Goal: Obtain resource: Download file/media

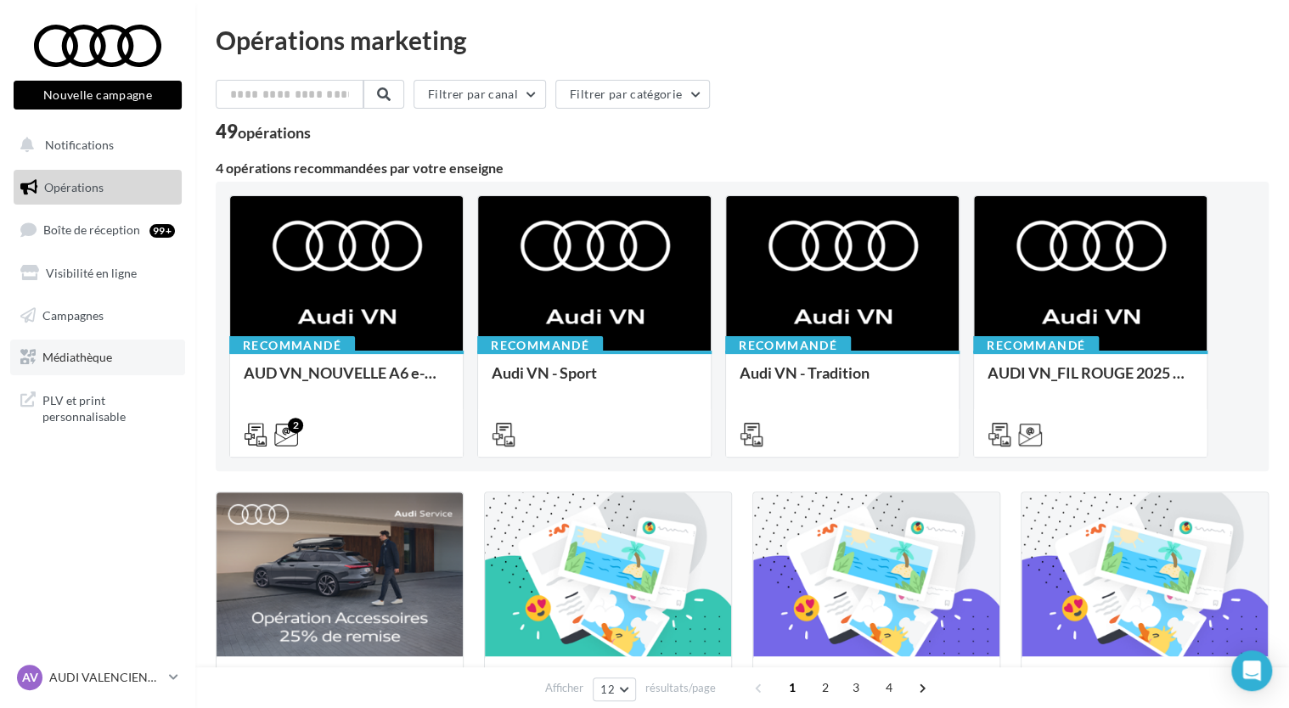
click at [68, 349] on link "Médiathèque" at bounding box center [97, 358] width 175 height 36
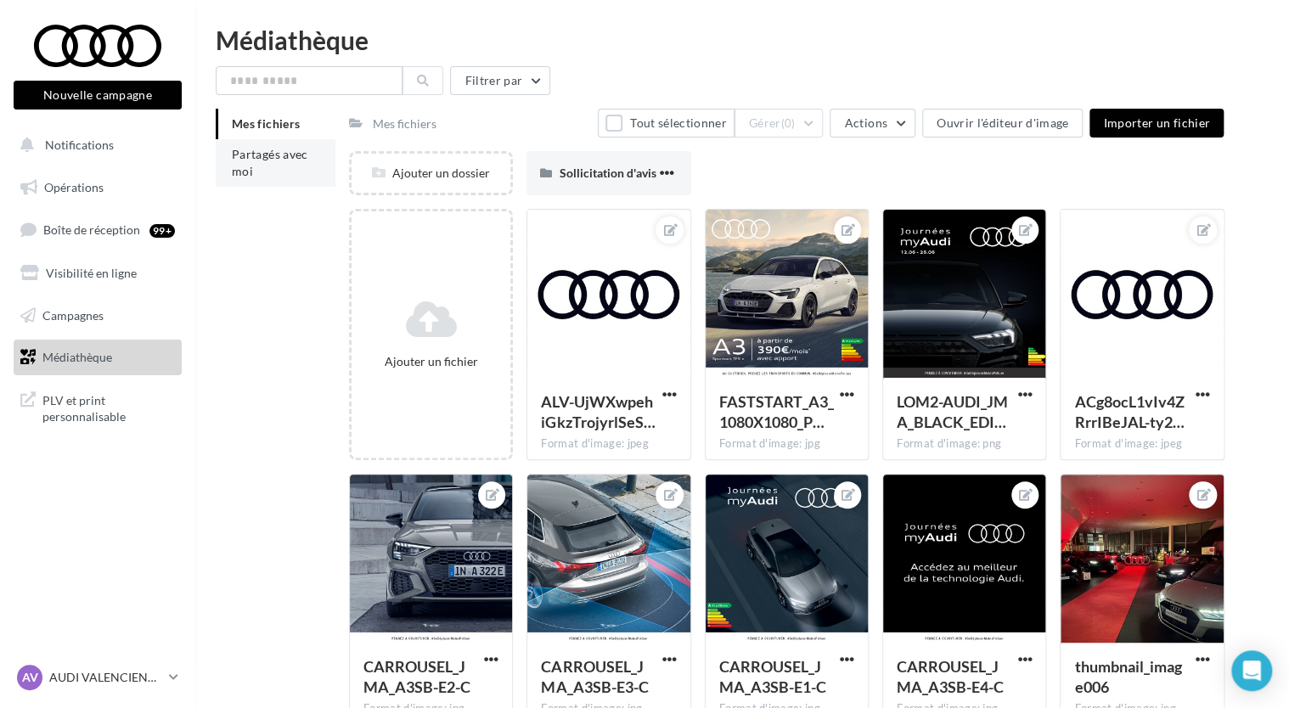
click at [250, 168] on span "Partagés avec moi" at bounding box center [270, 162] width 76 height 31
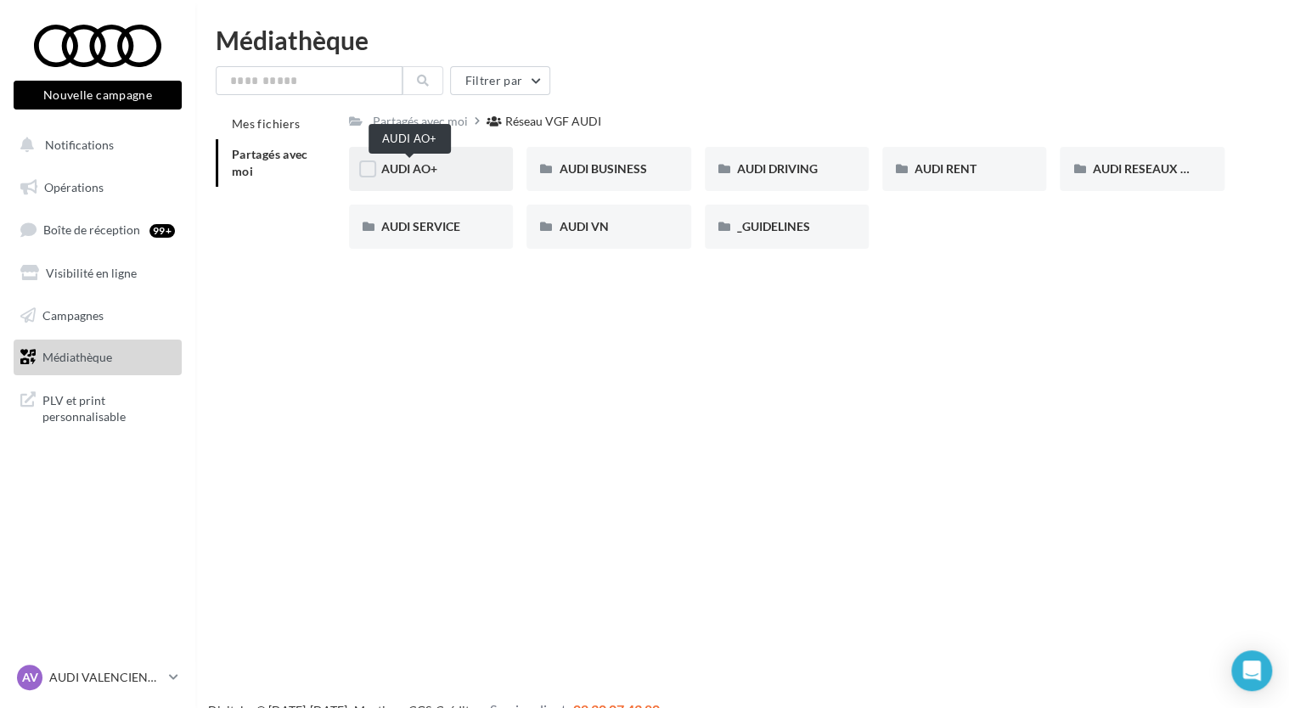
click at [424, 176] on span "AUDI AO+" at bounding box center [409, 168] width 56 height 14
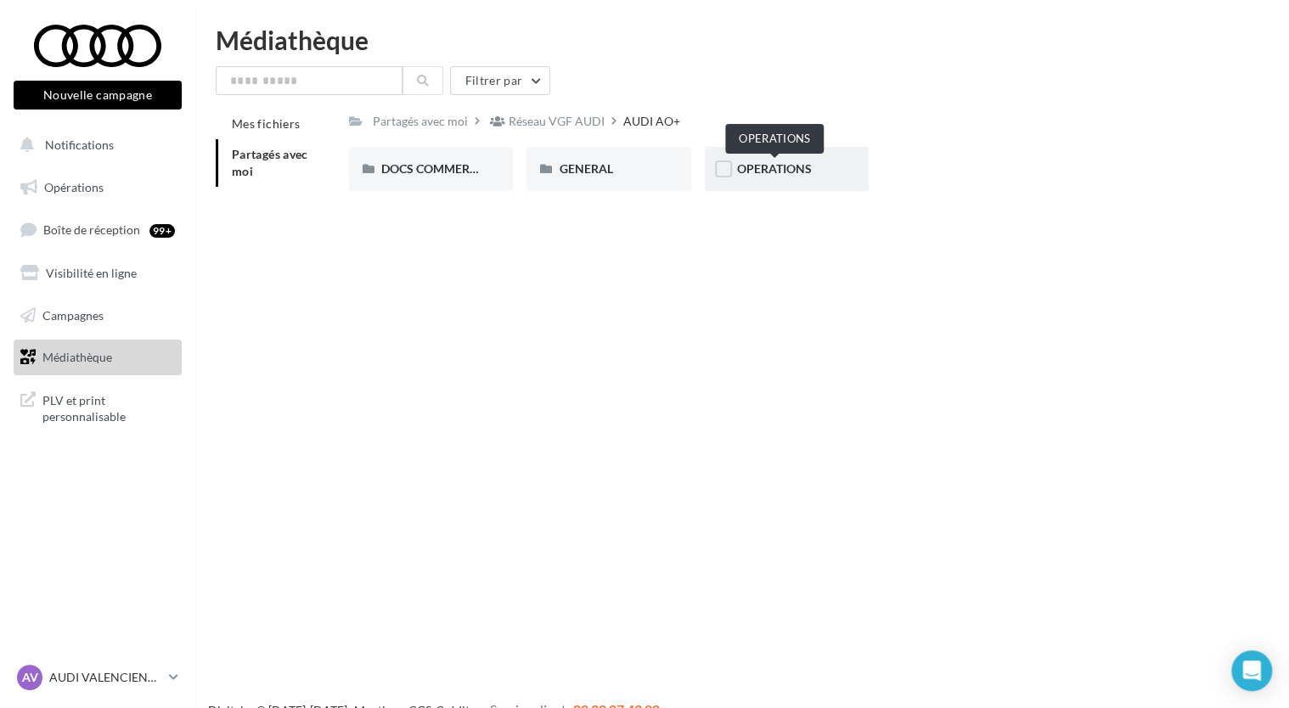
click at [791, 170] on span "OPERATIONS" at bounding box center [774, 168] width 75 height 14
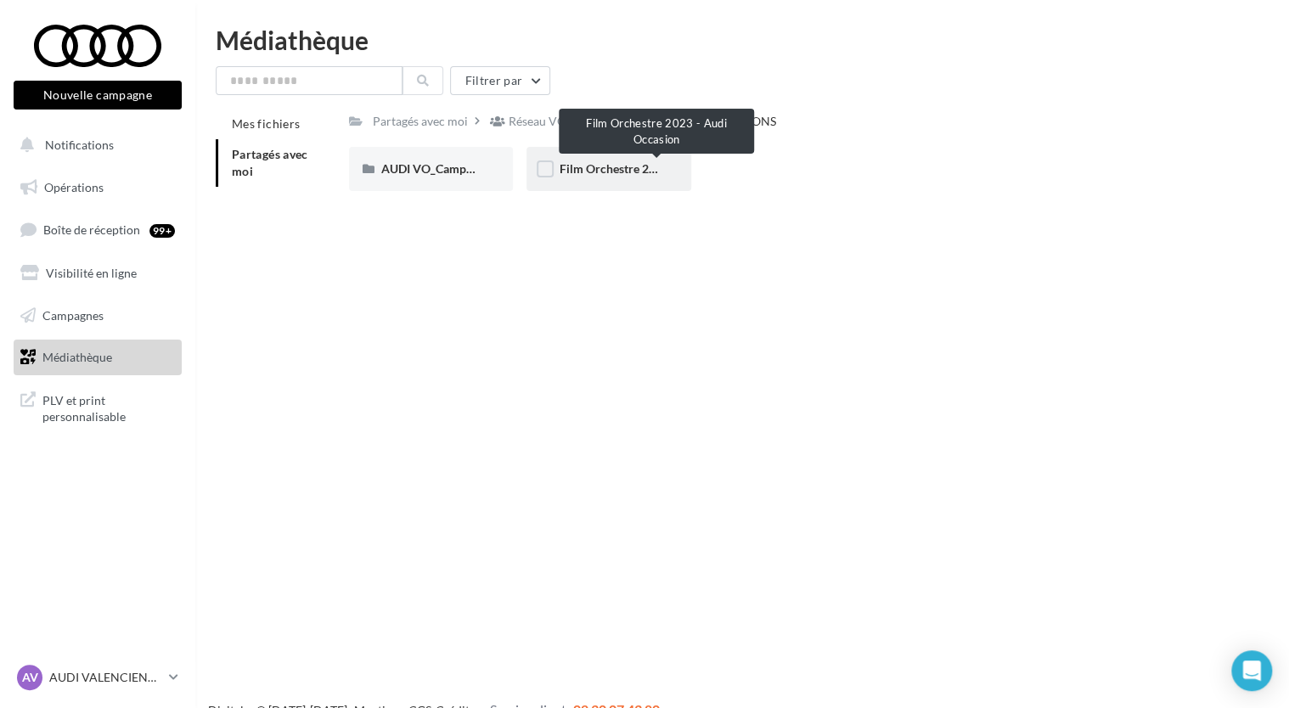
click at [621, 167] on span "Film Orchestre 2023 - Audi Occasion" at bounding box center [657, 168] width 196 height 14
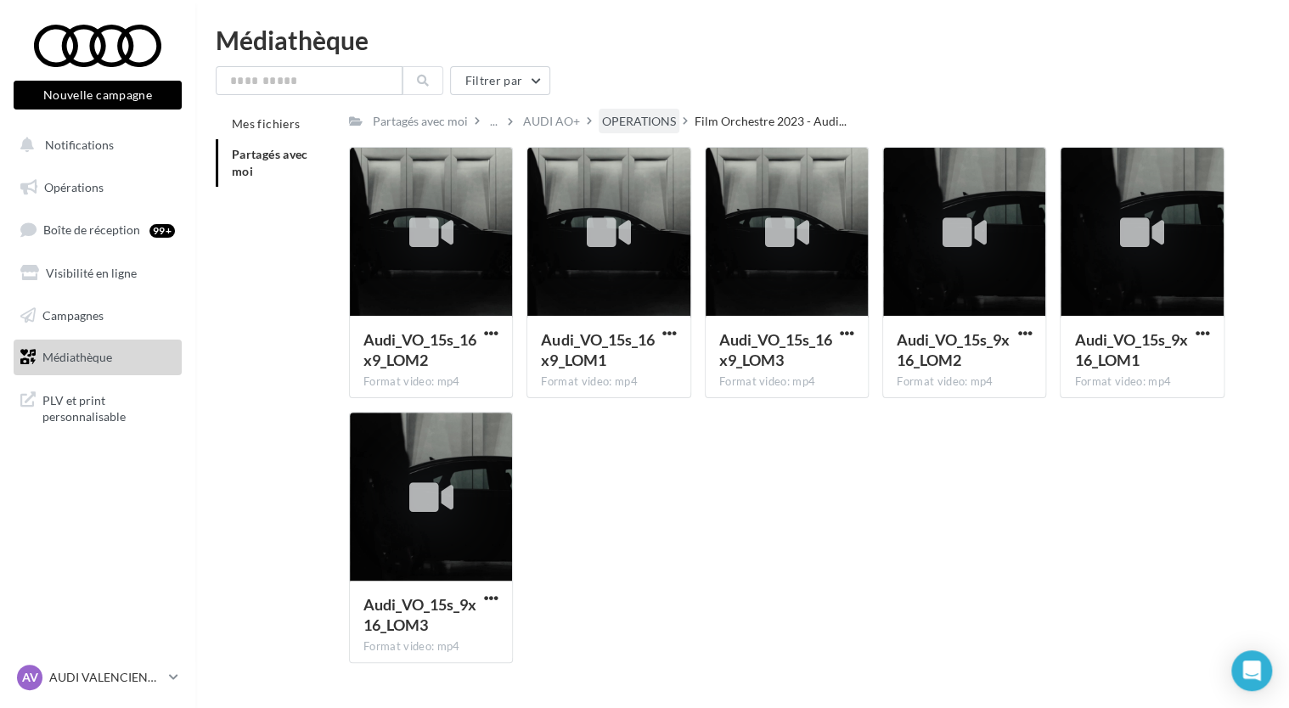
click at [639, 121] on div "OPERATIONS" at bounding box center [639, 121] width 74 height 17
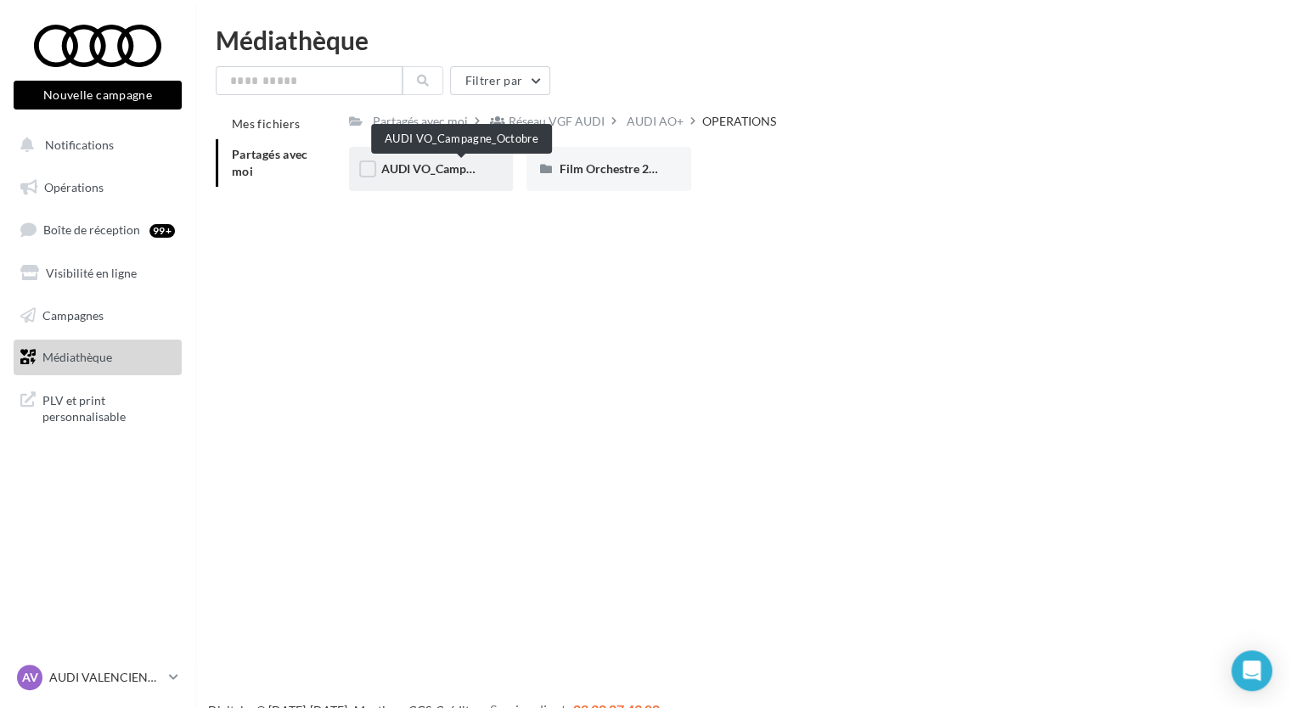
click at [441, 171] on span "AUDI VO_Campagne_Octobre" at bounding box center [460, 168] width 159 height 14
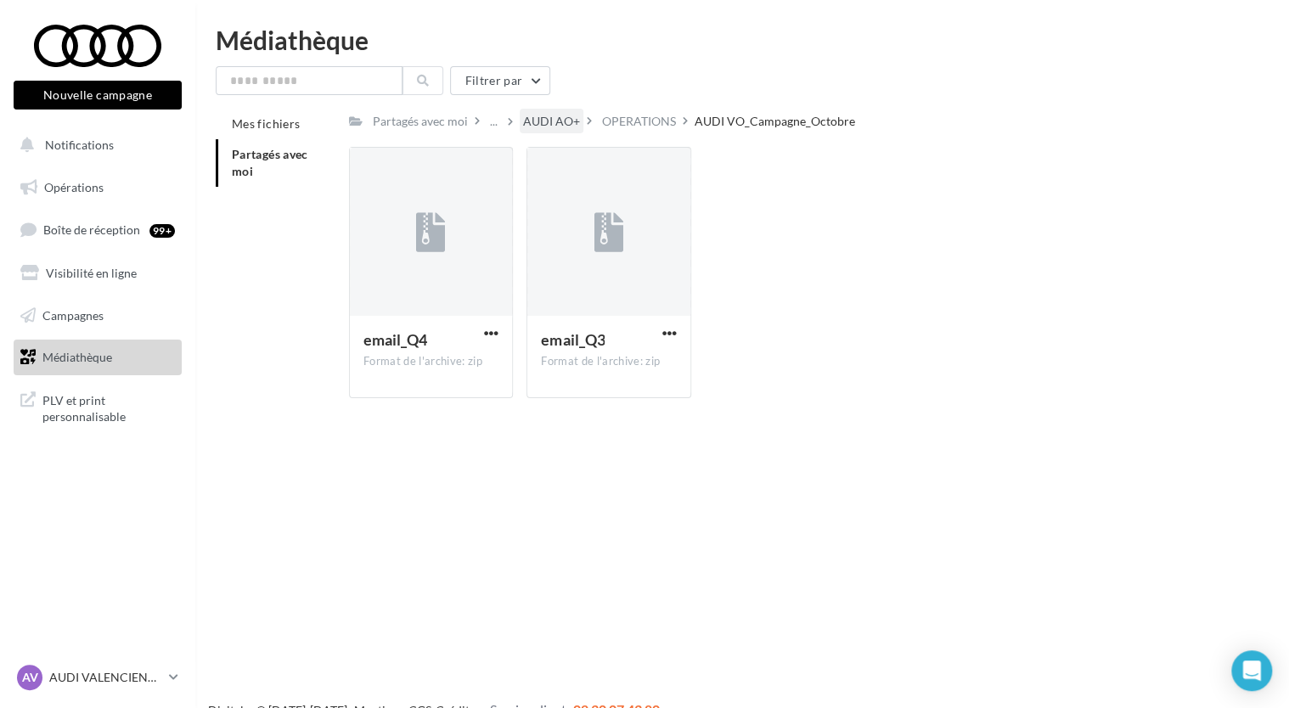
click at [528, 116] on div "AUDI AO+" at bounding box center [551, 121] width 57 height 17
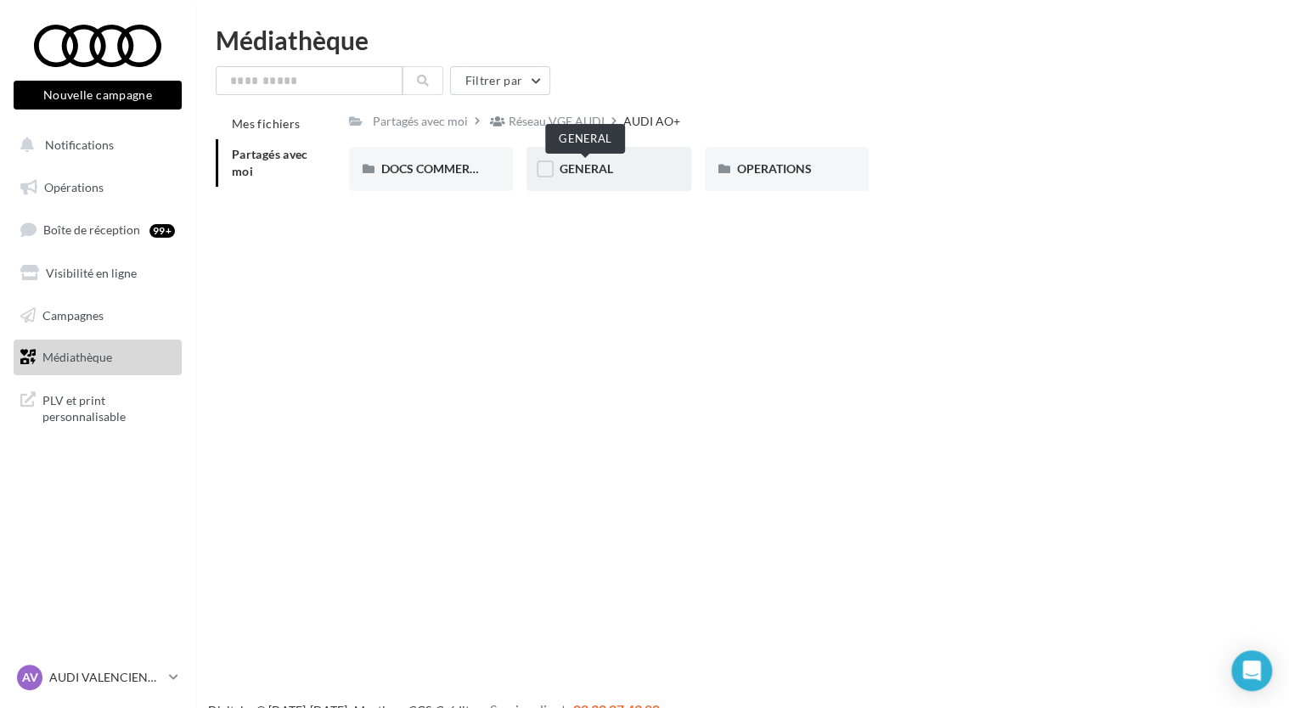
click at [587, 165] on span "GENERAL" at bounding box center [585, 168] width 53 height 14
click at [660, 115] on div "AUDI AO+" at bounding box center [654, 121] width 57 height 17
click at [447, 165] on span "DOCS COMMERCIAUX" at bounding box center [443, 168] width 125 height 14
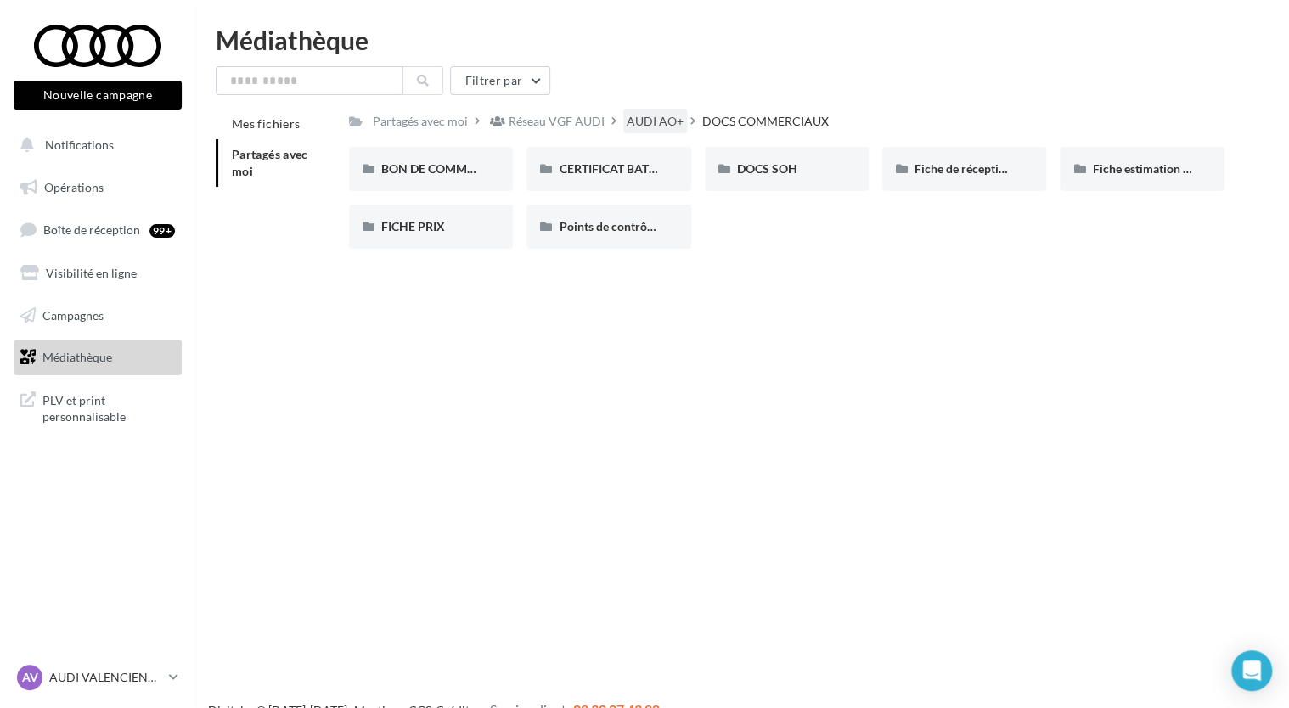
click at [647, 121] on div "AUDI AO+" at bounding box center [654, 121] width 57 height 17
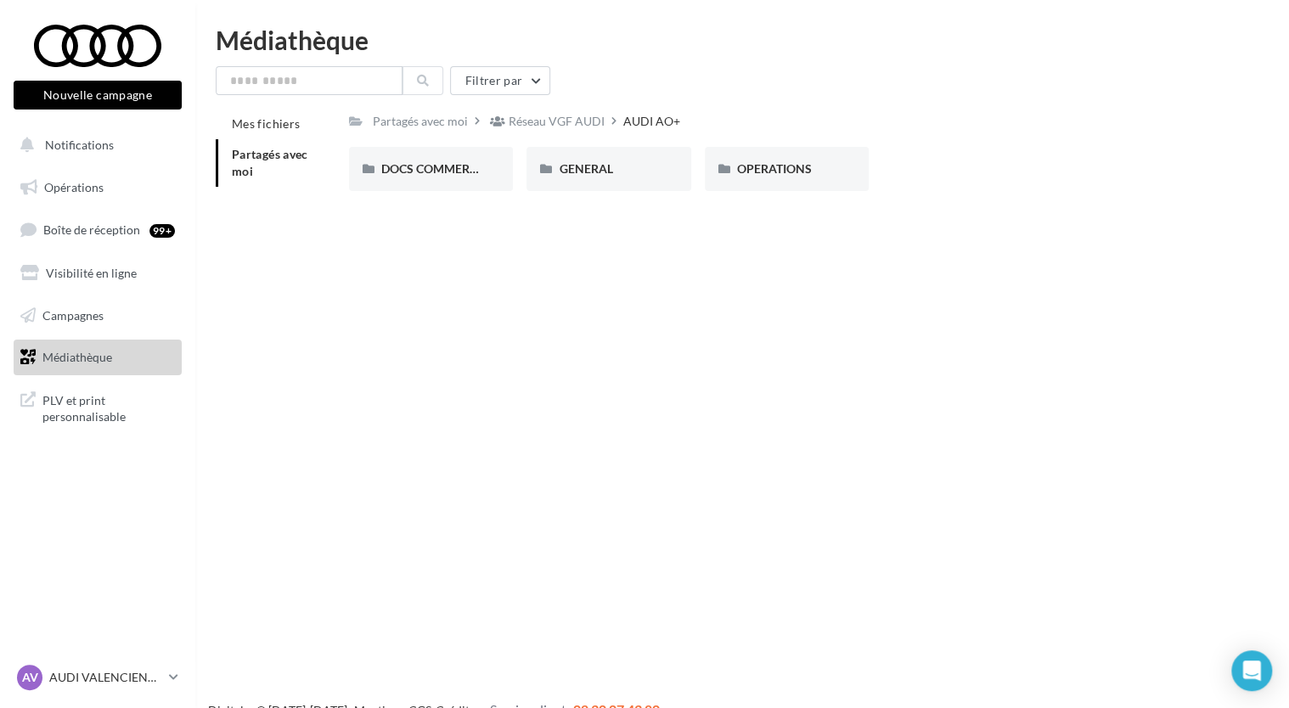
click at [587, 120] on div "Réseau VGF AUDI" at bounding box center [556, 121] width 96 height 17
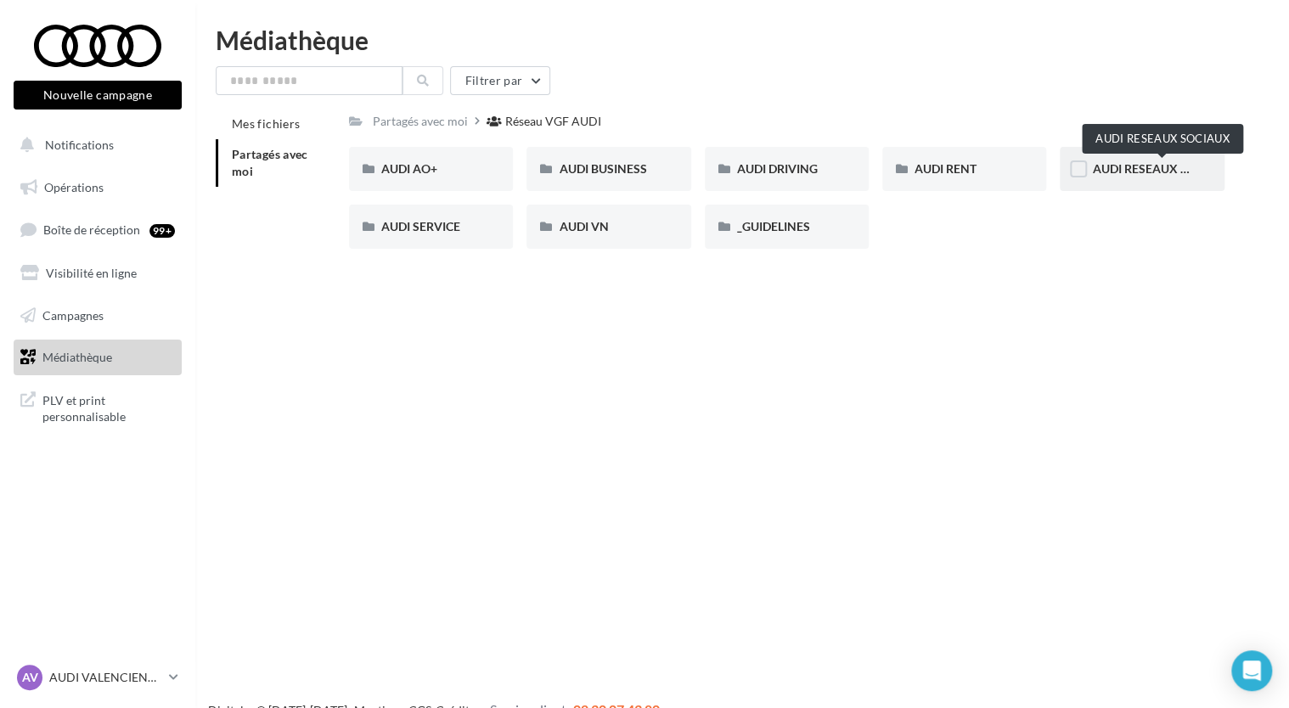
click at [1129, 167] on span "AUDI RESEAUX SOCIAUX" at bounding box center [1162, 168] width 140 height 14
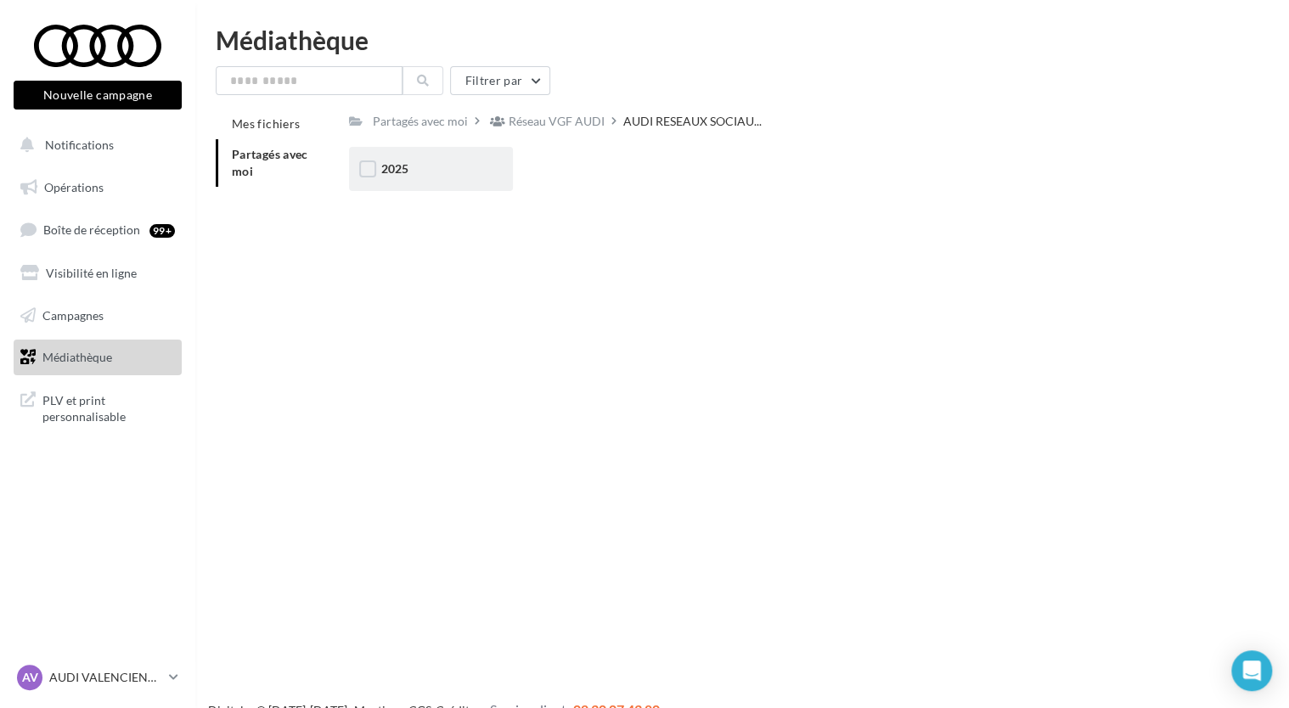
click at [458, 167] on div "2025" at bounding box center [430, 168] width 99 height 17
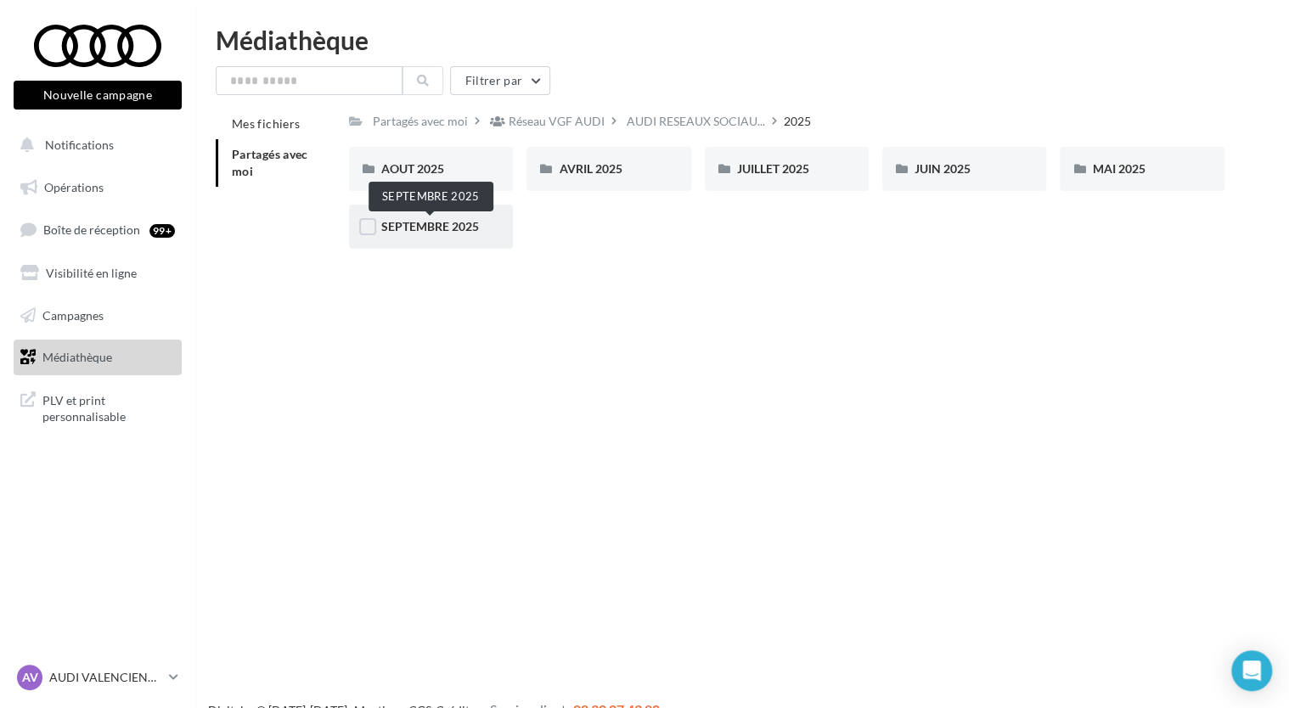
click at [449, 229] on span "SEPTEMBRE 2025" at bounding box center [430, 226] width 98 height 14
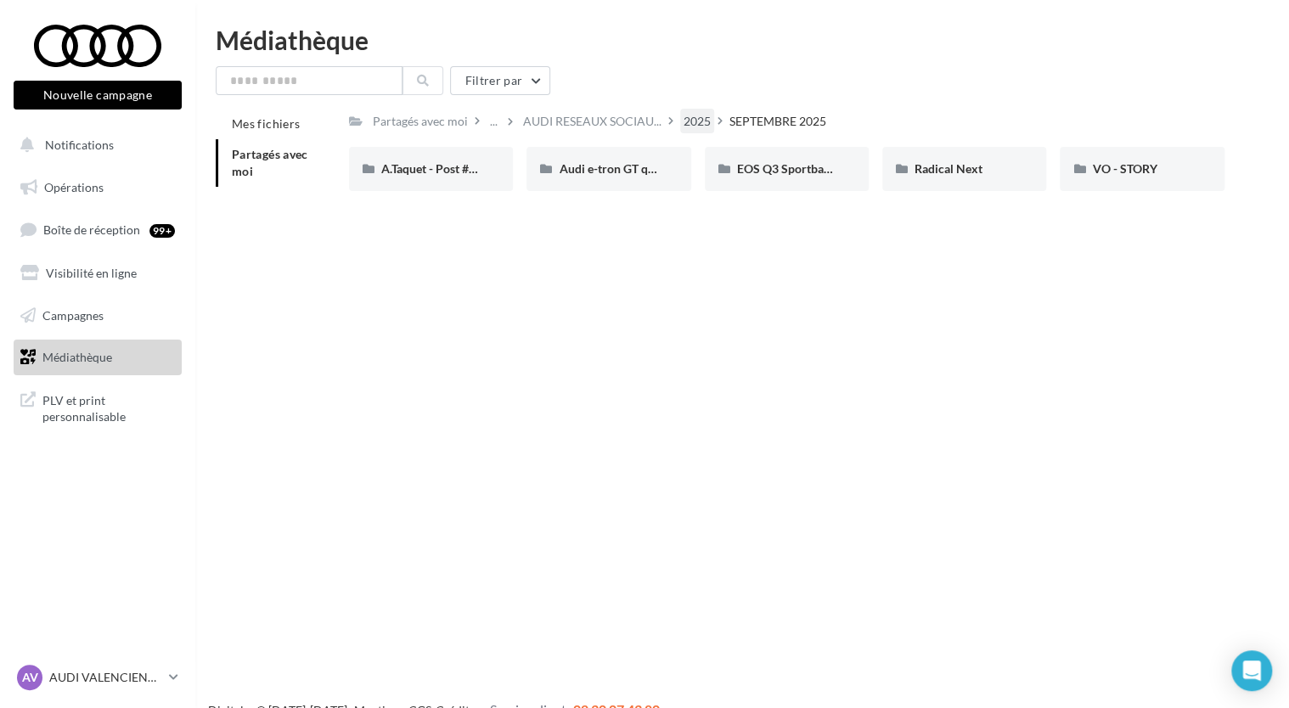
click at [706, 130] on div "2025" at bounding box center [696, 121] width 27 height 17
click at [424, 177] on div "AOUT 2025" at bounding box center [430, 168] width 99 height 17
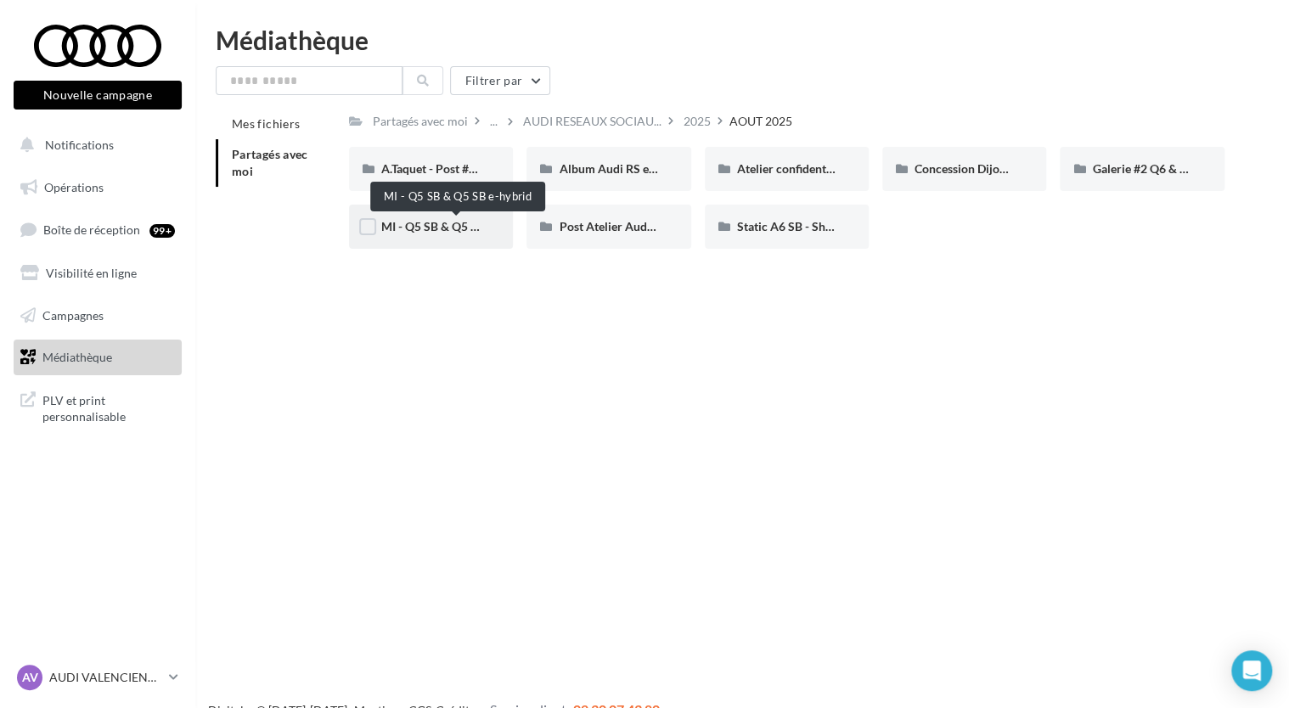
click at [430, 224] on span "MI - Q5 SB & Q5 SB e-hybrid" at bounding box center [456, 226] width 151 height 14
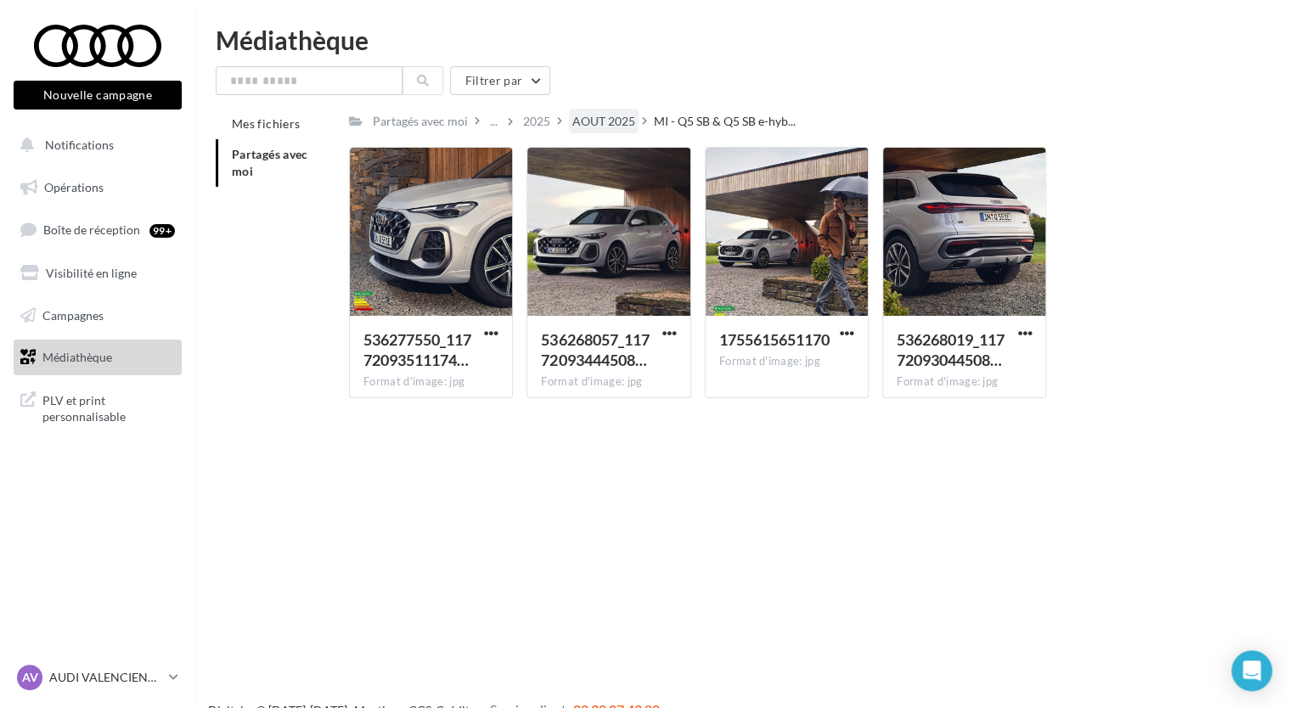
click at [618, 121] on div "AOUT 2025" at bounding box center [603, 121] width 63 height 17
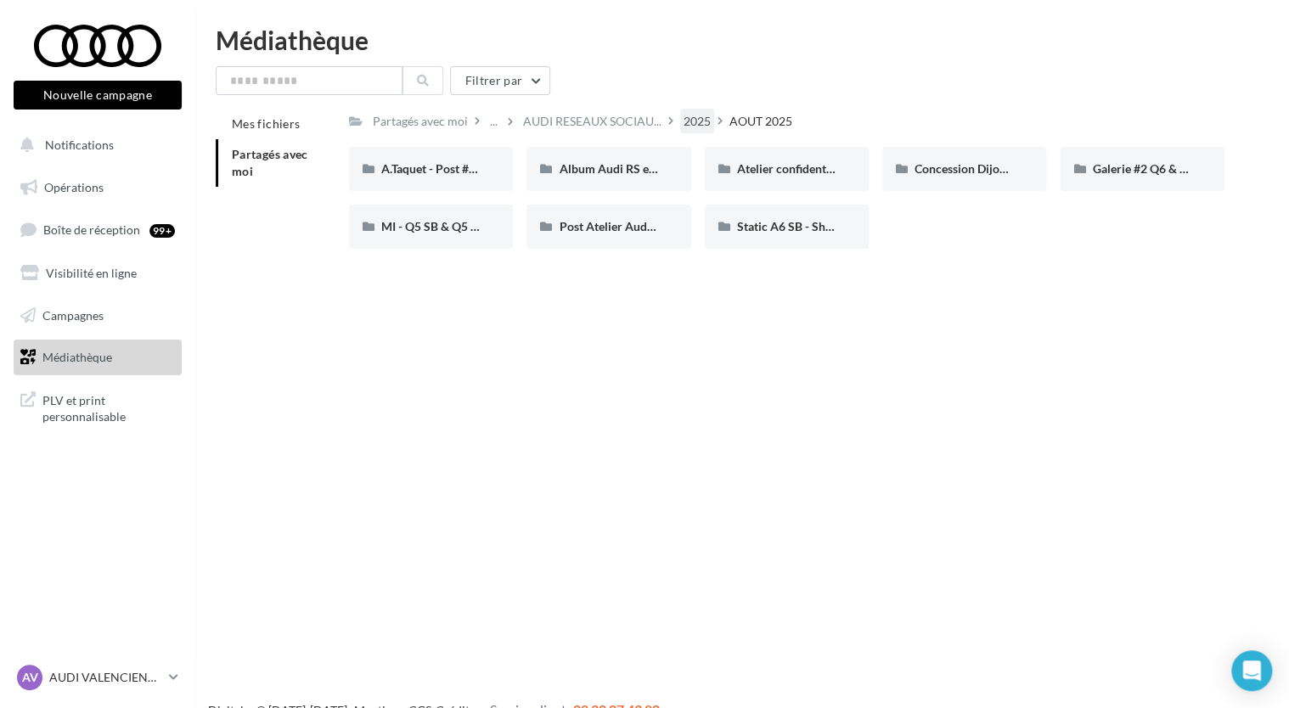
click at [687, 125] on div "2025" at bounding box center [696, 121] width 27 height 17
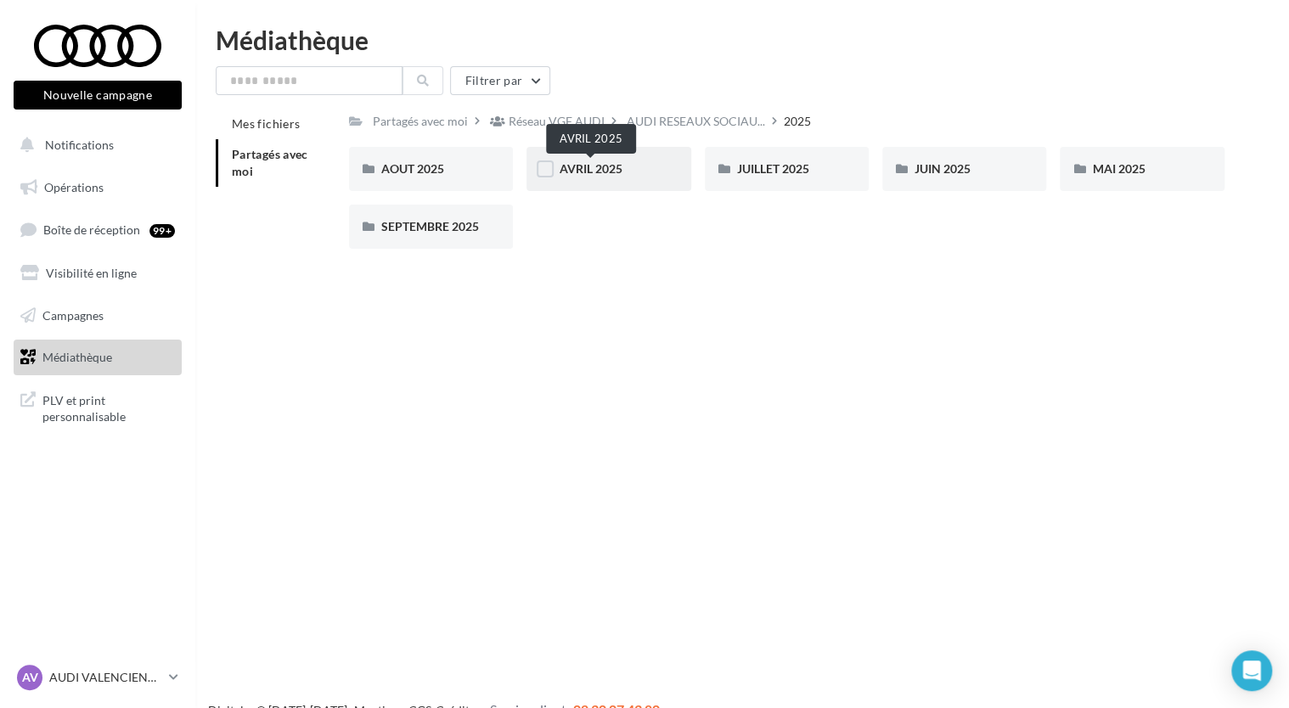
click at [594, 171] on span "AVRIL 2025" at bounding box center [590, 168] width 63 height 14
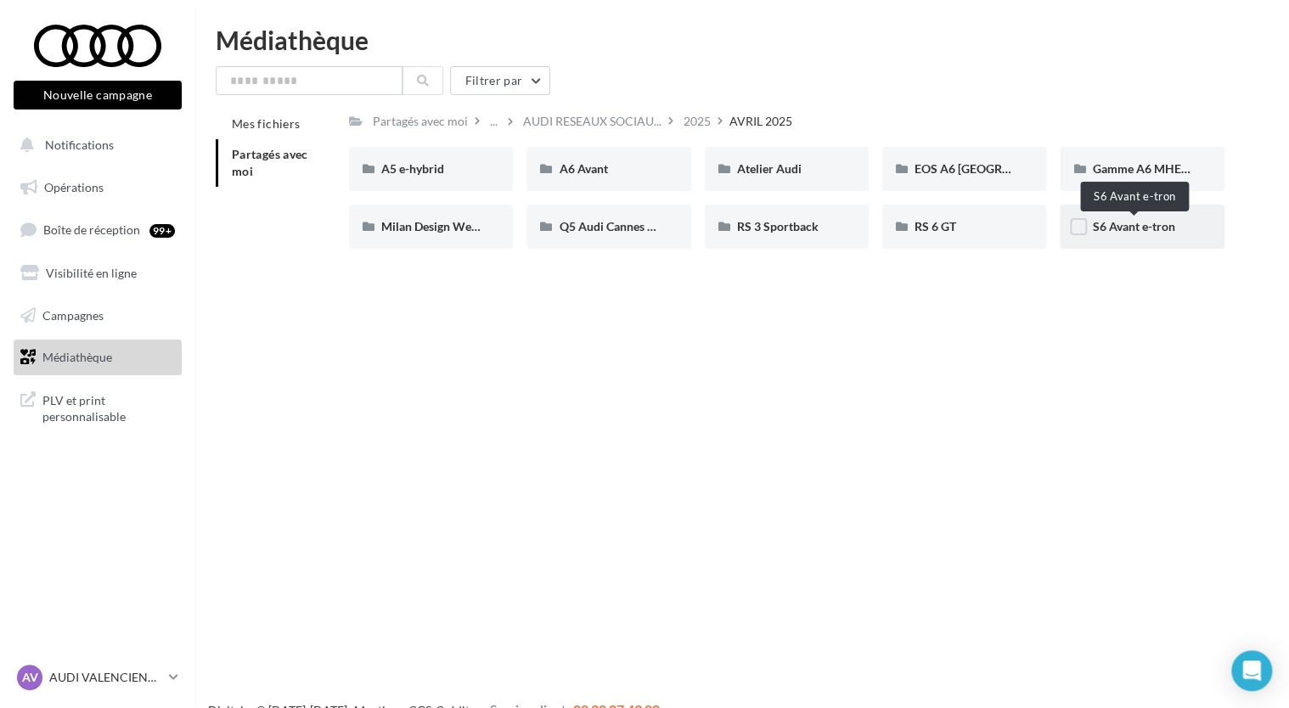
click at [1132, 222] on span "S6 Avant e-tron" at bounding box center [1133, 226] width 82 height 14
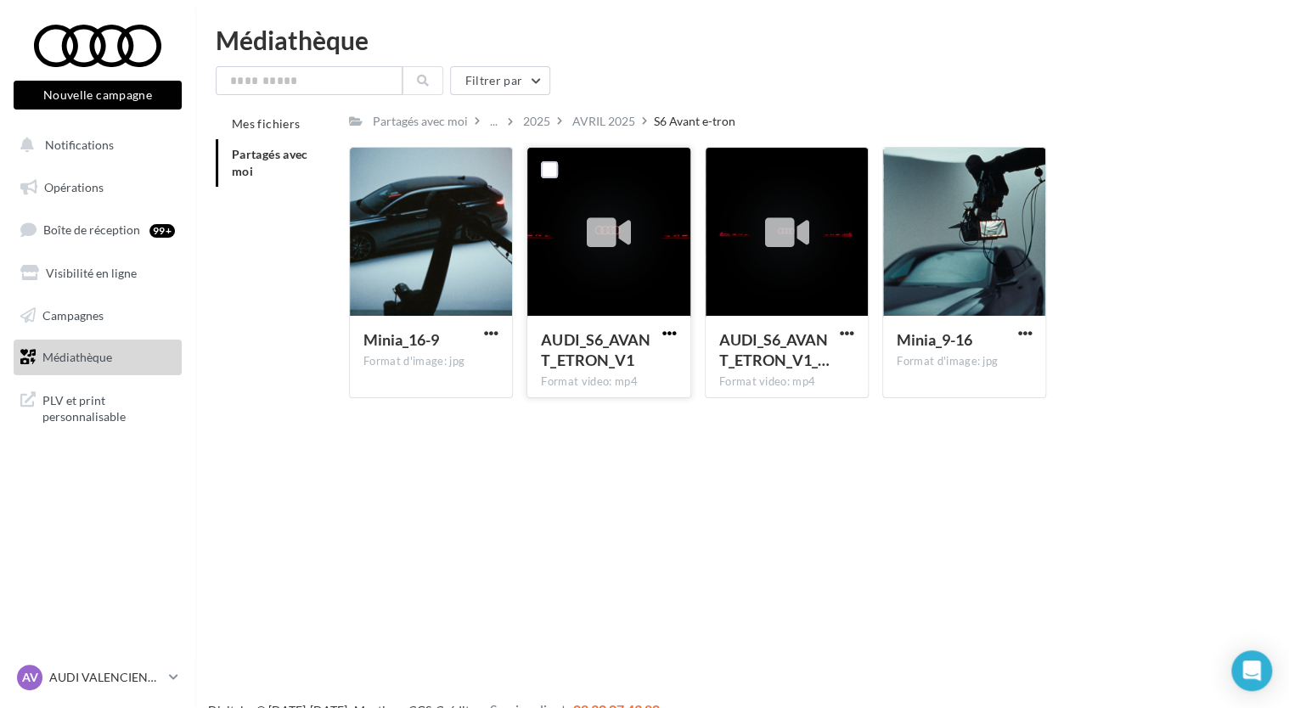
click at [666, 329] on span "button" at bounding box center [669, 333] width 14 height 14
click at [593, 364] on button "Télécharger" at bounding box center [595, 367] width 170 height 44
click at [1236, 170] on div "Minia_16-9 Format d'image: jpg Minia_16-9 AUDI_S6_AVANT_ETRON_V1 Format video: …" at bounding box center [793, 279] width 889 height 265
click at [594, 113] on div "AVRIL 2025" at bounding box center [603, 121] width 63 height 17
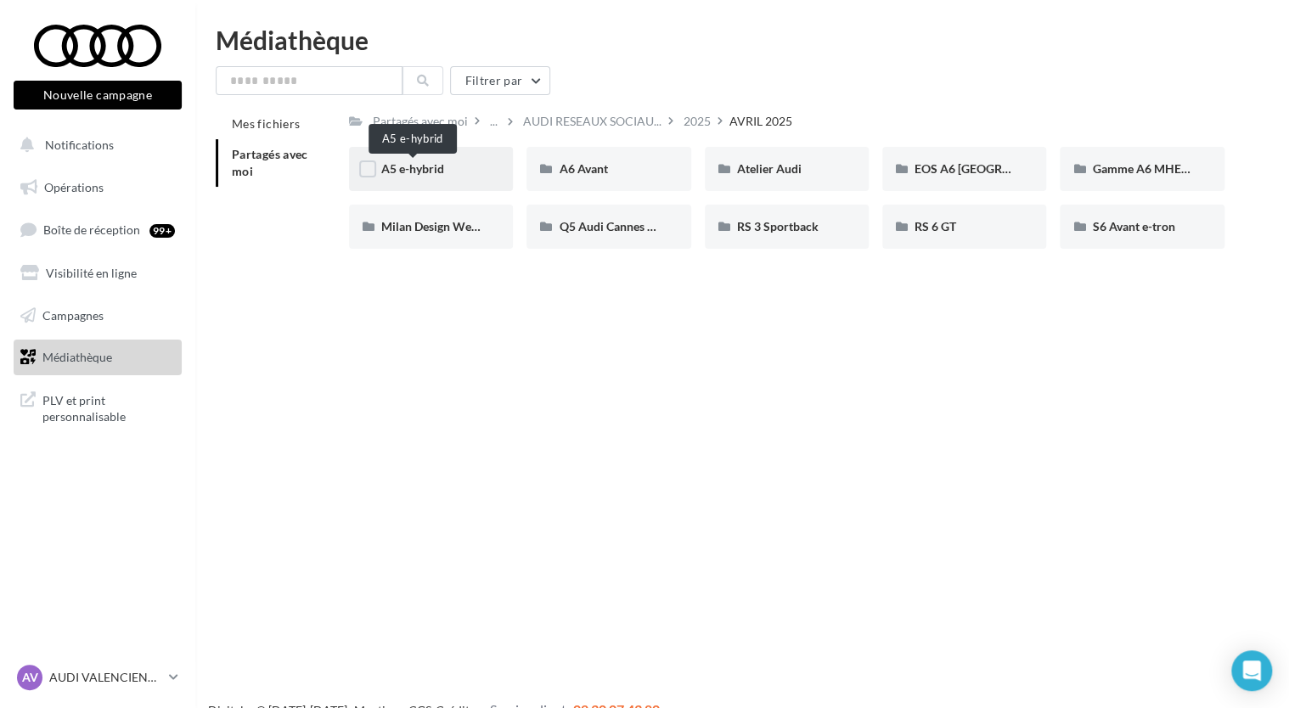
click at [410, 172] on span "A5 e-hybrid" at bounding box center [412, 168] width 63 height 14
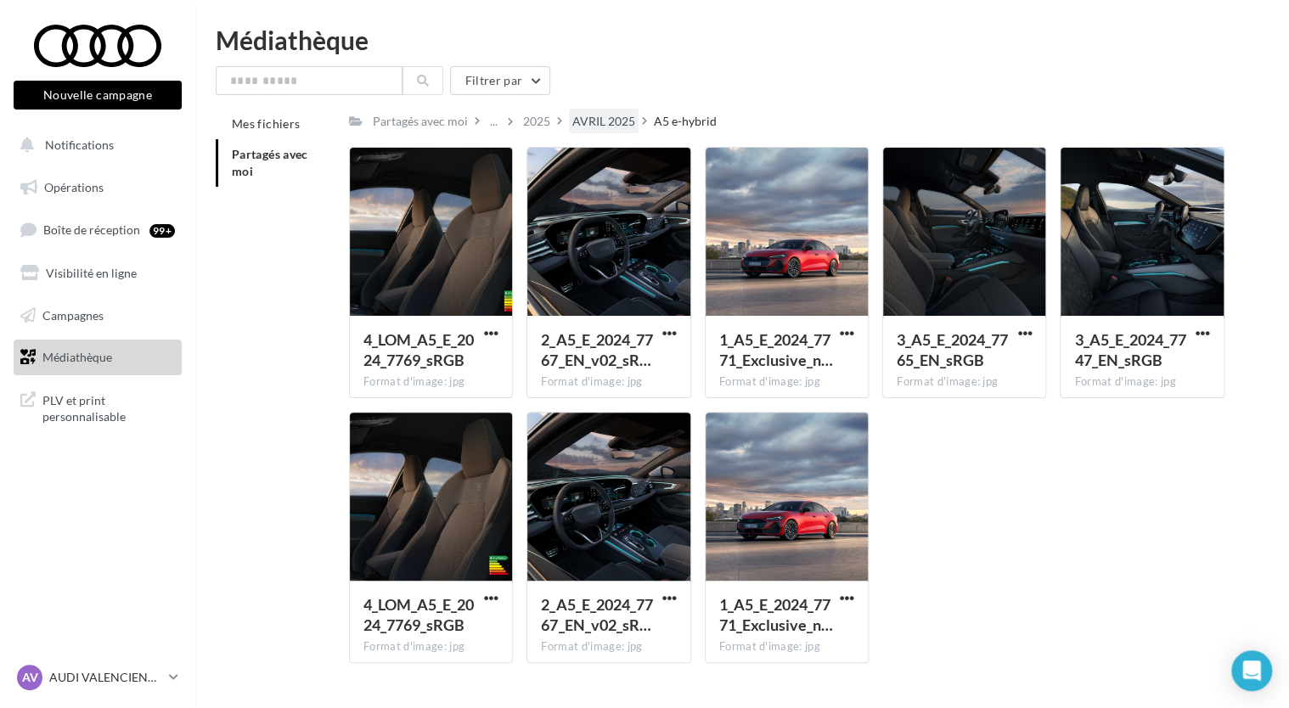
click at [604, 118] on div "AVRIL 2025" at bounding box center [603, 121] width 63 height 17
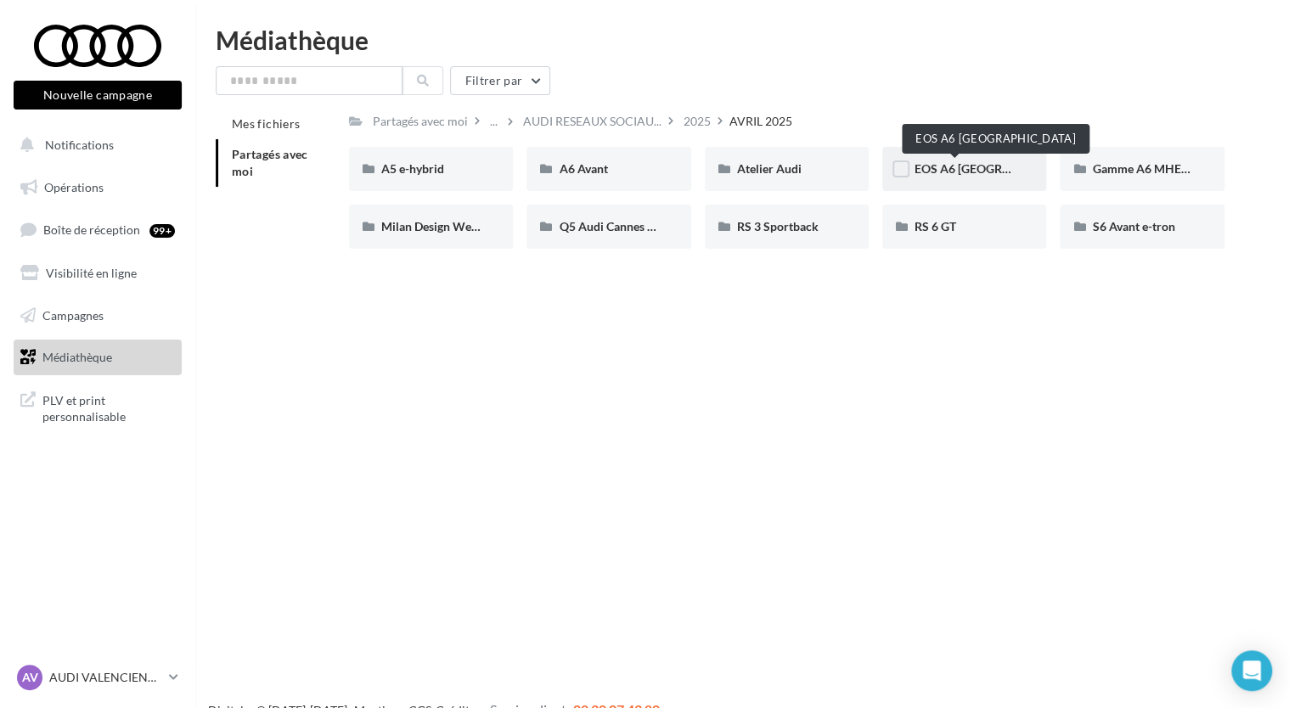
click at [971, 171] on span "EOS A6 [GEOGRAPHIC_DATA]" at bounding box center [995, 168] width 163 height 14
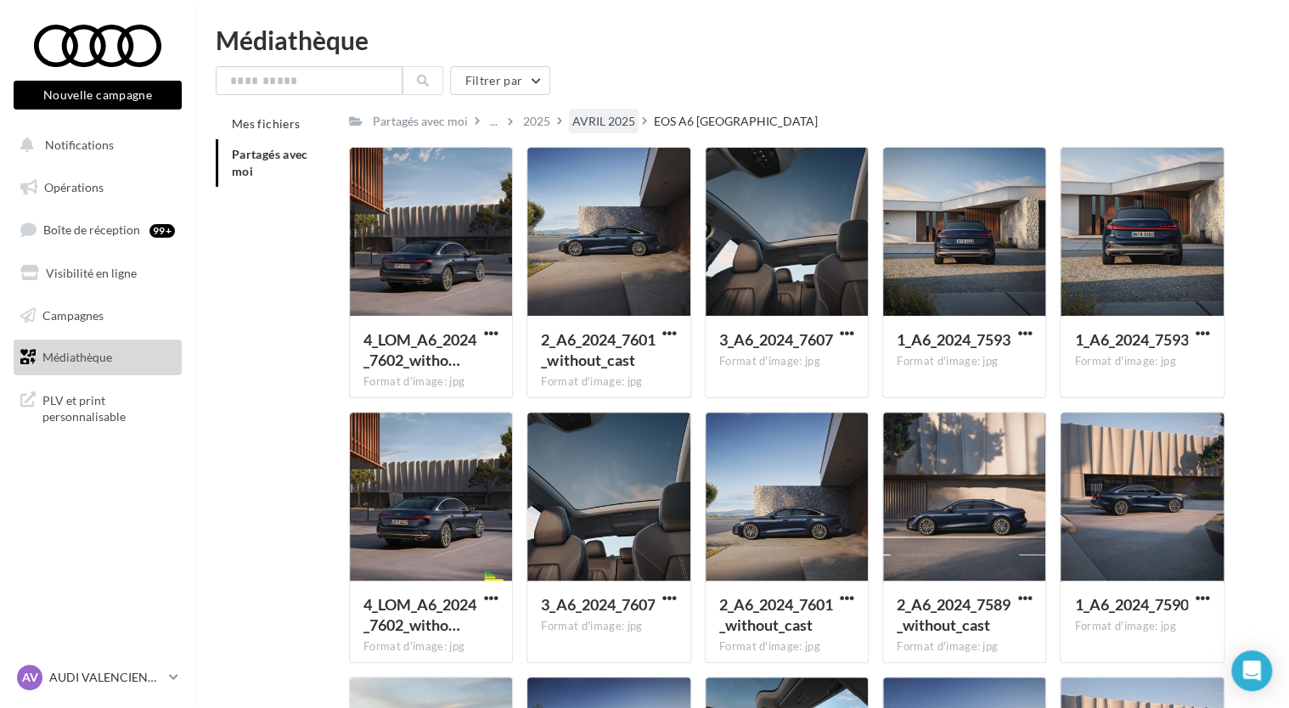
click at [601, 119] on div "AVRIL 2025" at bounding box center [603, 121] width 63 height 17
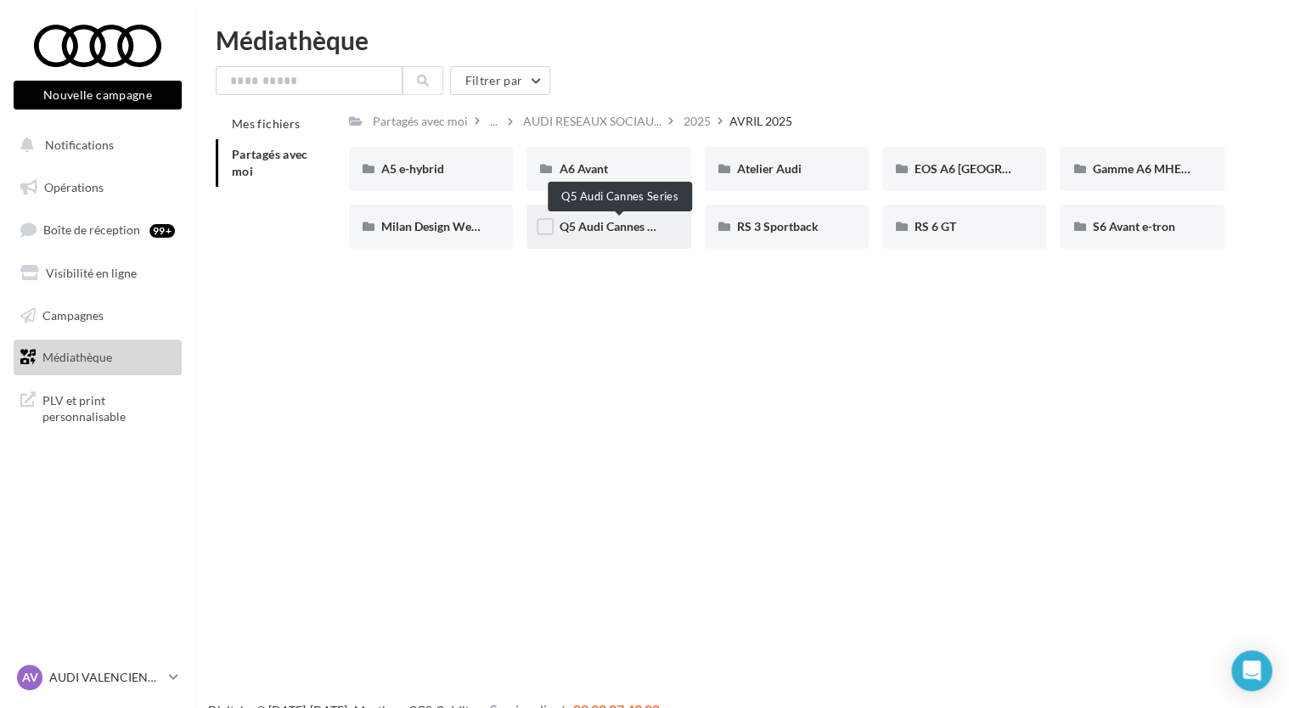
click at [611, 231] on span "Q5 Audi Cannes Series" at bounding box center [619, 226] width 120 height 14
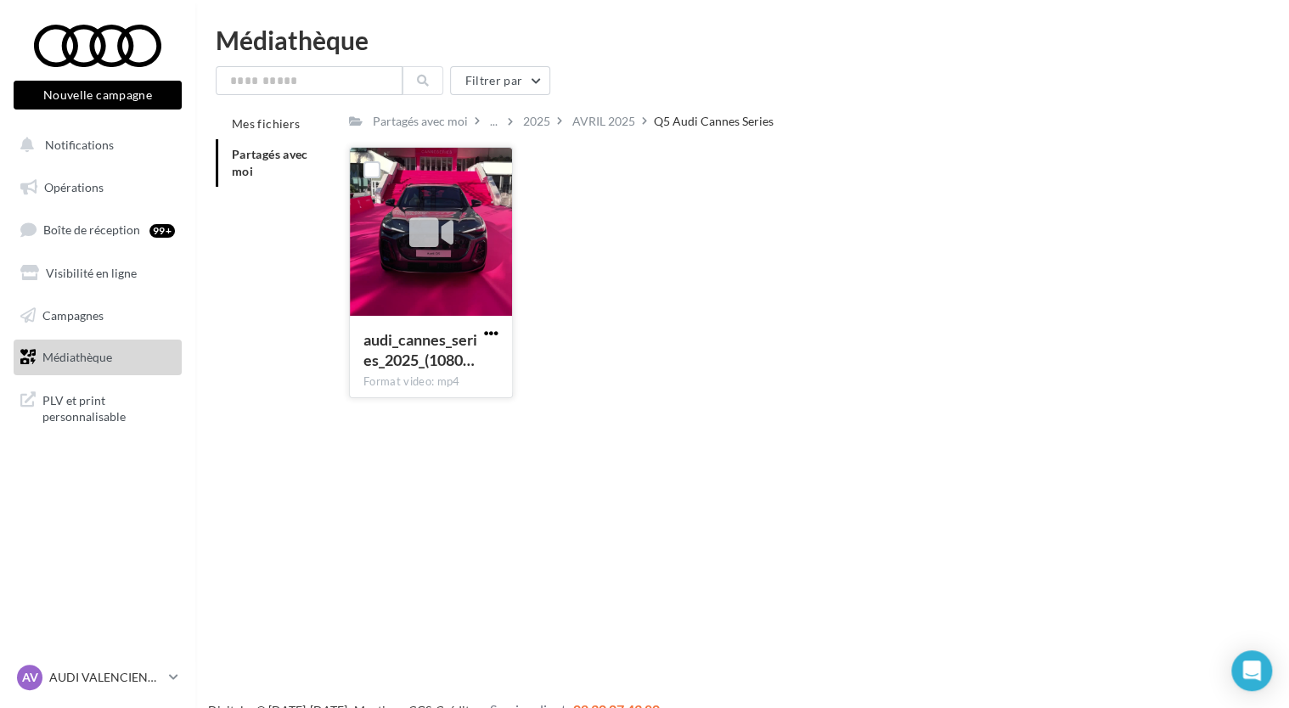
click at [496, 330] on span "button" at bounding box center [491, 333] width 14 height 14
click at [431, 361] on button "Télécharger" at bounding box center [417, 367] width 170 height 44
click at [615, 126] on div "AVRIL 2025" at bounding box center [603, 121] width 63 height 17
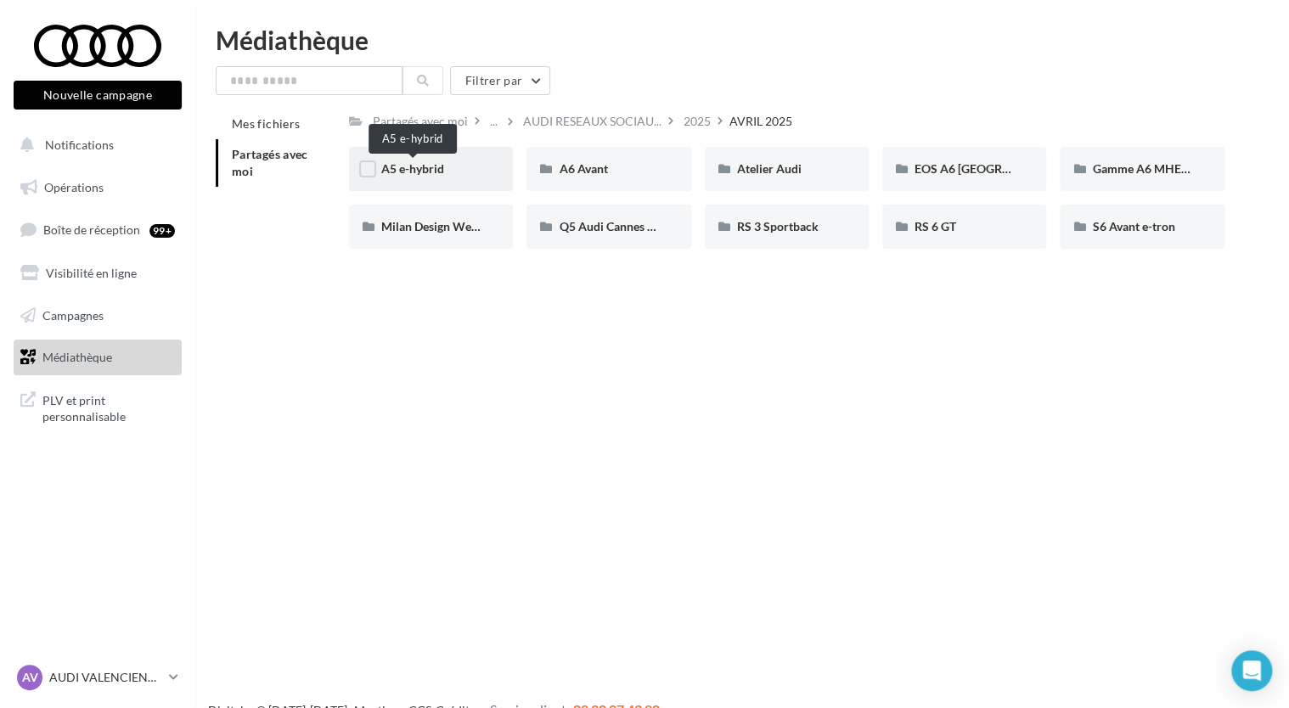
click at [441, 166] on span "A5 e-hybrid" at bounding box center [412, 168] width 63 height 14
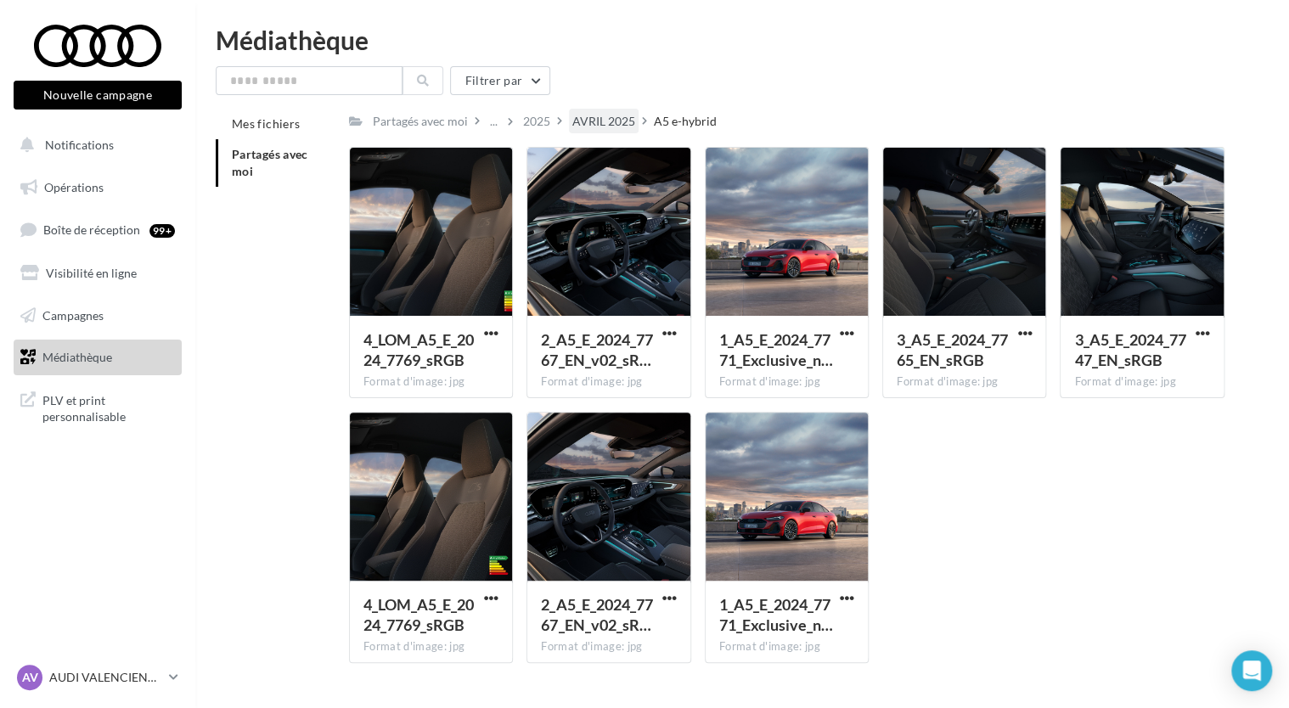
click at [604, 121] on div "AVRIL 2025" at bounding box center [603, 121] width 63 height 17
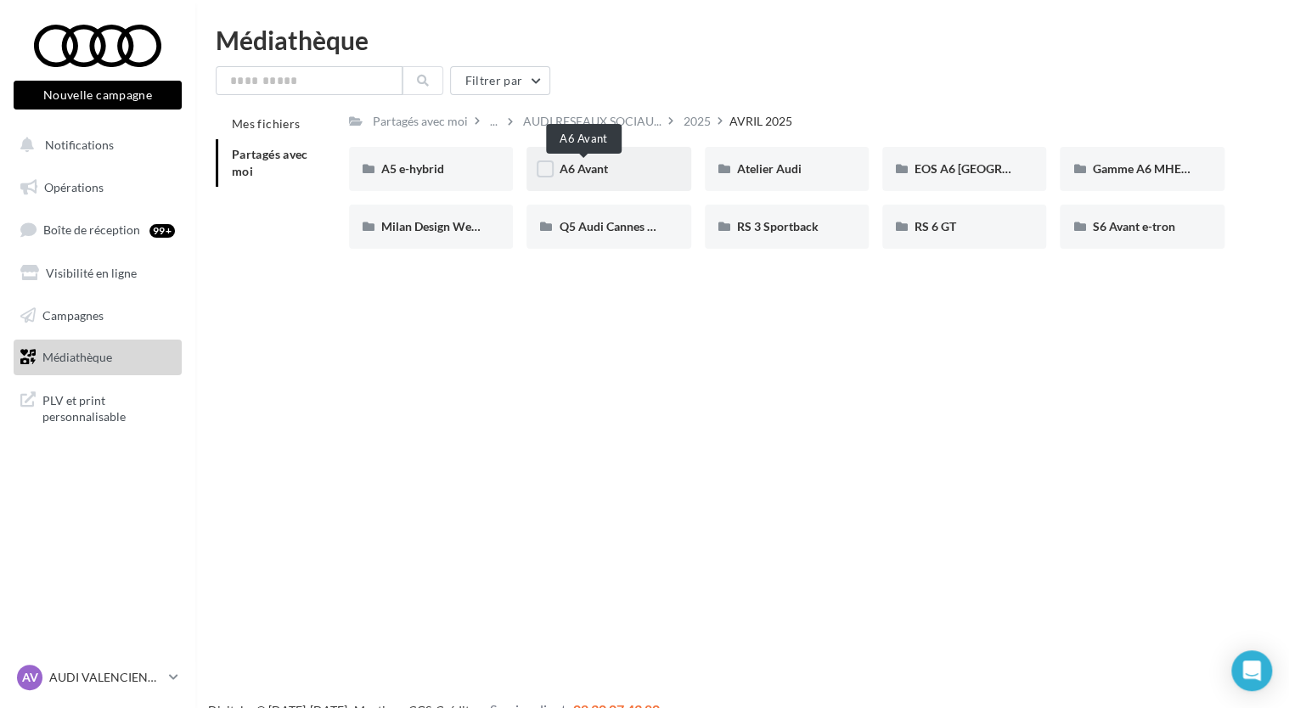
click at [602, 169] on span "A6 Avant" at bounding box center [583, 168] width 48 height 14
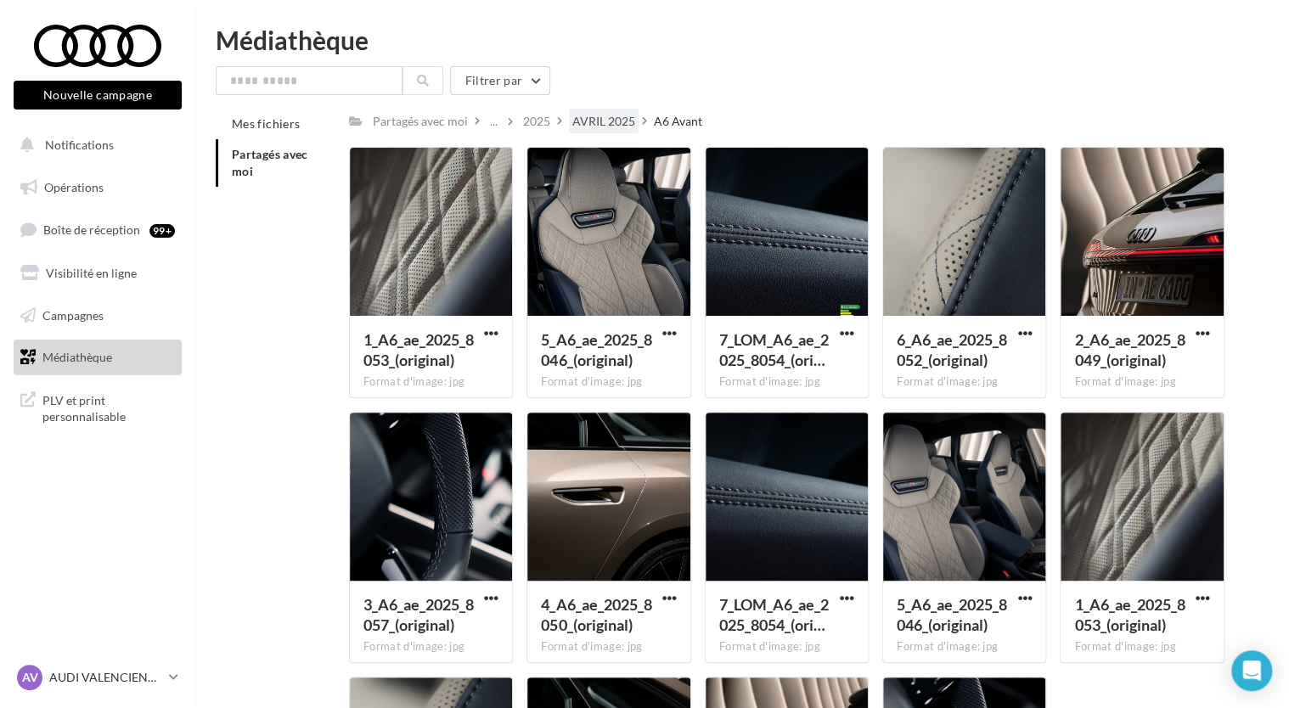
click at [598, 126] on div "AVRIL 2025" at bounding box center [603, 121] width 63 height 17
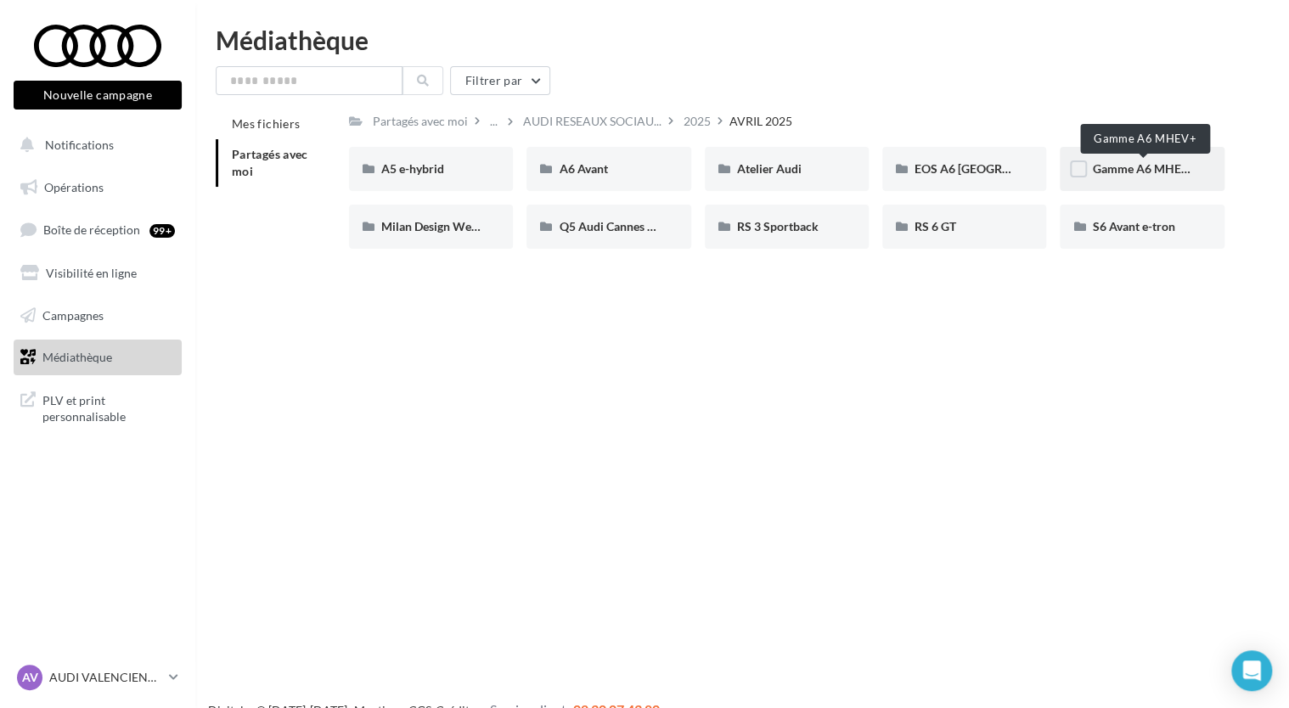
click at [1129, 168] on span "Gamme A6 MHEV+" at bounding box center [1144, 168] width 104 height 14
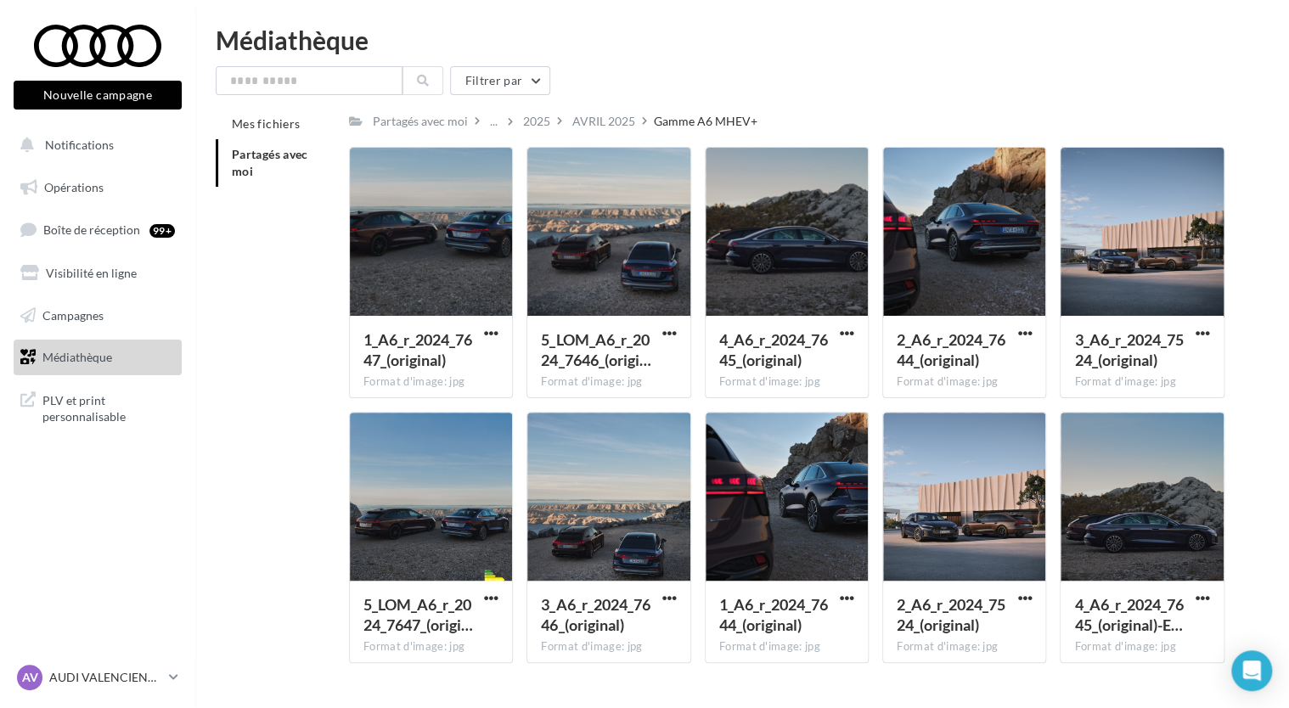
click at [614, 121] on div "AVRIL 2025" at bounding box center [603, 121] width 63 height 17
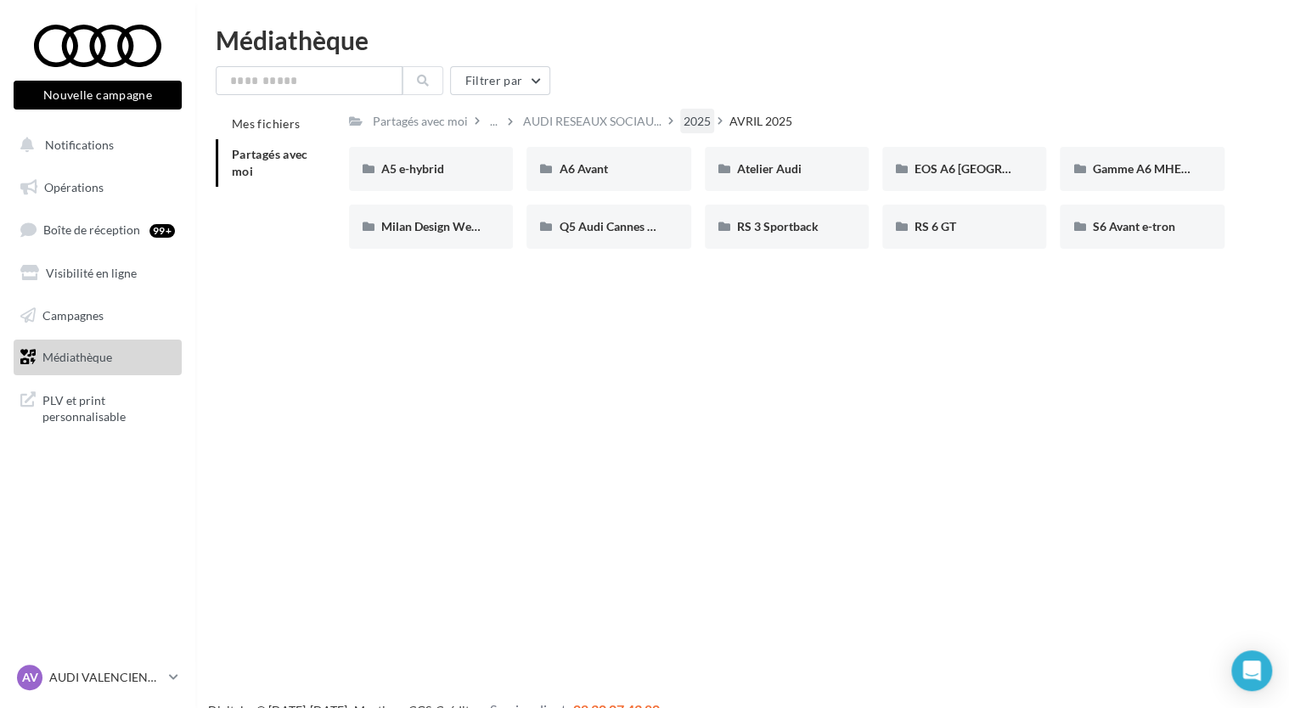
click at [683, 118] on div "2025" at bounding box center [696, 121] width 27 height 17
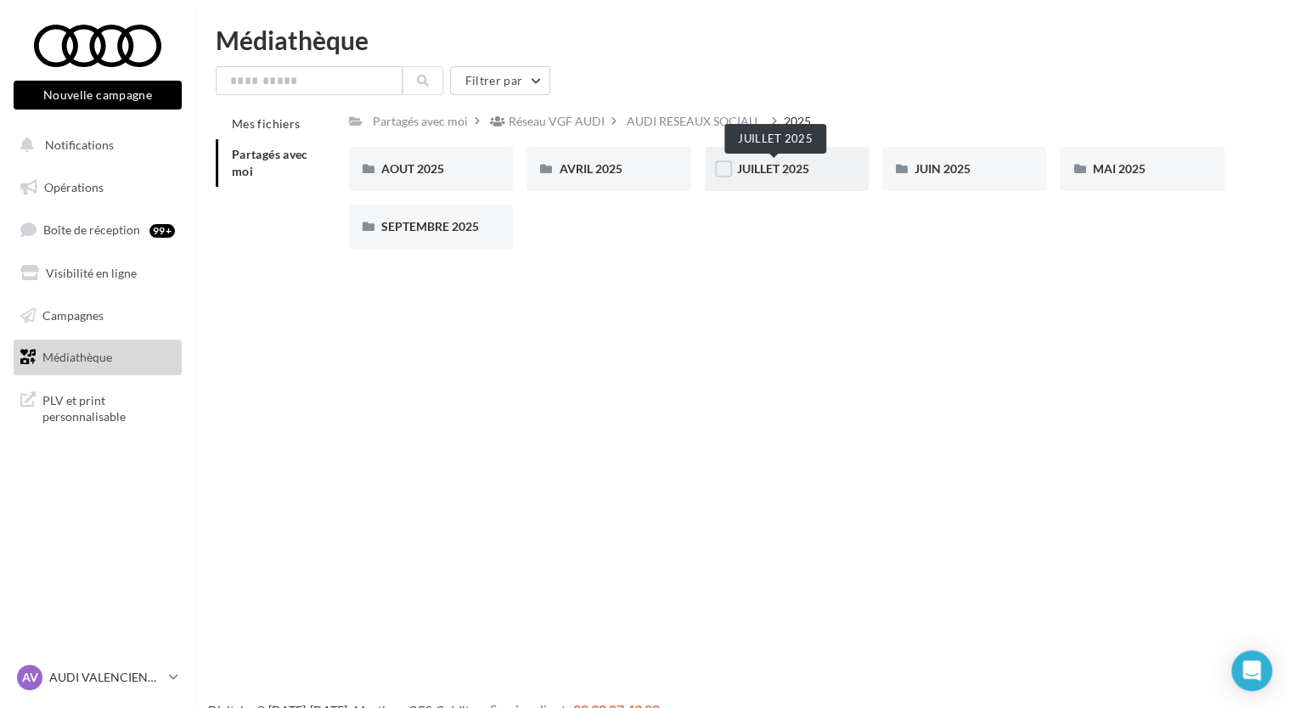
click at [784, 166] on span "JUILLET 2025" at bounding box center [773, 168] width 72 height 14
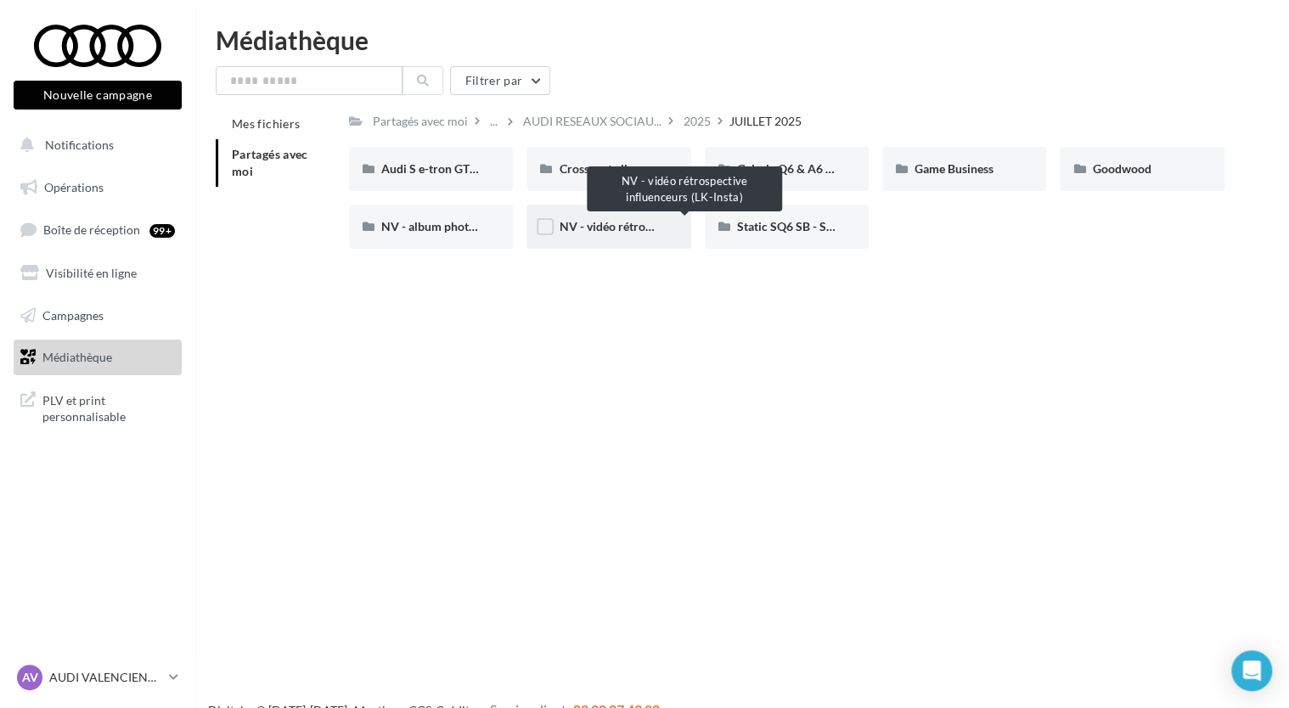
click at [625, 229] on span "NV - vidéo rétrospective influenceurs (LK-Insta)" at bounding box center [684, 226] width 251 height 14
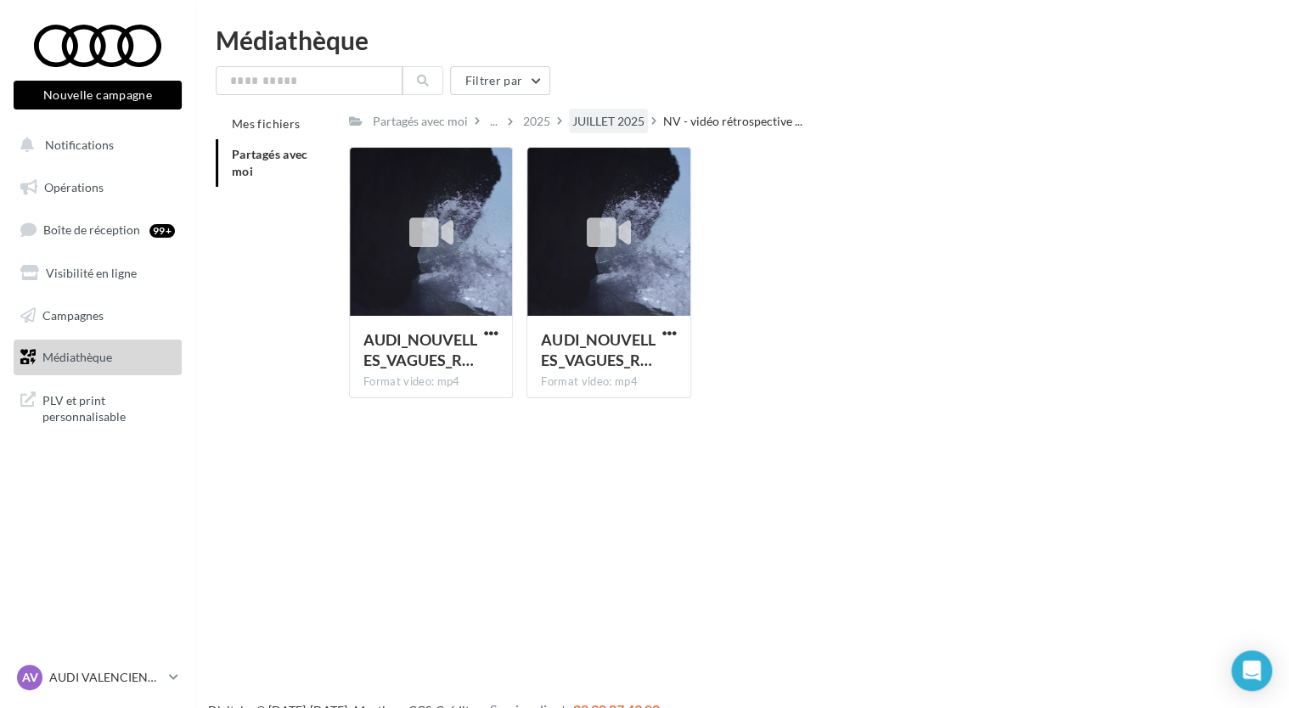
click at [616, 127] on div "JUILLET 2025" at bounding box center [608, 121] width 72 height 17
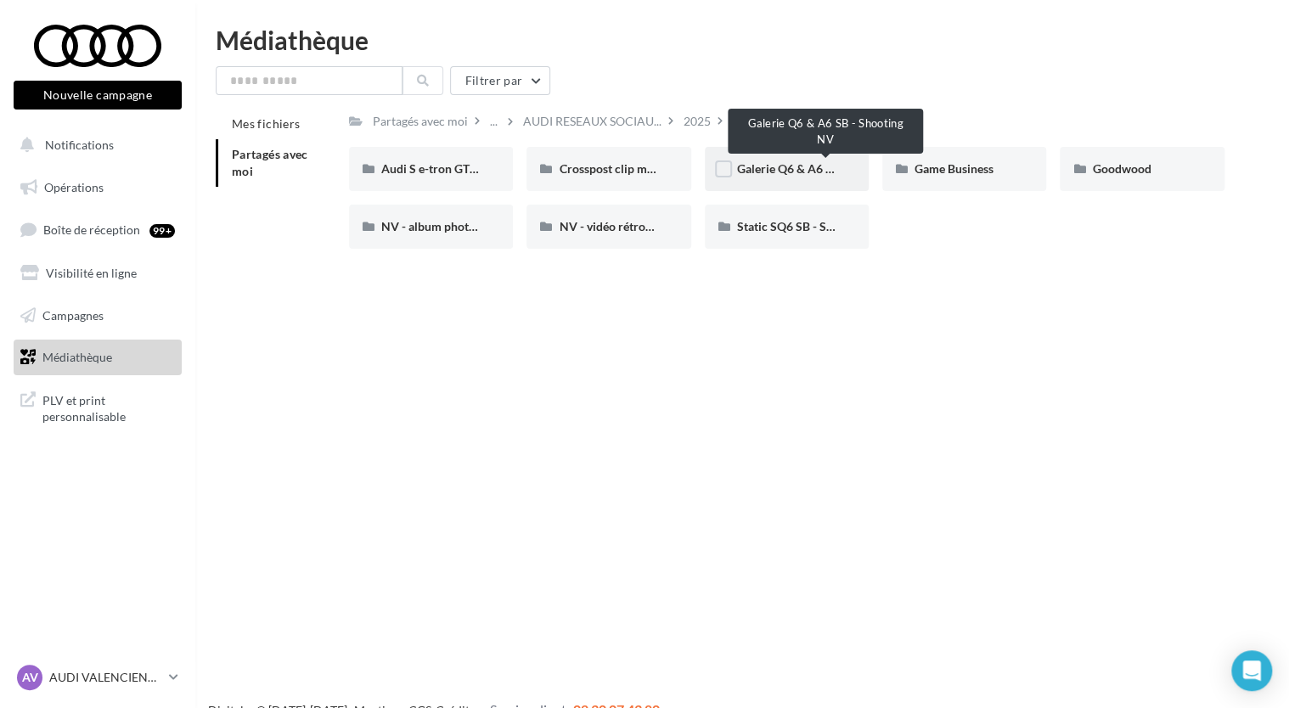
click at [785, 166] on span "Galerie Q6 & A6 SB - Shooting NV" at bounding box center [827, 168] width 180 height 14
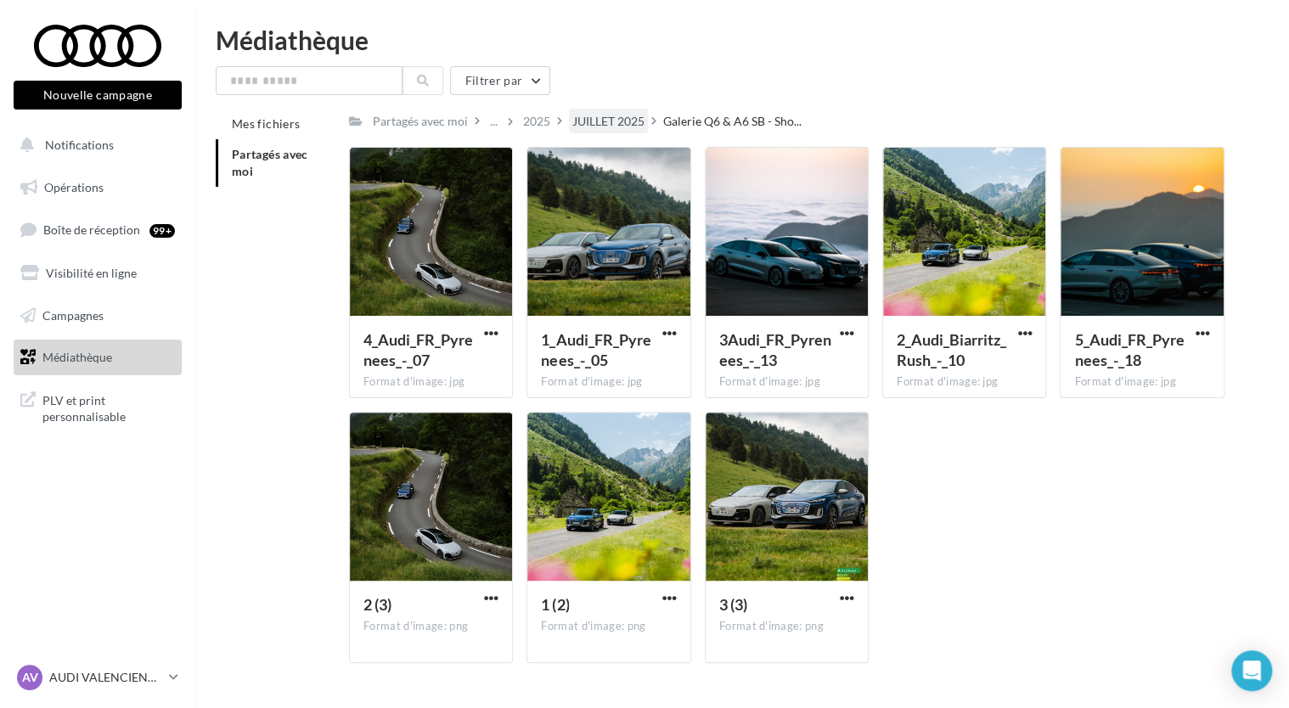
click at [590, 119] on div "JUILLET 2025" at bounding box center [608, 121] width 72 height 17
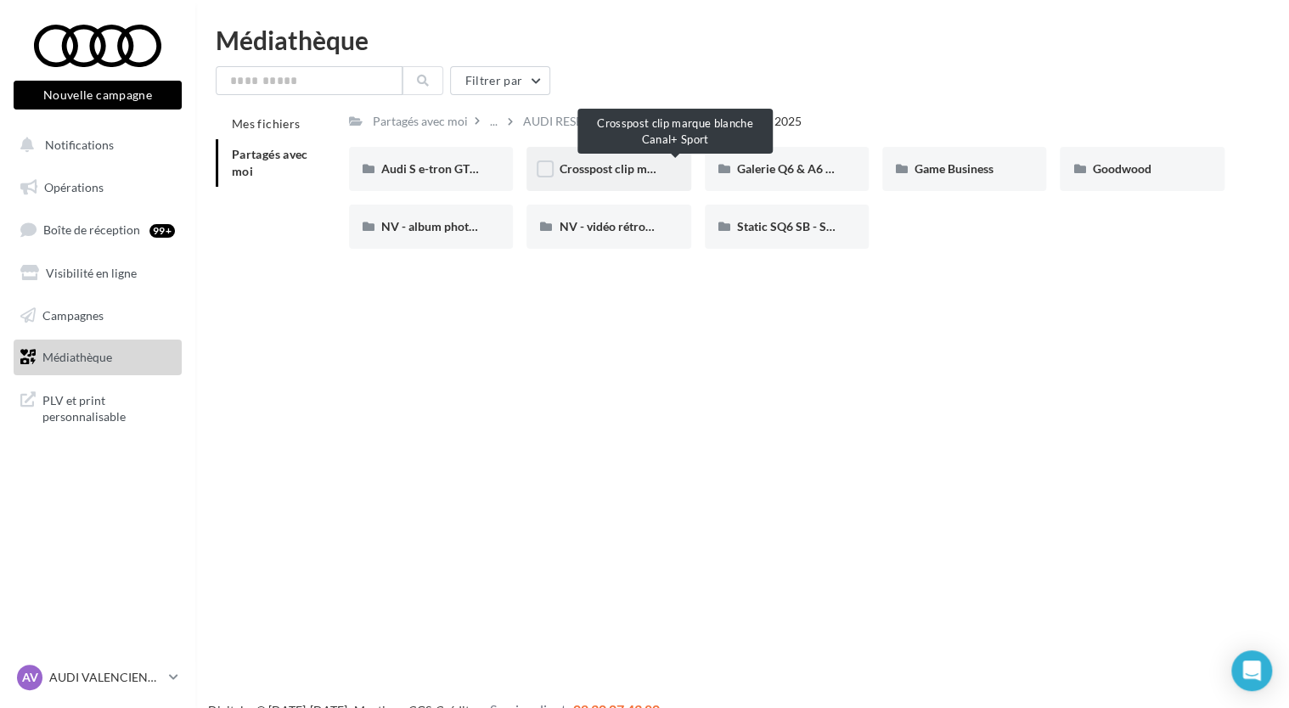
click at [603, 165] on span "Crosspost clip marque blanche Canal+ Sport" at bounding box center [675, 168] width 233 height 14
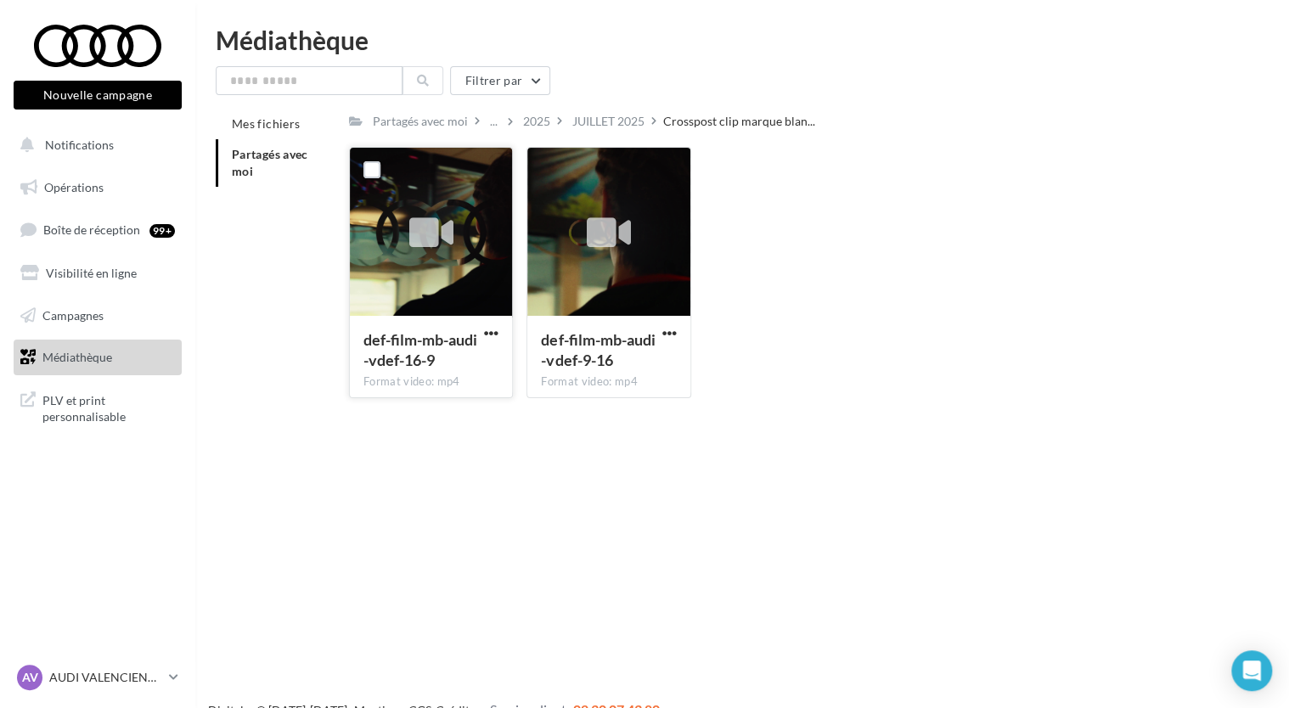
click at [499, 333] on button "button" at bounding box center [490, 334] width 21 height 17
click at [448, 367] on button "Télécharger" at bounding box center [417, 367] width 170 height 44
click at [612, 125] on div "JUILLET 2025" at bounding box center [608, 121] width 72 height 17
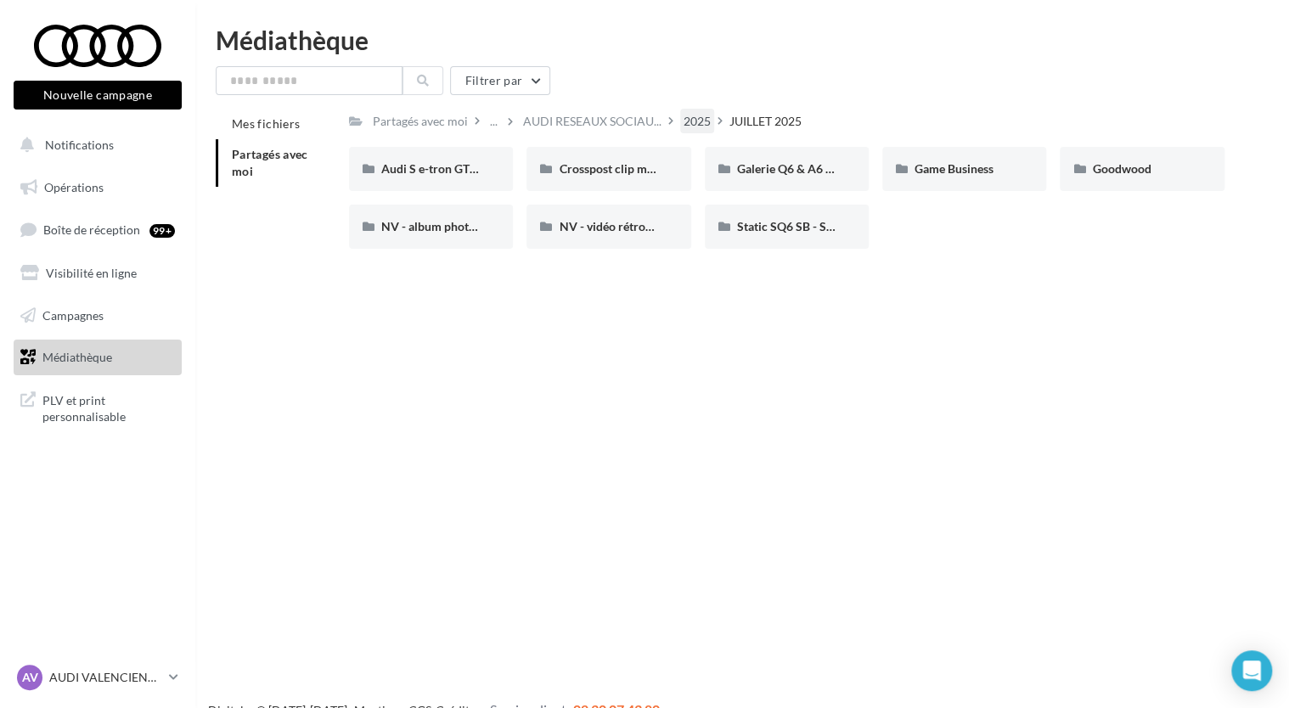
click at [699, 124] on div "2025" at bounding box center [696, 121] width 27 height 17
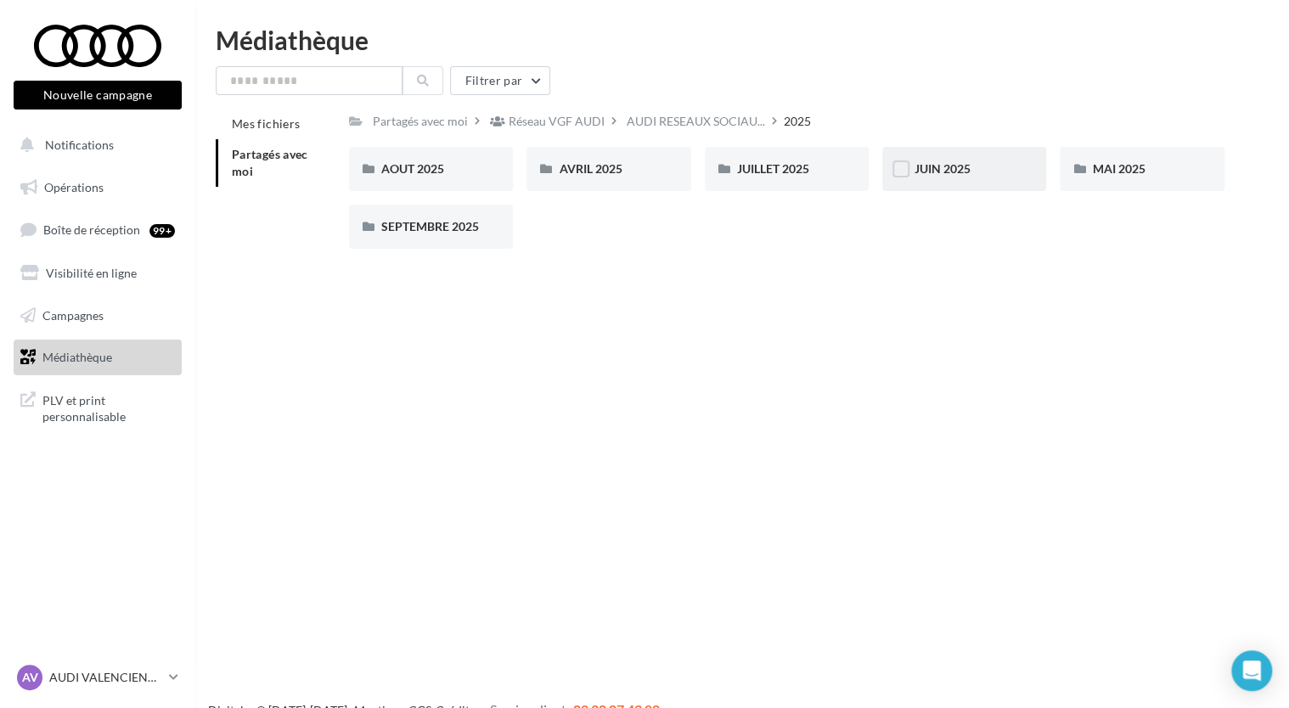
click at [952, 161] on div "JUIN 2025" at bounding box center [963, 168] width 99 height 17
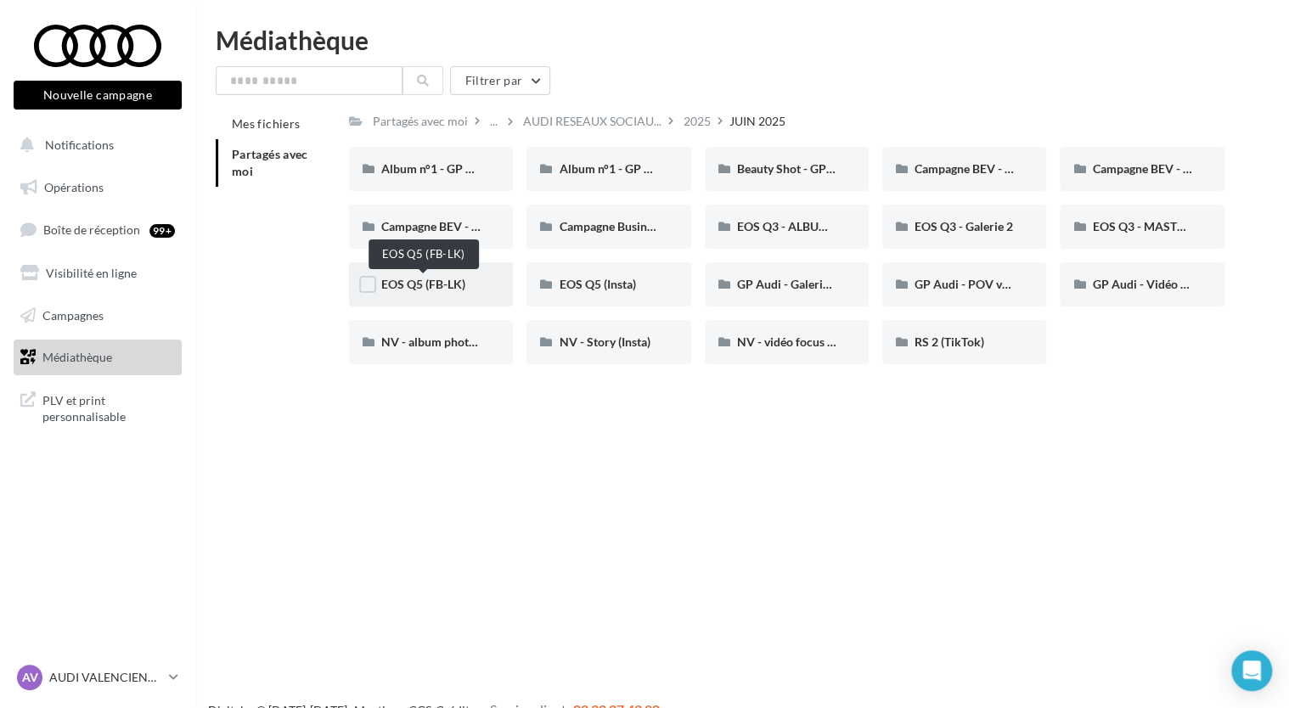
click at [433, 287] on span "EOS Q5 (FB-LK)" at bounding box center [423, 284] width 84 height 14
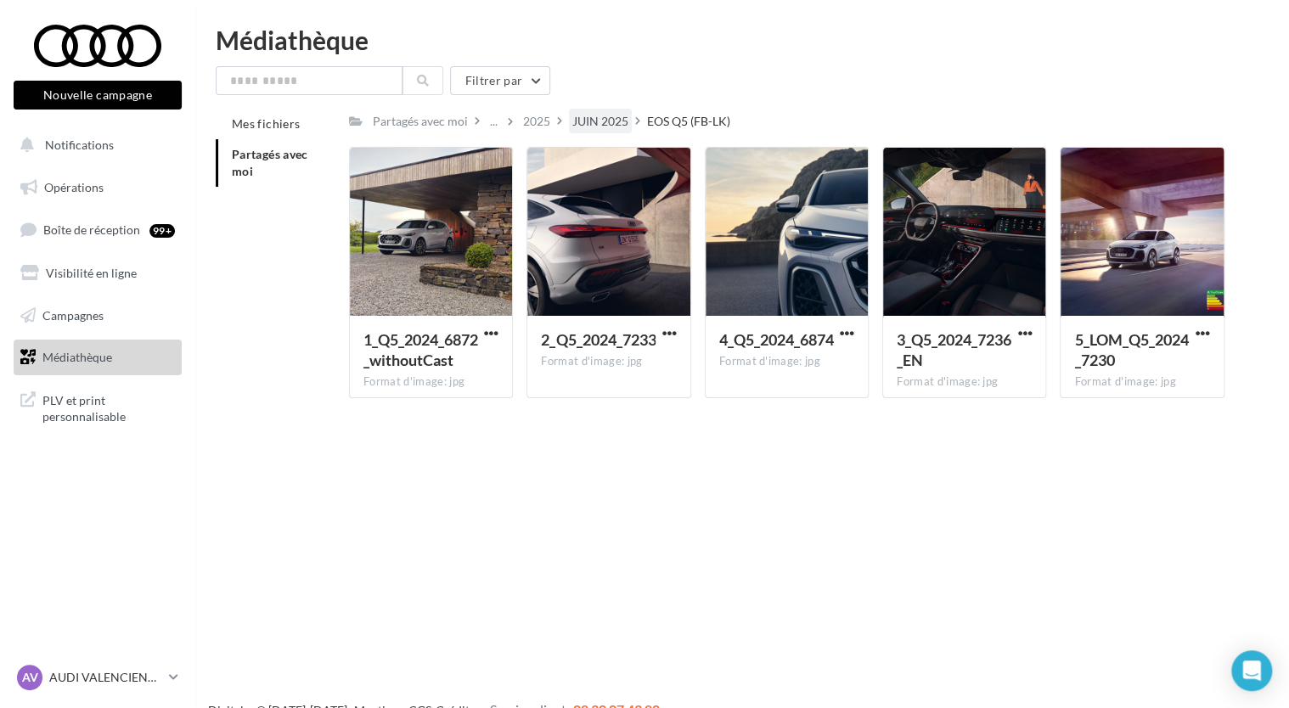
click at [605, 131] on div "JUIN 2025" at bounding box center [600, 121] width 63 height 25
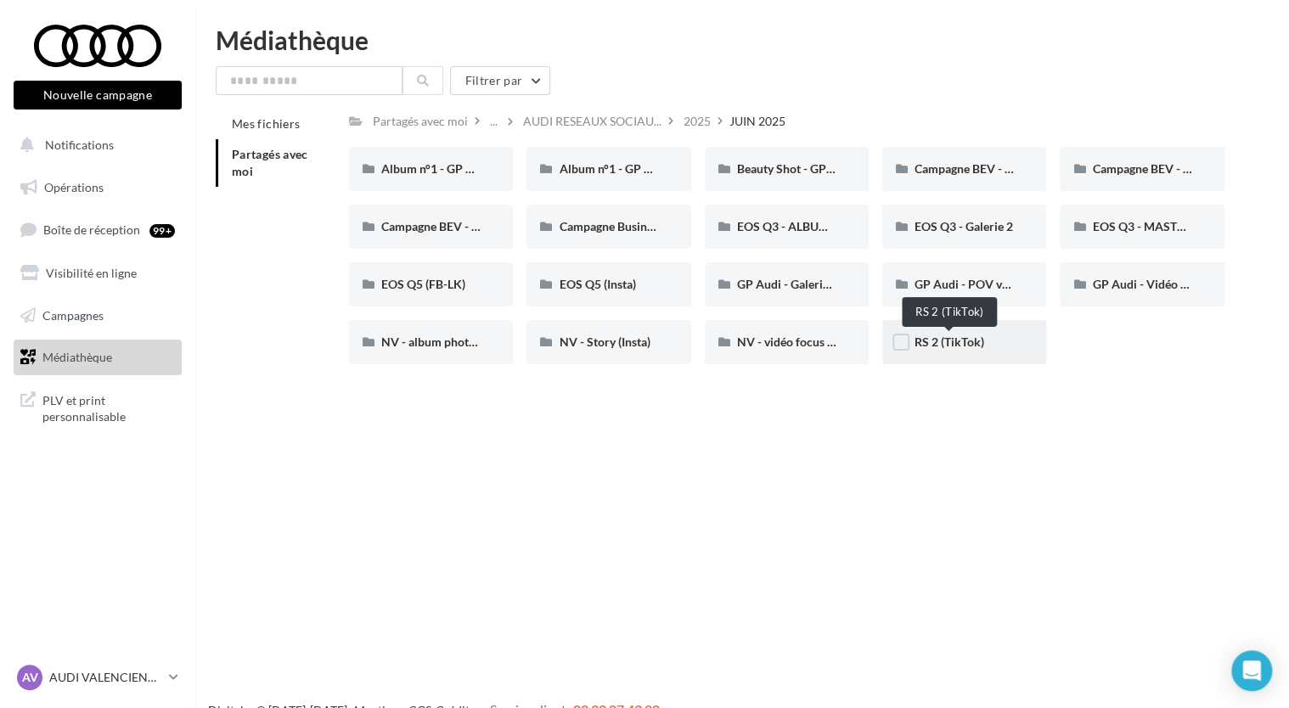
click at [928, 340] on span "RS 2 (TikTok)" at bounding box center [949, 341] width 70 height 14
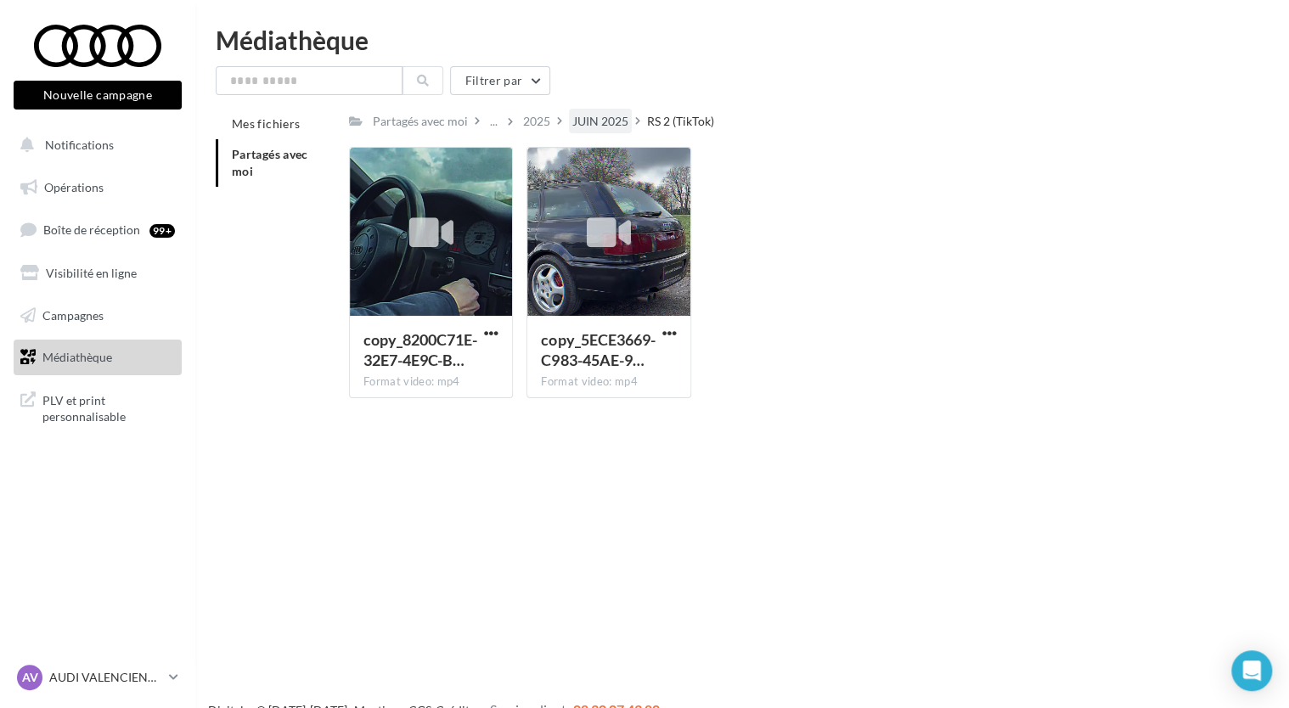
click at [578, 124] on div "JUIN 2025" at bounding box center [600, 121] width 56 height 17
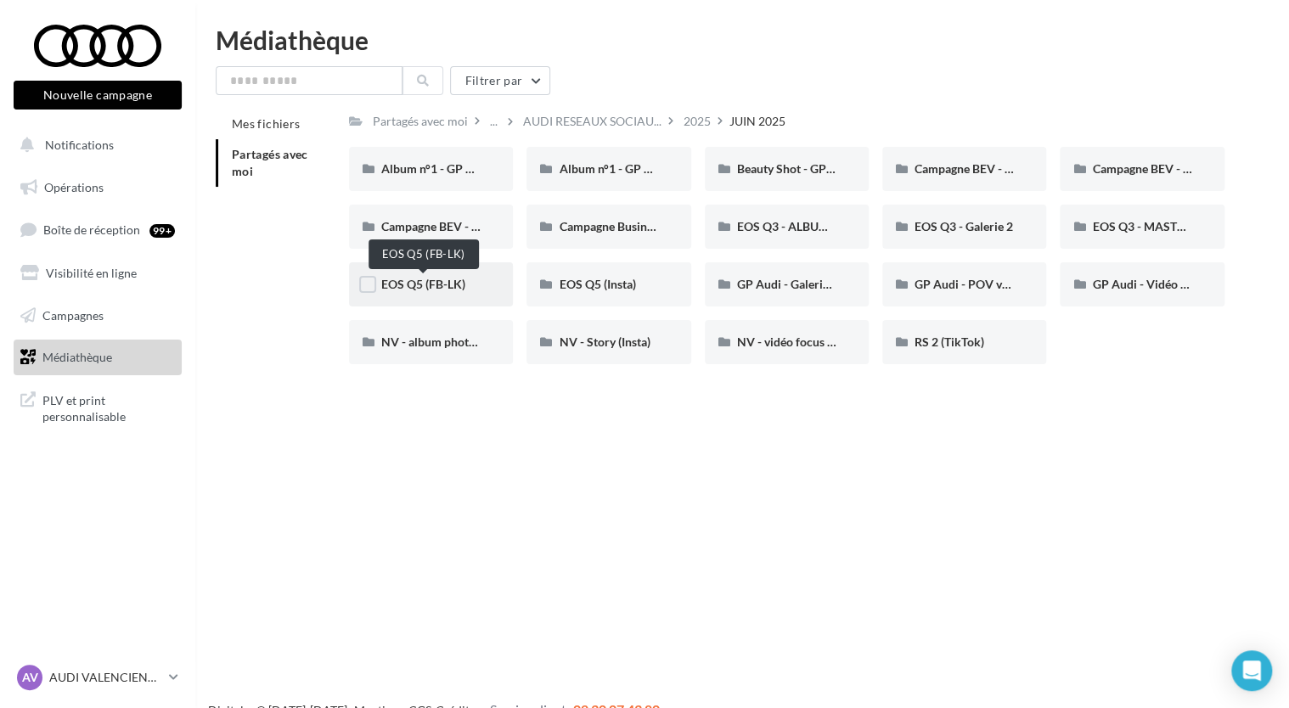
click at [433, 280] on span "EOS Q5 (FB-LK)" at bounding box center [423, 284] width 84 height 14
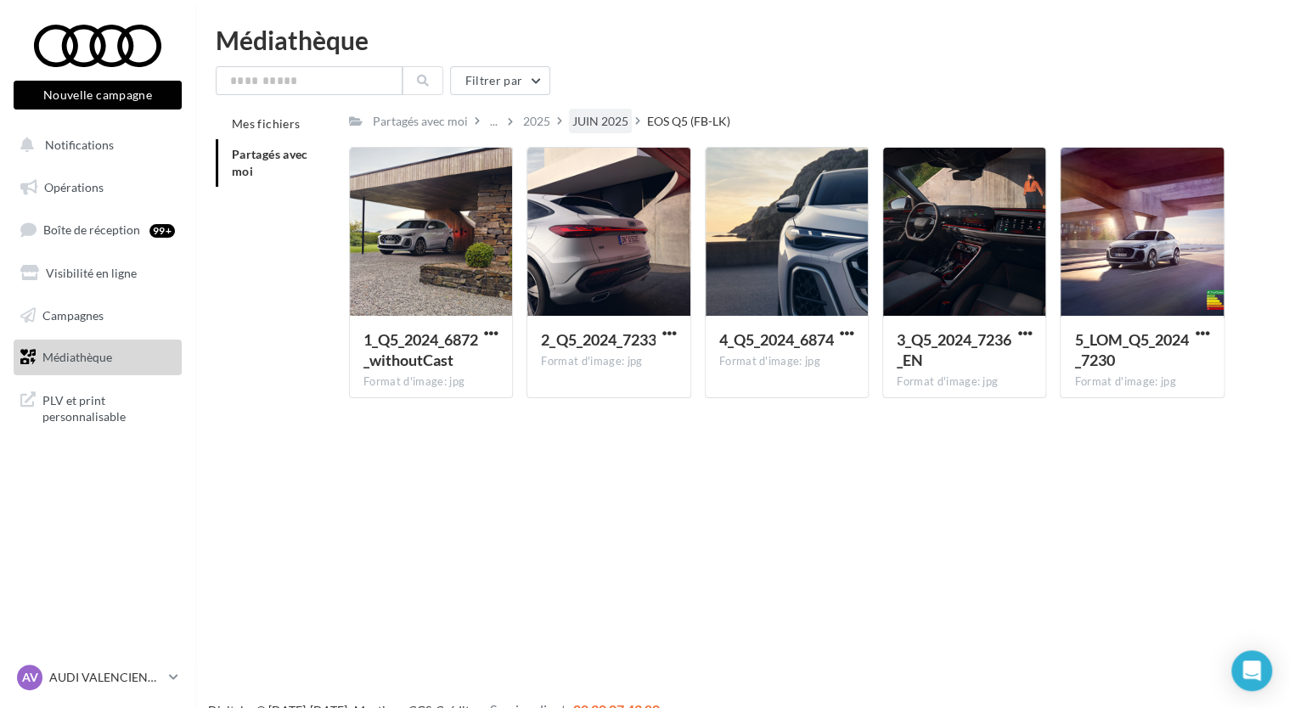
click at [577, 114] on div "JUIN 2025" at bounding box center [600, 121] width 56 height 17
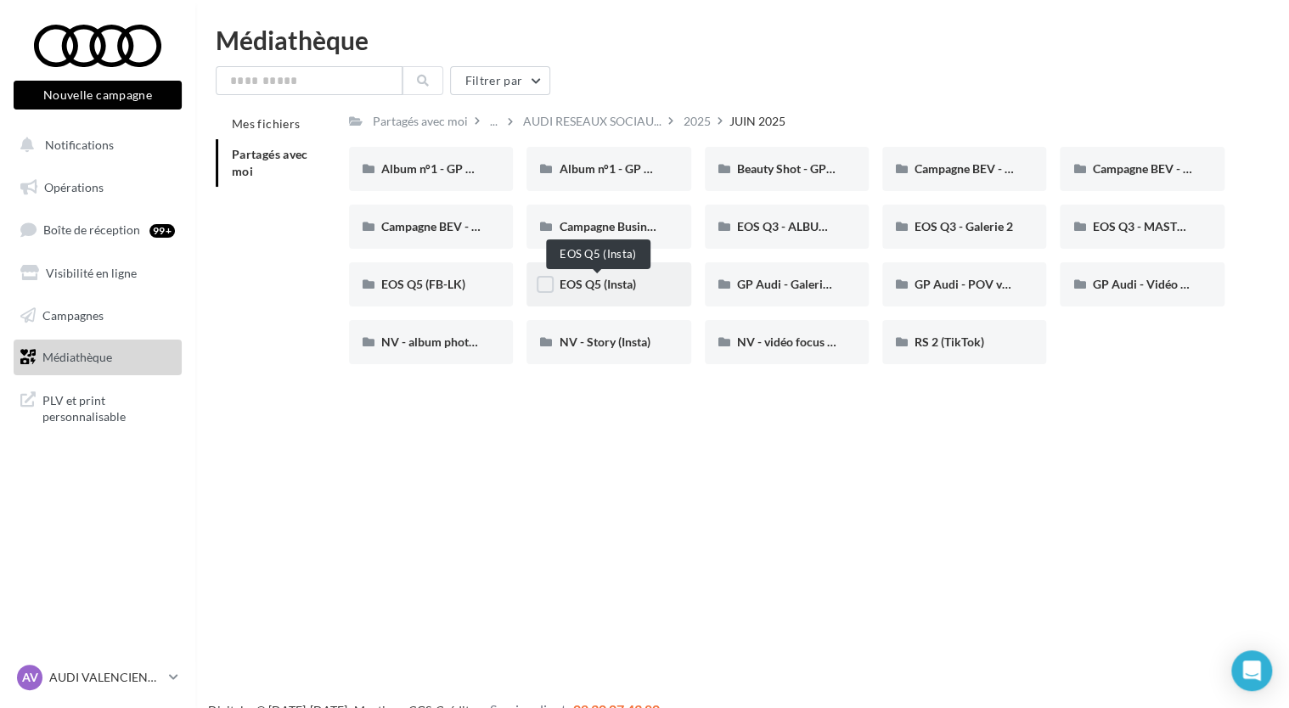
click at [621, 282] on span "EOS Q5 (Insta)" at bounding box center [597, 284] width 76 height 14
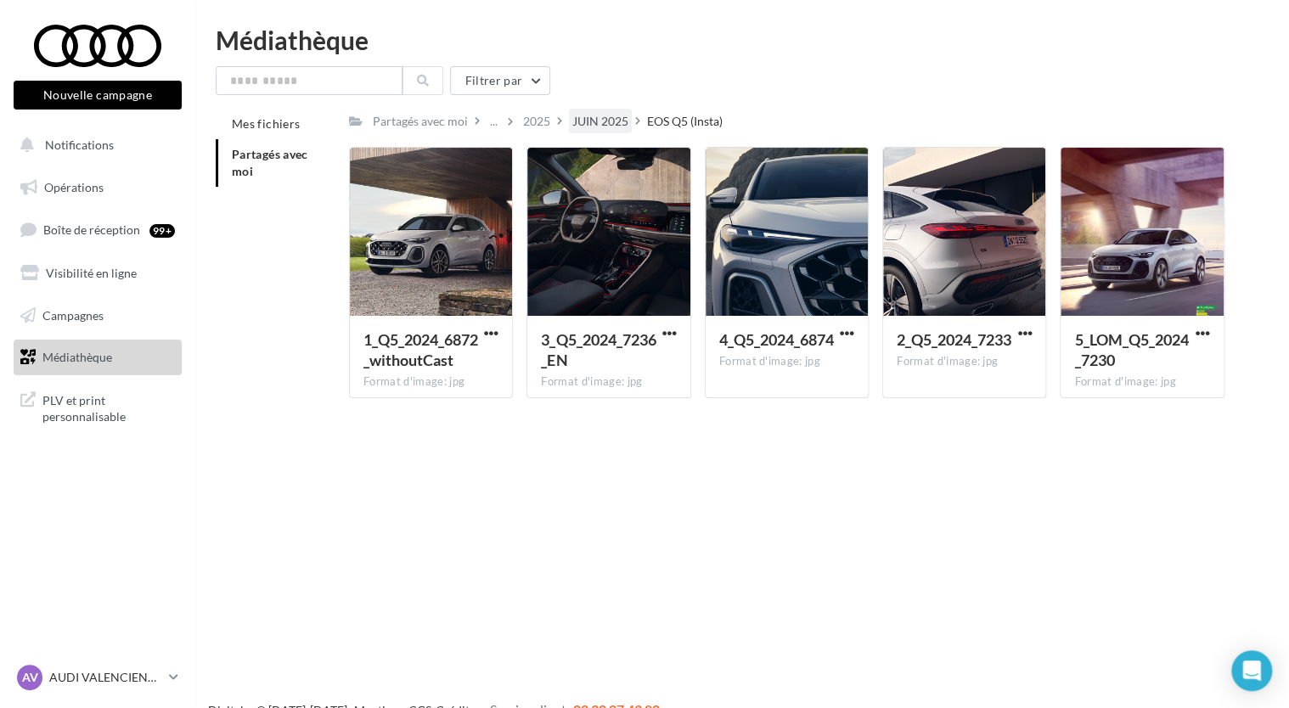
click at [598, 129] on div "JUIN 2025" at bounding box center [600, 121] width 56 height 17
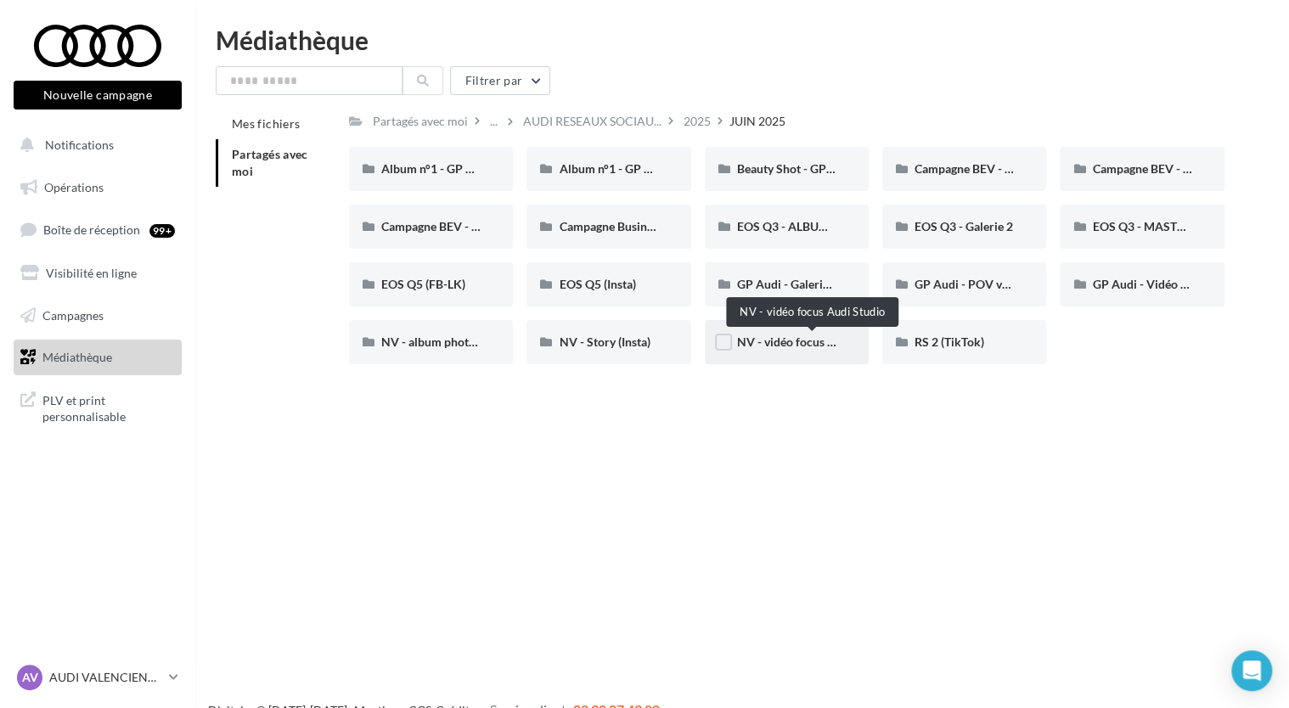
click at [790, 345] on span "NV - vidéo focus Audi Studio" at bounding box center [813, 341] width 153 height 14
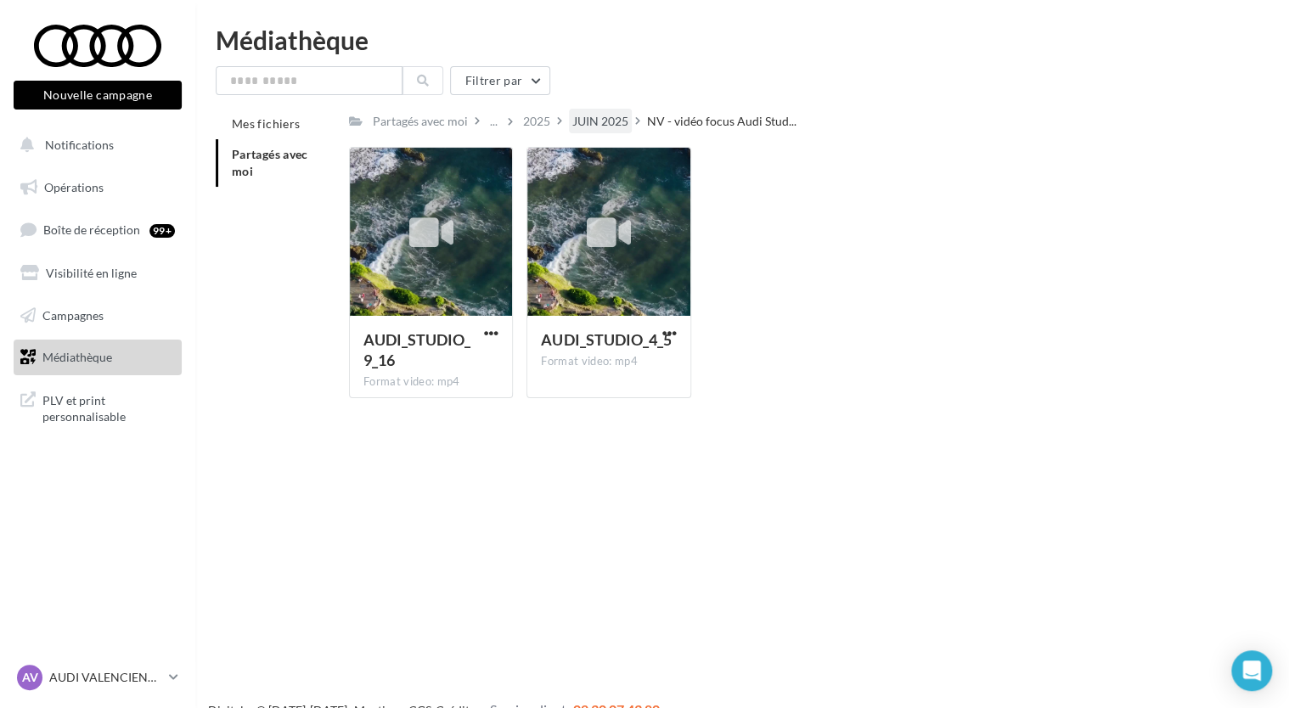
click at [600, 126] on div "JUIN 2025" at bounding box center [600, 121] width 56 height 17
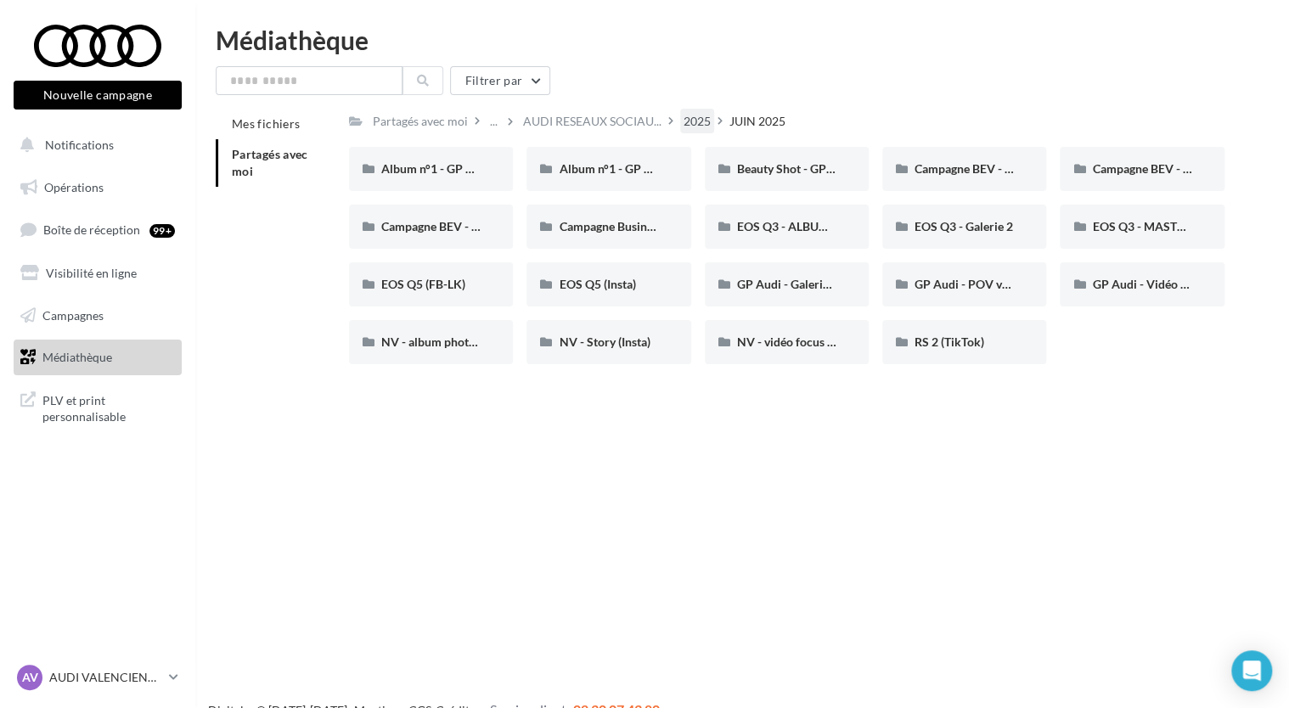
click at [686, 122] on div "2025" at bounding box center [696, 121] width 27 height 17
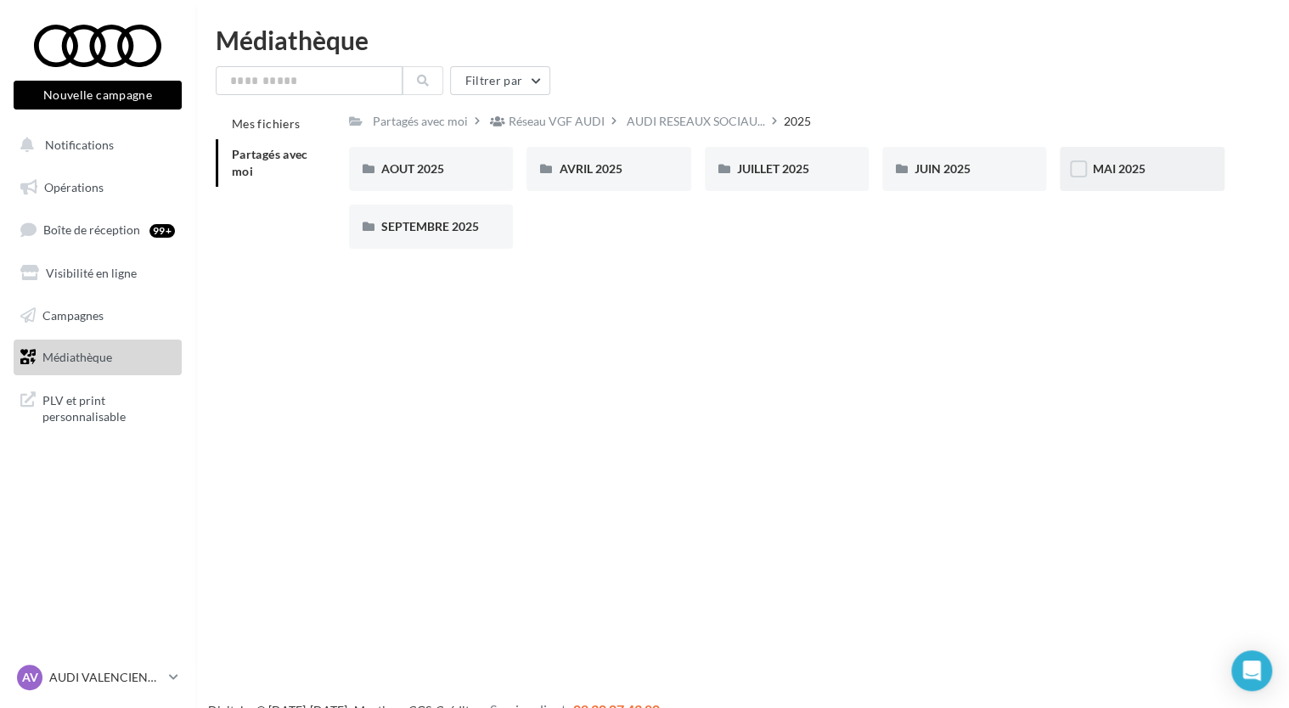
click at [1115, 178] on div "MAI 2025" at bounding box center [1141, 169] width 164 height 44
click at [706, 113] on div "2025" at bounding box center [696, 121] width 27 height 17
click at [659, 117] on span "AUDI RESEAUX SOCIAU..." at bounding box center [695, 121] width 138 height 17
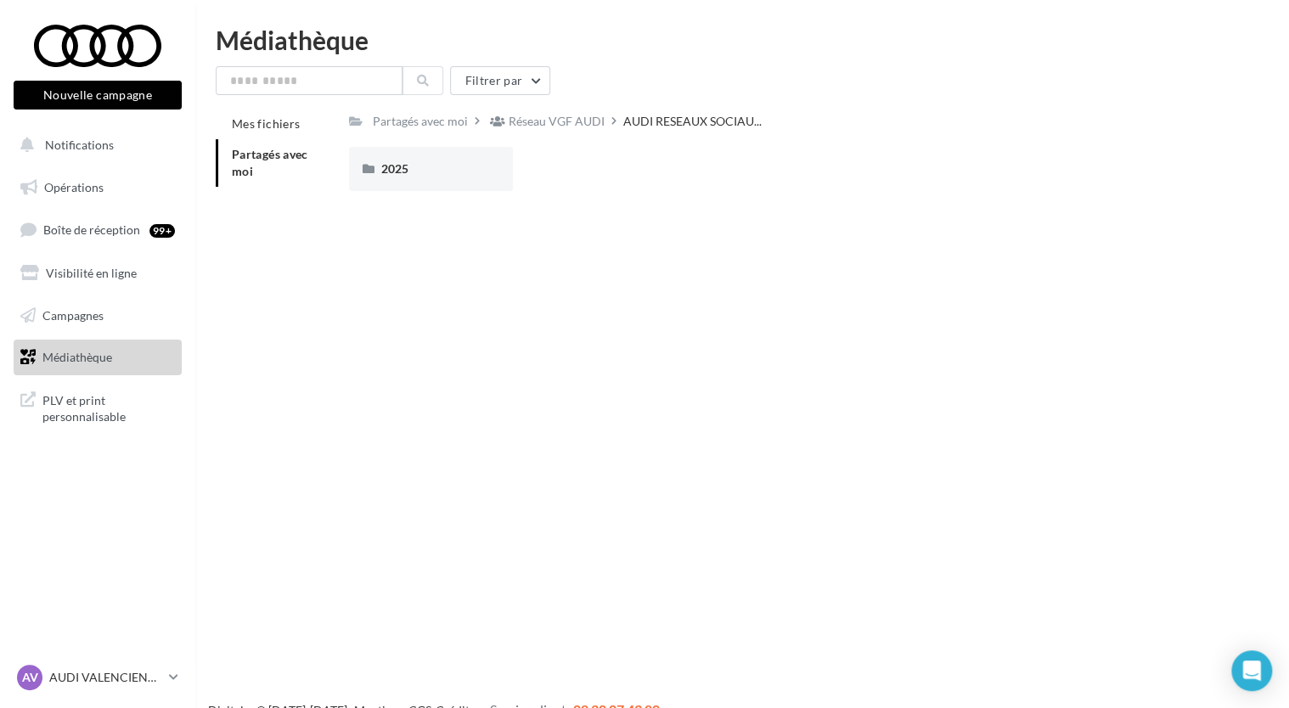
click at [597, 118] on div "Réseau VGF AUDI" at bounding box center [556, 121] width 96 height 17
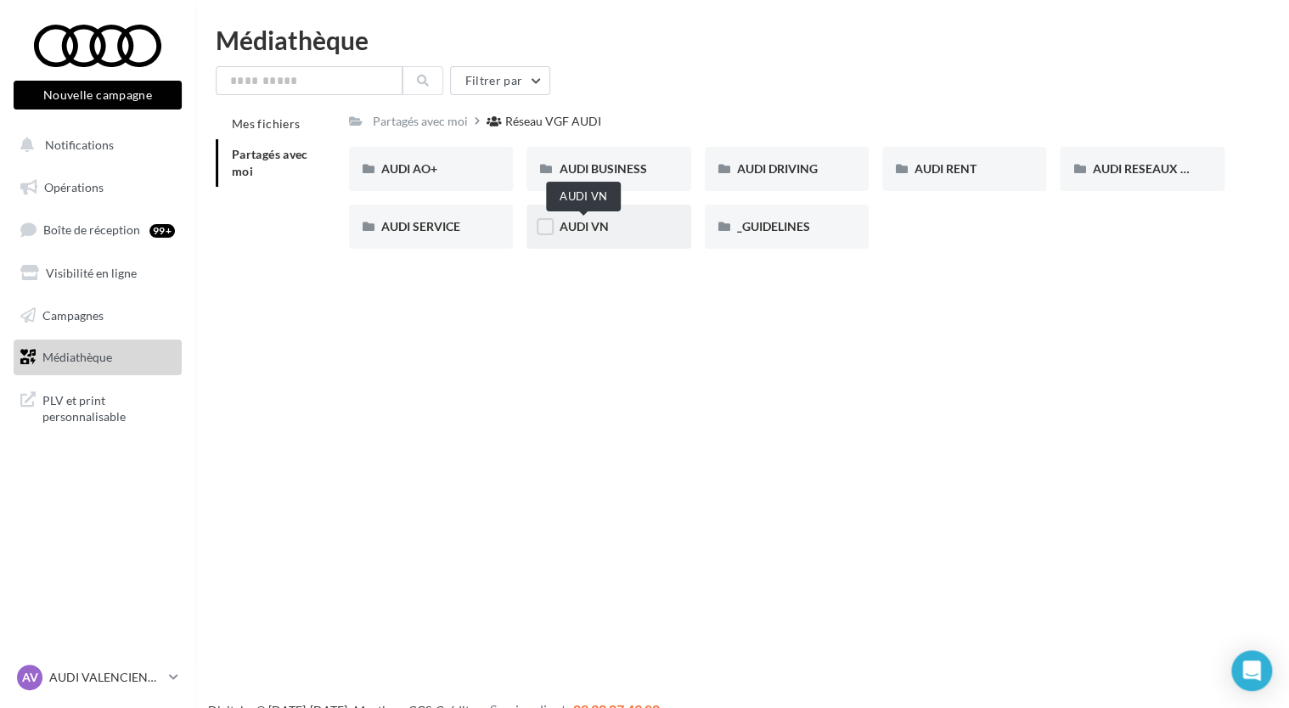
click at [606, 228] on span "AUDI VN" at bounding box center [583, 226] width 49 height 14
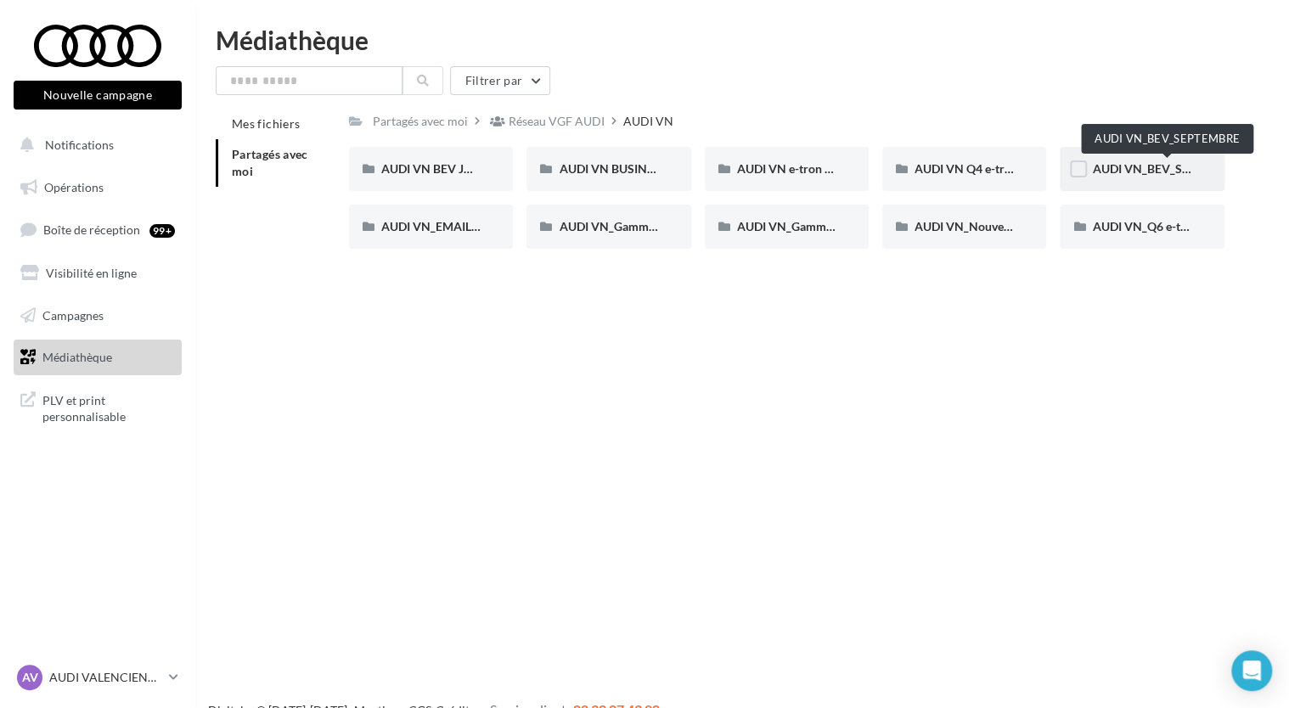
click at [1146, 168] on span "AUDI VN_BEV_SEPTEMBRE" at bounding box center [1167, 168] width 150 height 14
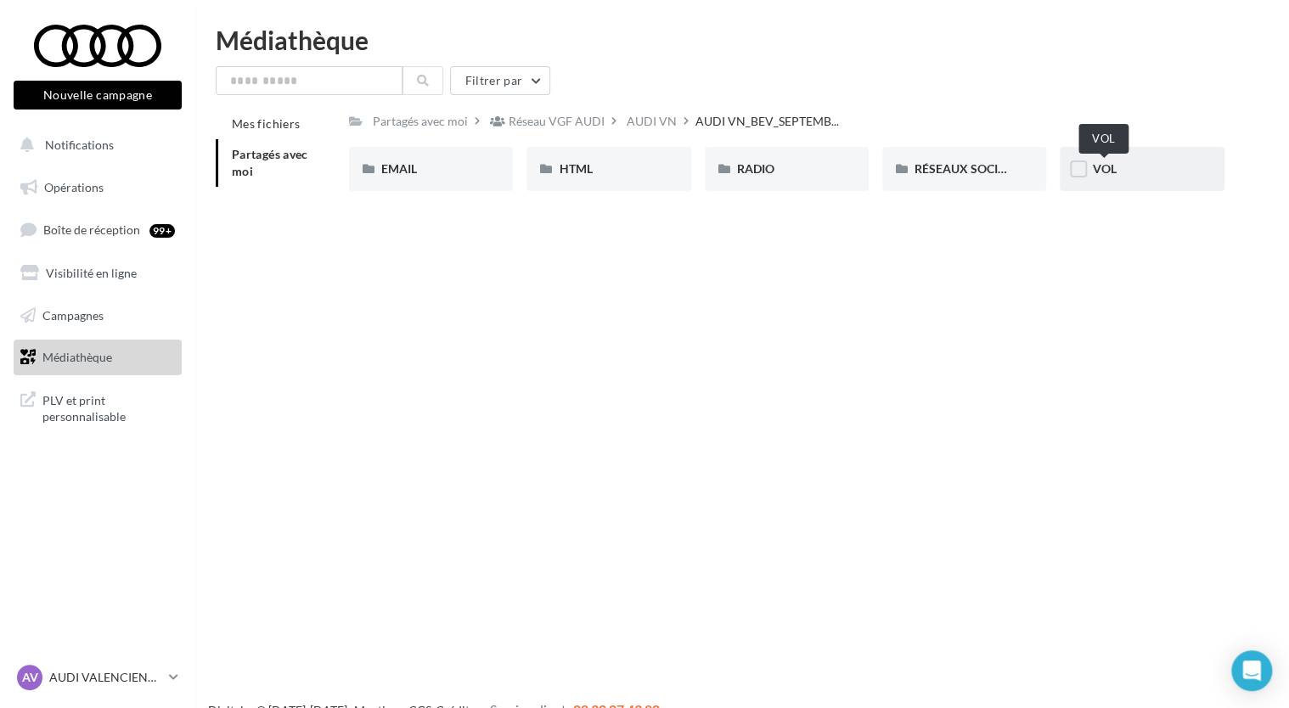
click at [1092, 165] on span "VOL" at bounding box center [1104, 168] width 24 height 14
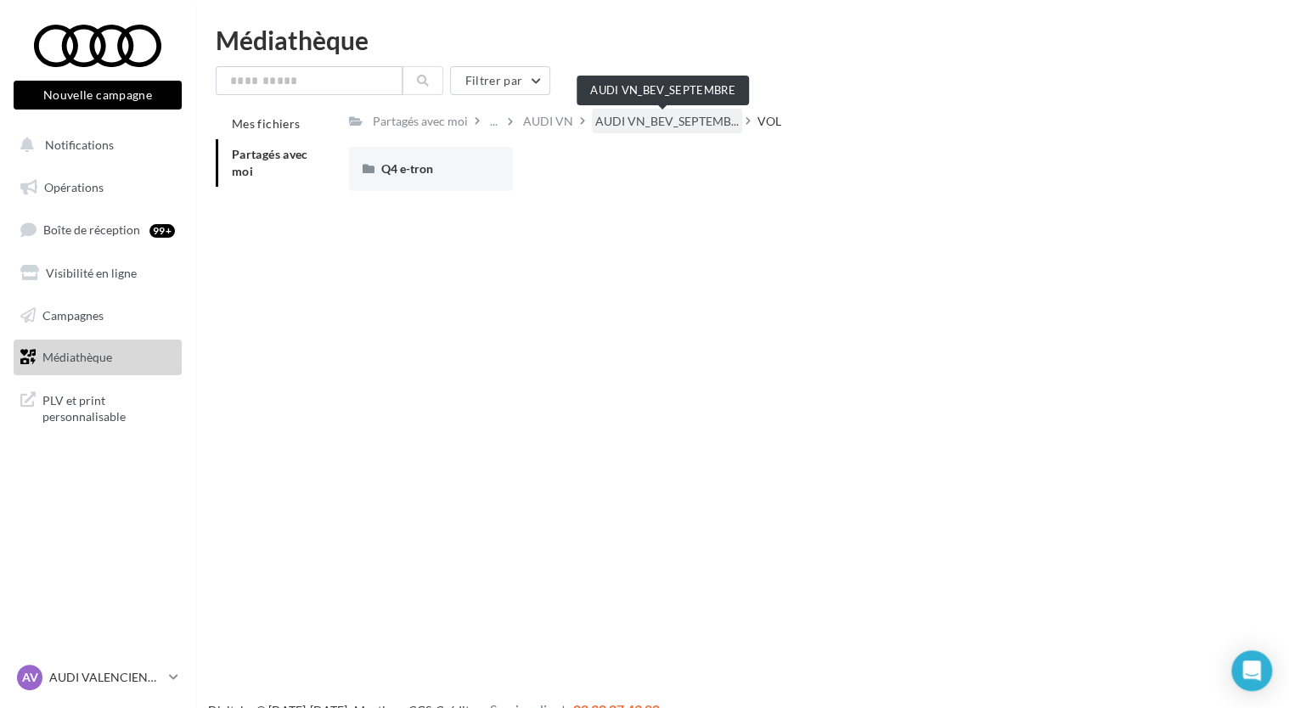
click at [645, 126] on span "AUDI VN_BEV_SEPTEMB..." at bounding box center [666, 121] width 143 height 17
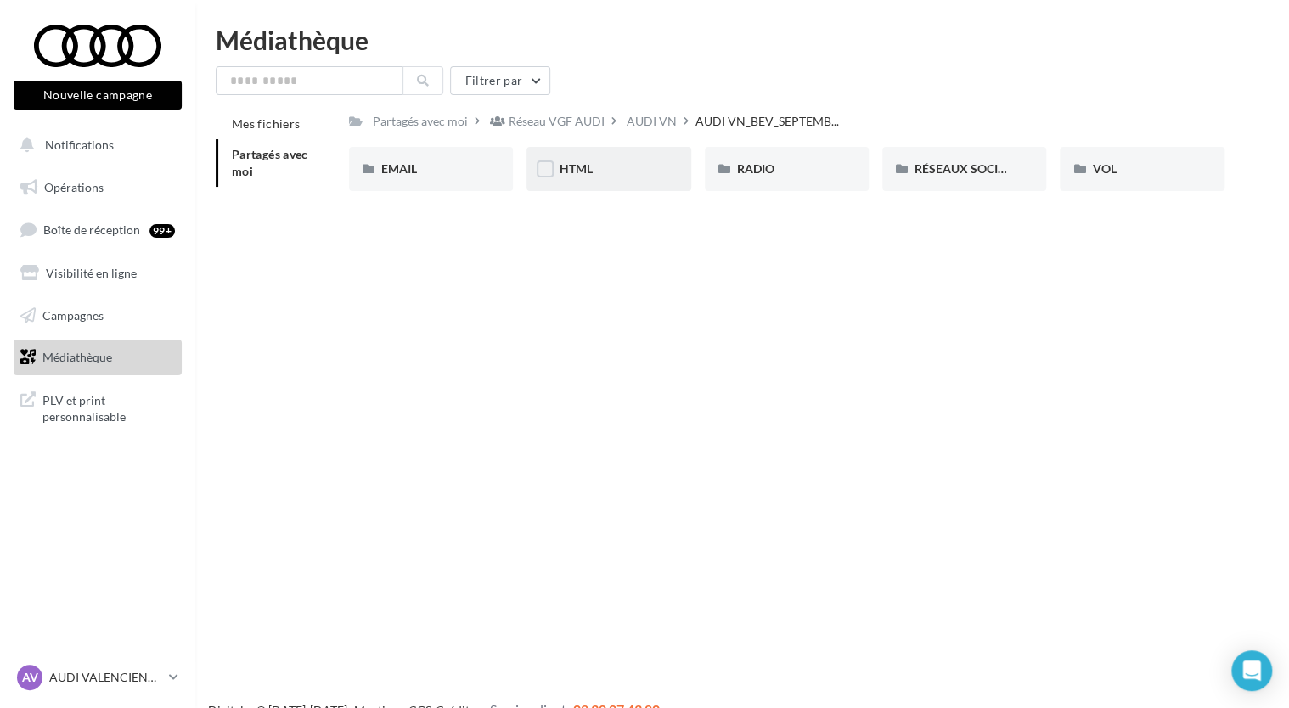
click at [596, 167] on div "HTML" at bounding box center [608, 168] width 99 height 17
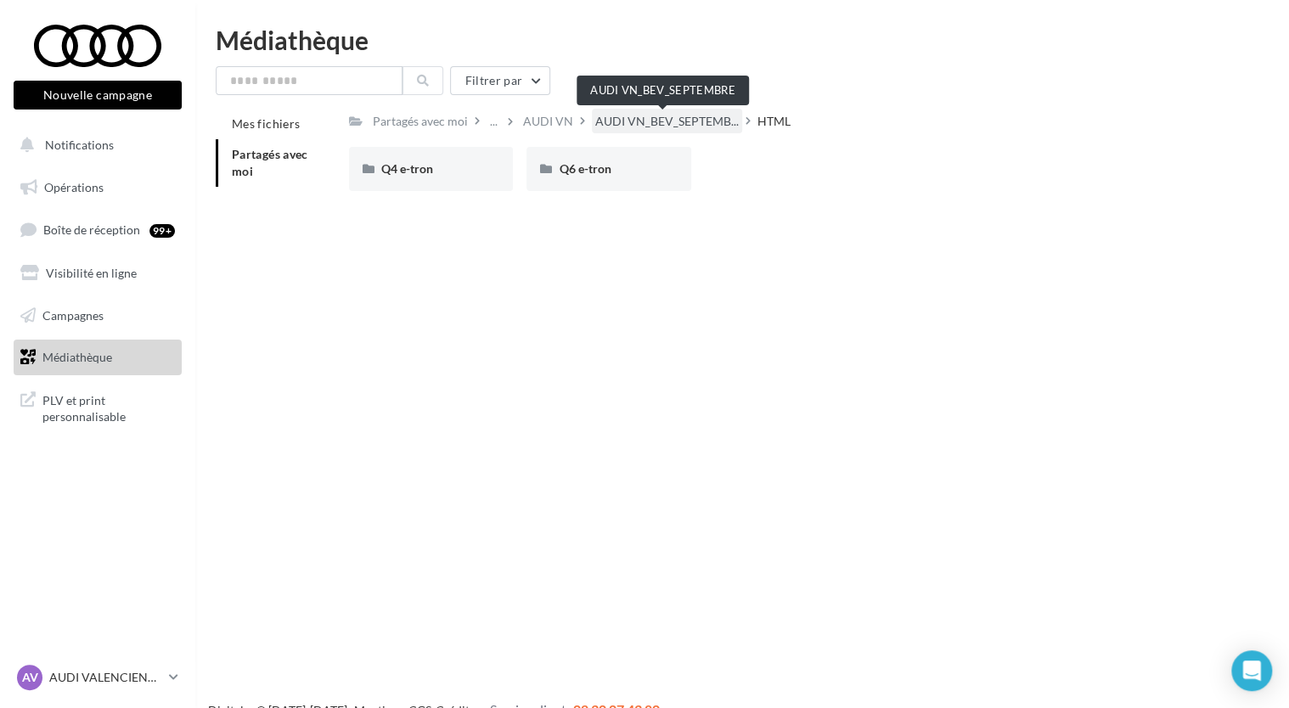
click at [690, 127] on span "AUDI VN_BEV_SEPTEMB..." at bounding box center [666, 121] width 143 height 17
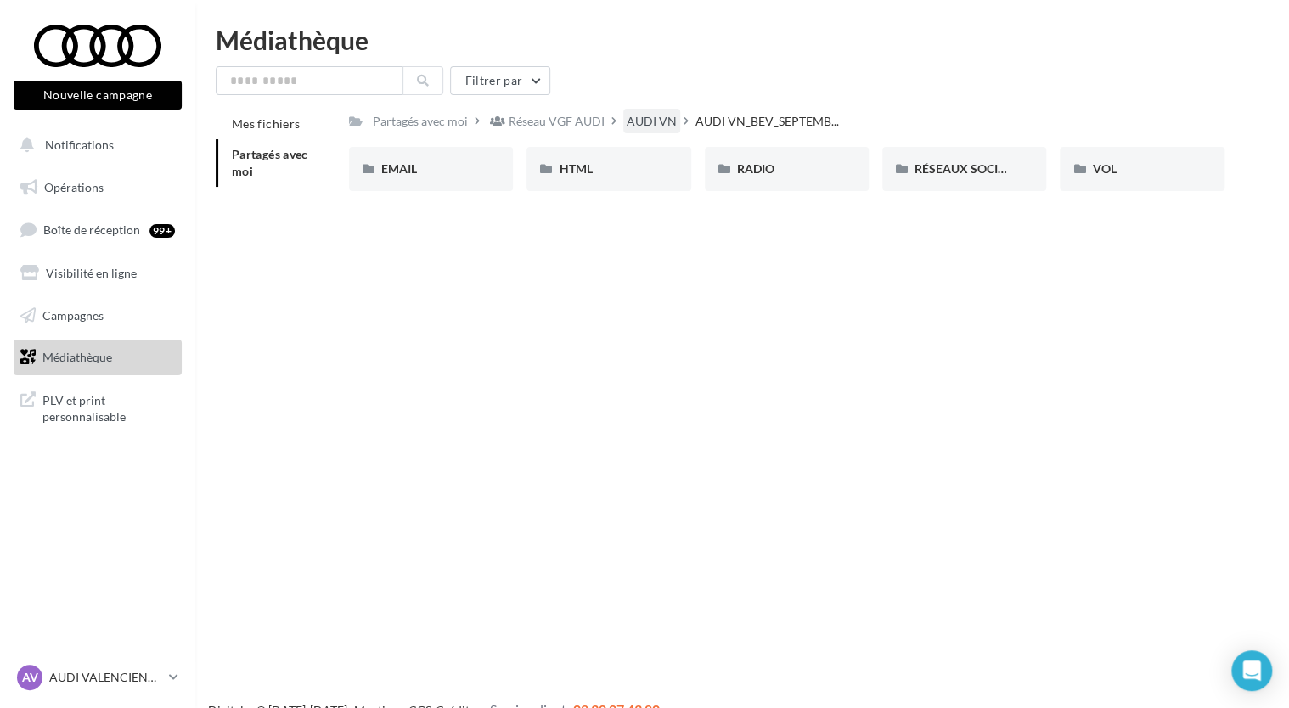
click at [645, 117] on div "AUDI VN" at bounding box center [651, 121] width 50 height 17
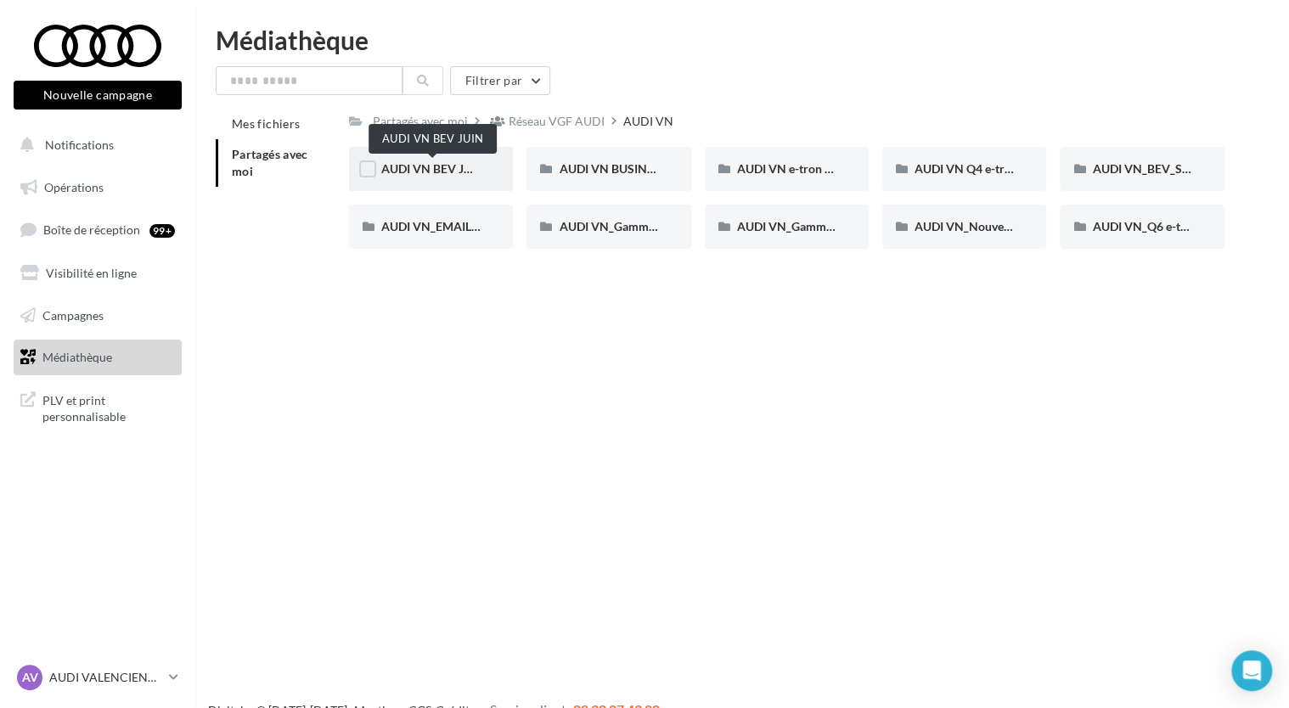
click at [421, 170] on span "AUDI VN BEV JUIN" at bounding box center [433, 168] width 104 height 14
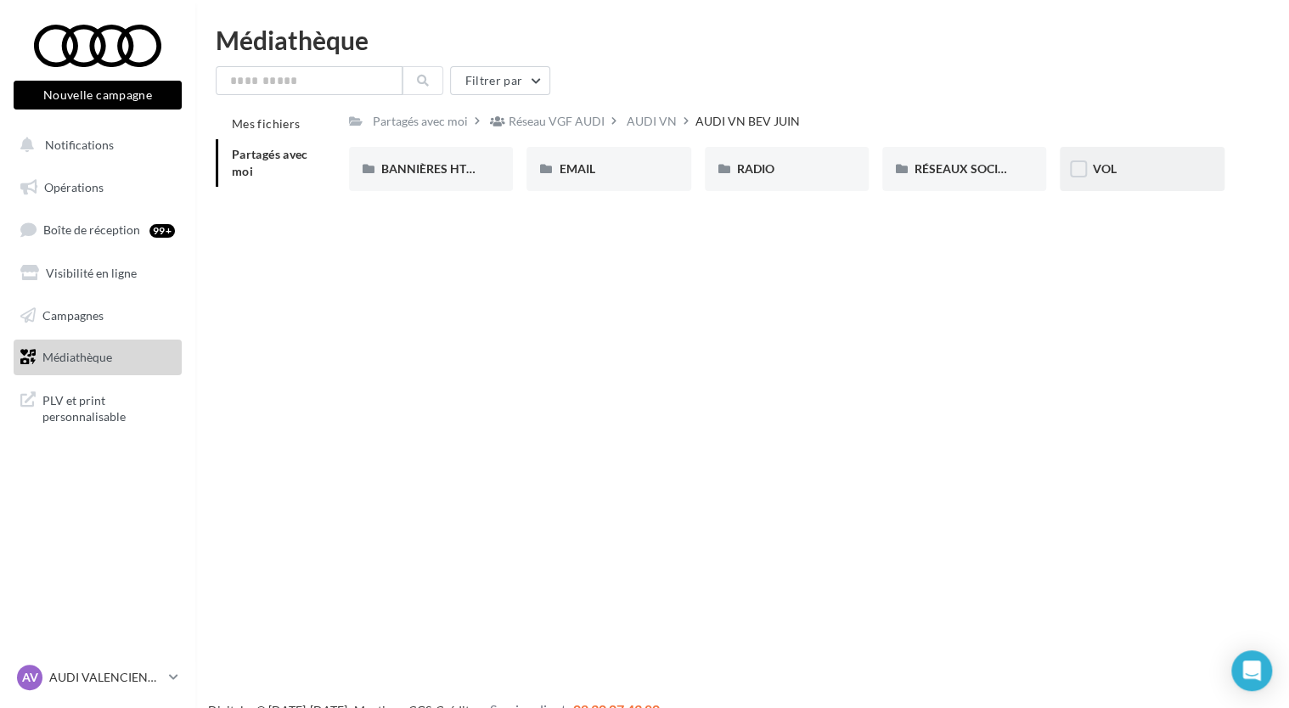
click at [1121, 172] on div "VOL" at bounding box center [1141, 168] width 99 height 17
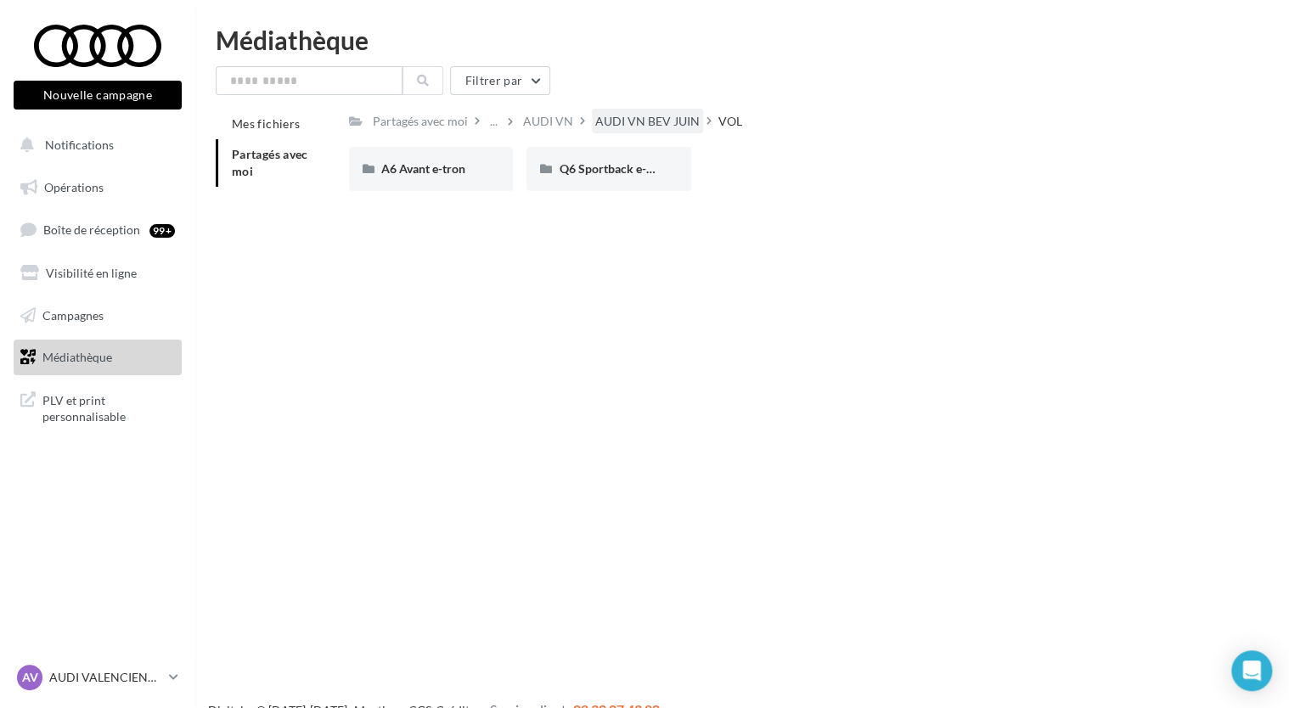
click at [652, 125] on div "AUDI VN BEV JUIN" at bounding box center [647, 121] width 104 height 17
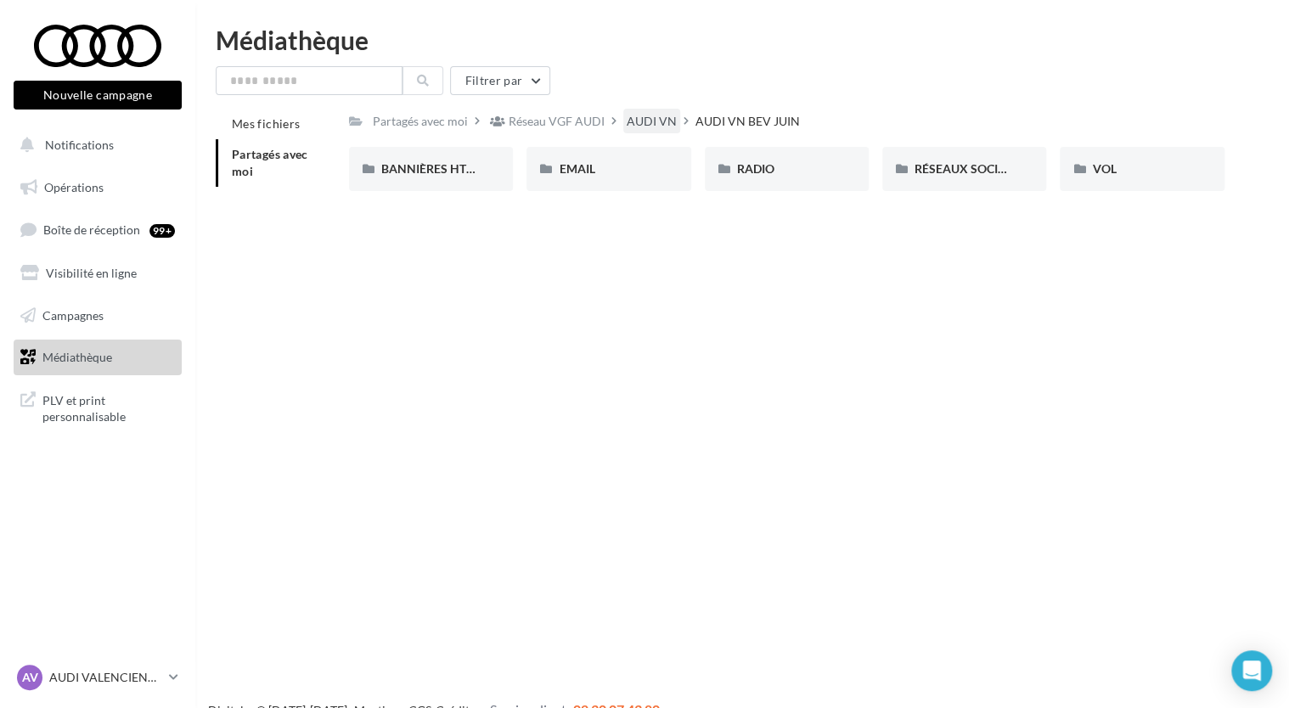
click at [626, 118] on div "AUDI VN" at bounding box center [651, 121] width 50 height 17
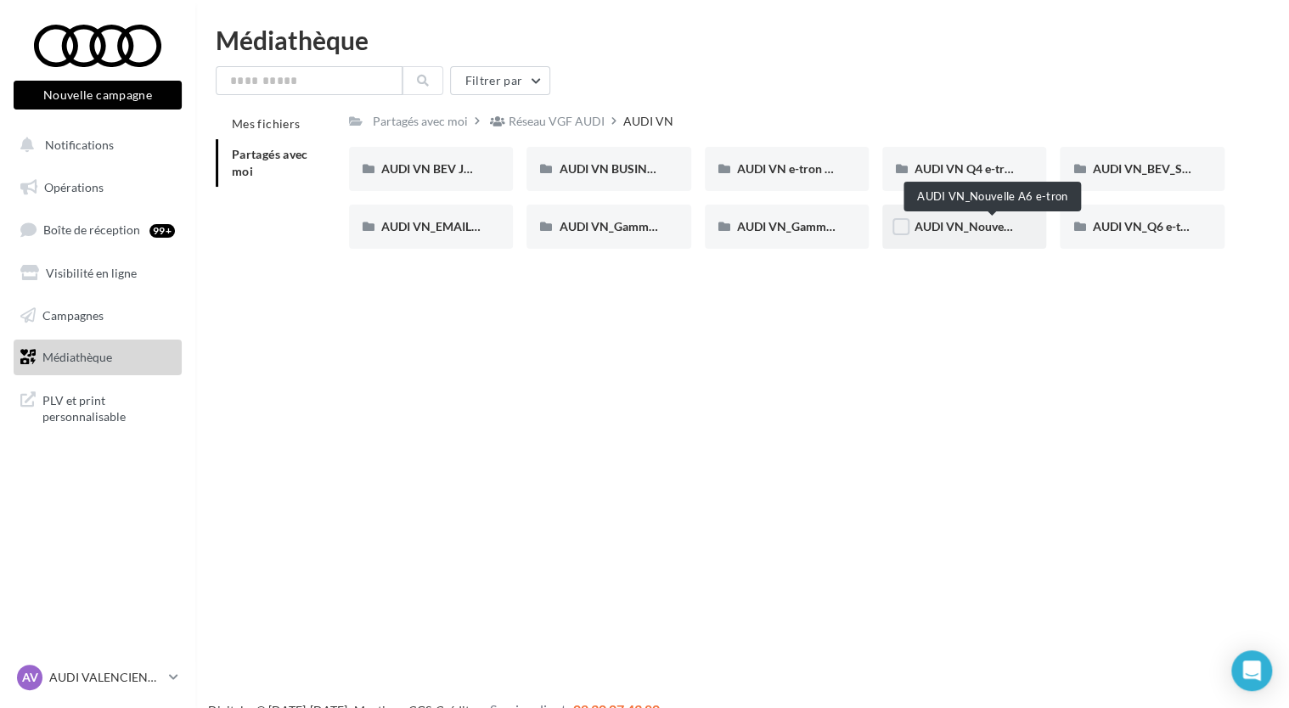
click at [982, 233] on span "AUDI VN_Nouvelle A6 e-tron" at bounding box center [991, 226] width 155 height 14
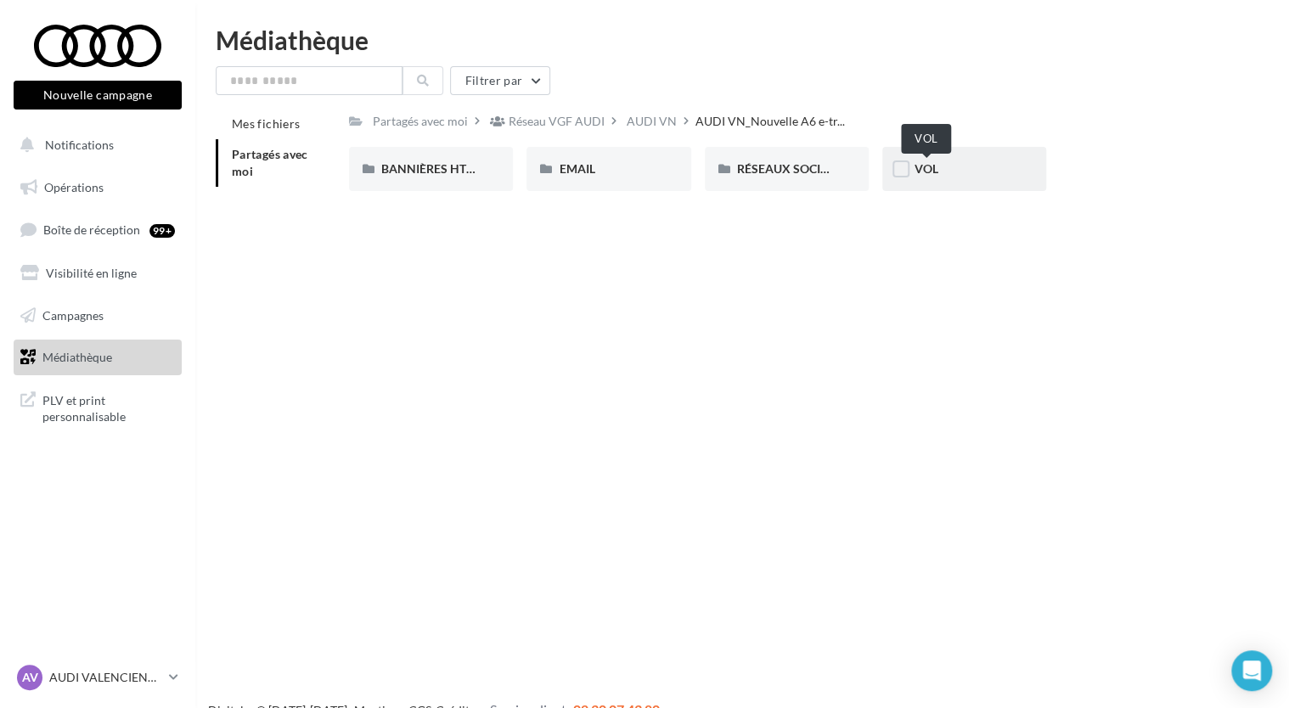
click at [932, 166] on span "VOL" at bounding box center [926, 168] width 24 height 14
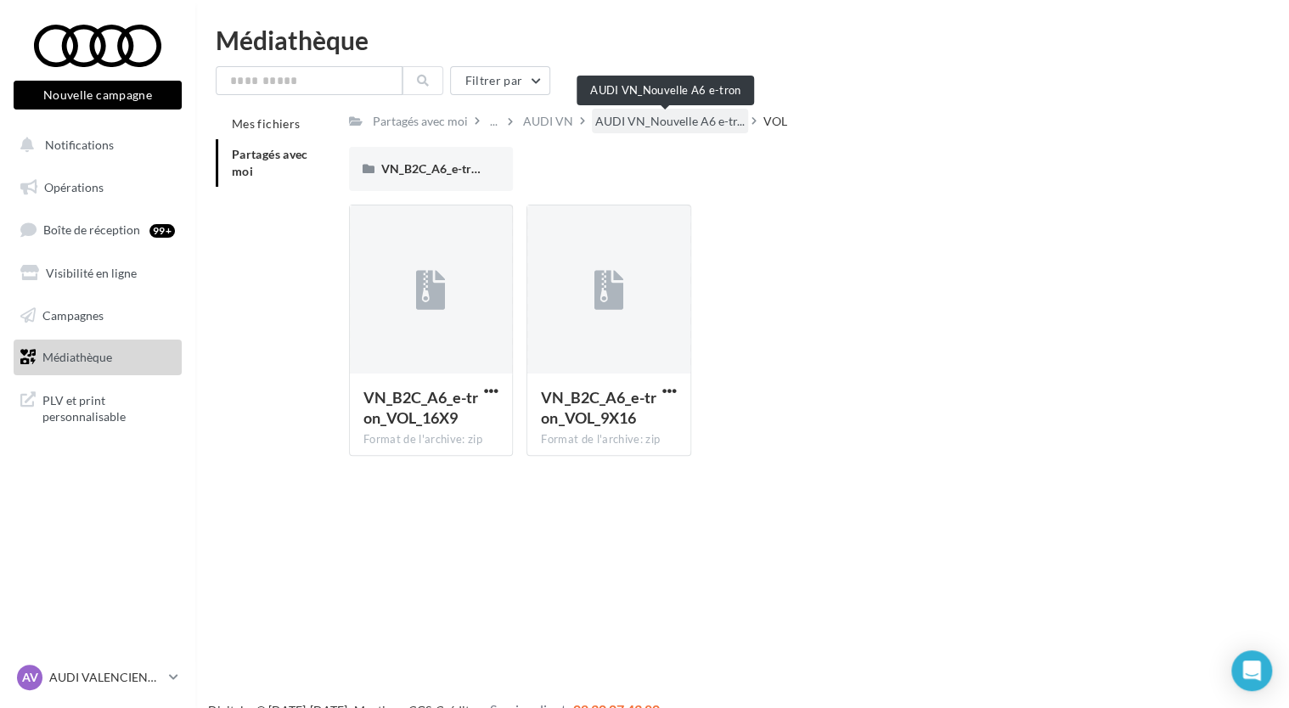
click at [694, 120] on span "AUDI VN_Nouvelle A6 e-tr..." at bounding box center [669, 121] width 149 height 17
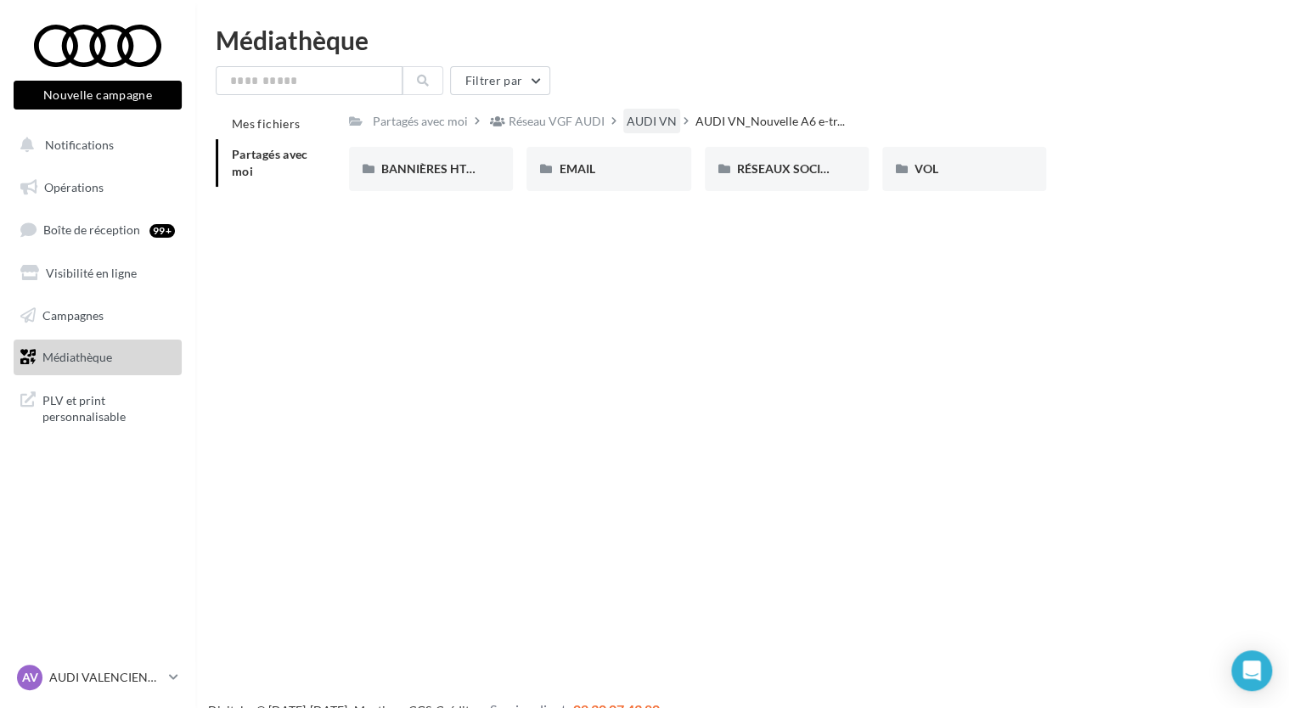
click at [625, 110] on div "AUDI VN" at bounding box center [651, 121] width 57 height 25
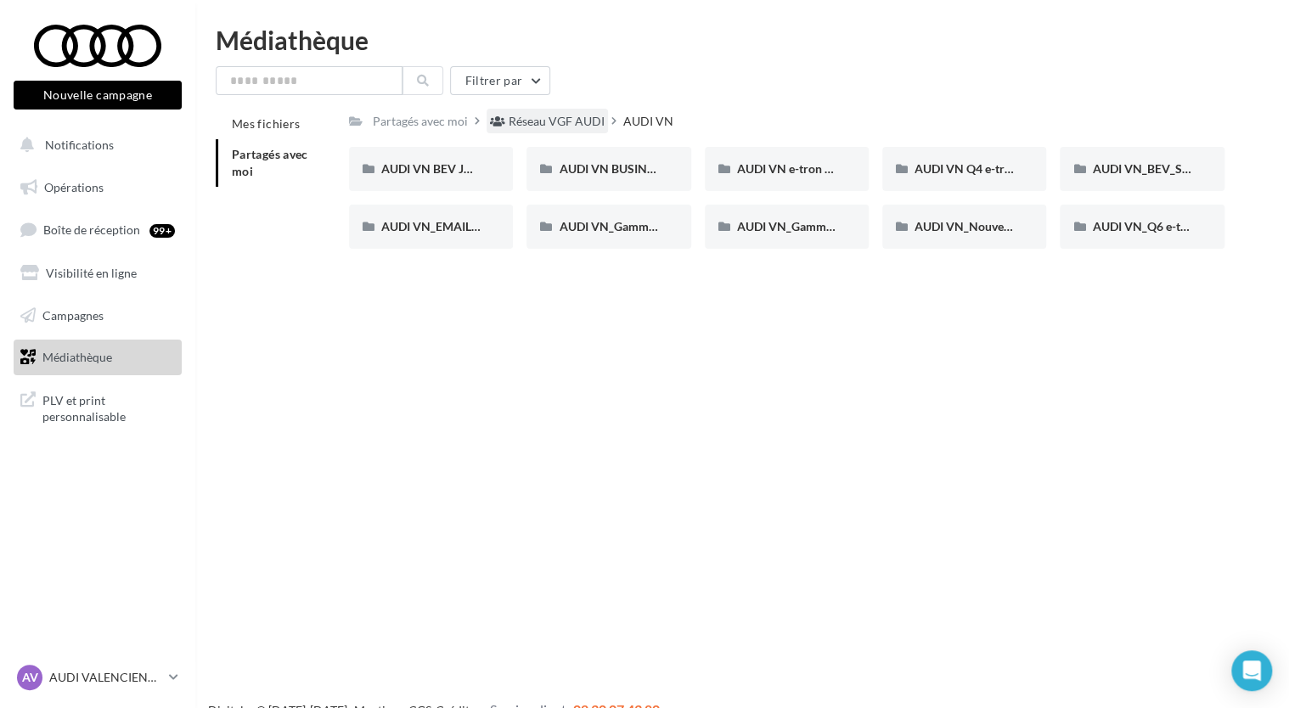
click at [554, 113] on div "Réseau VGF AUDI" at bounding box center [556, 121] width 96 height 17
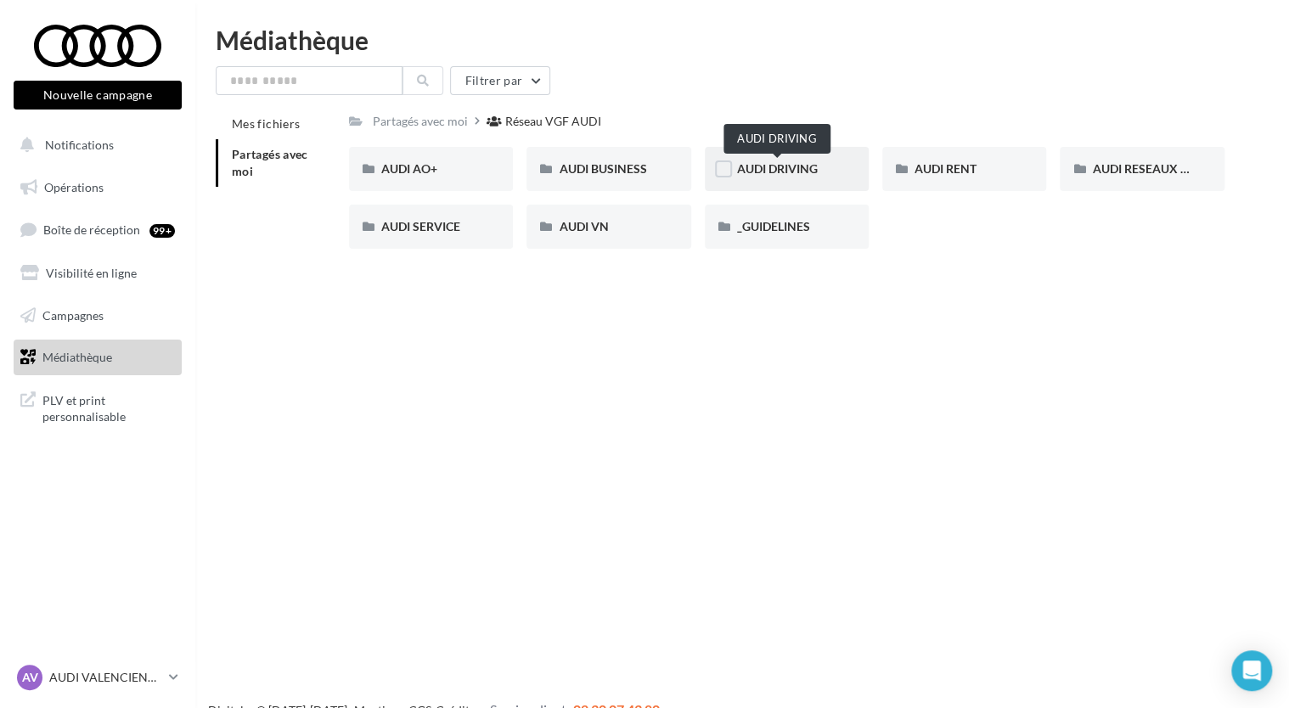
click at [798, 162] on span "AUDI DRIVING" at bounding box center [777, 168] width 81 height 14
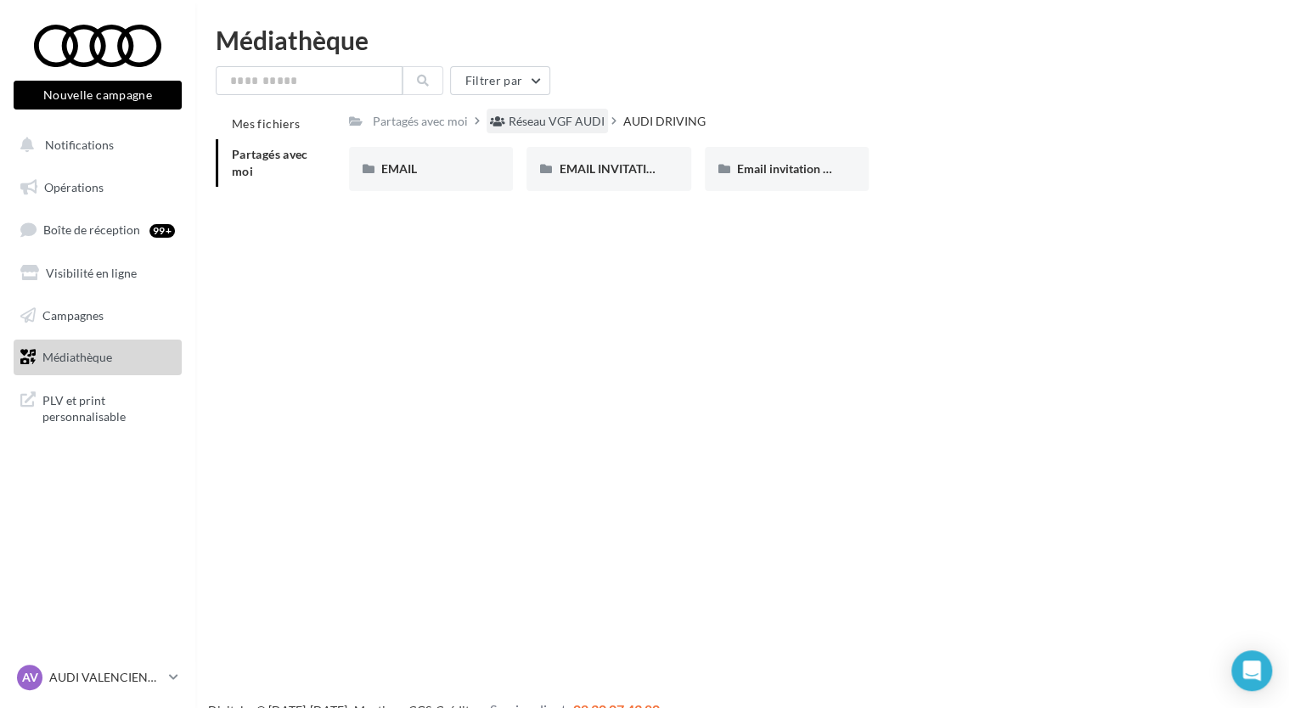
click at [581, 131] on div "Réseau VGF AUDI" at bounding box center [546, 121] width 121 height 25
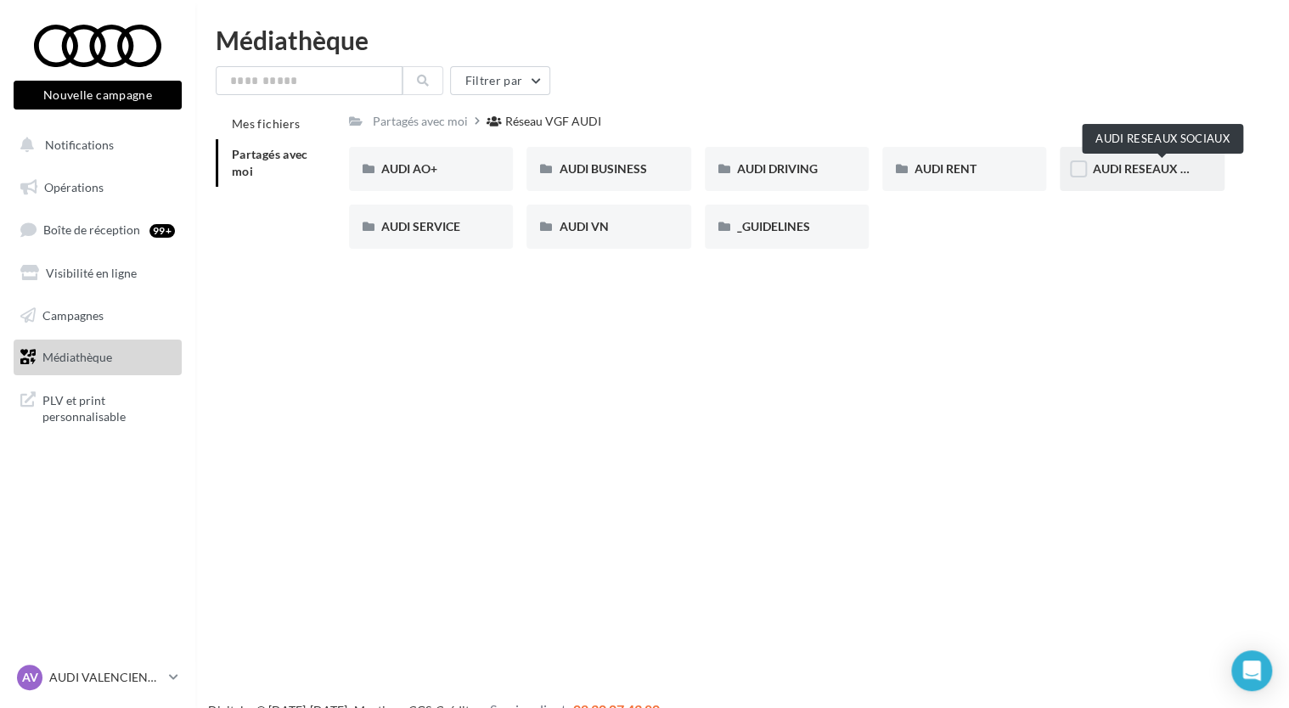
click at [1133, 164] on span "AUDI RESEAUX SOCIAUX" at bounding box center [1162, 168] width 140 height 14
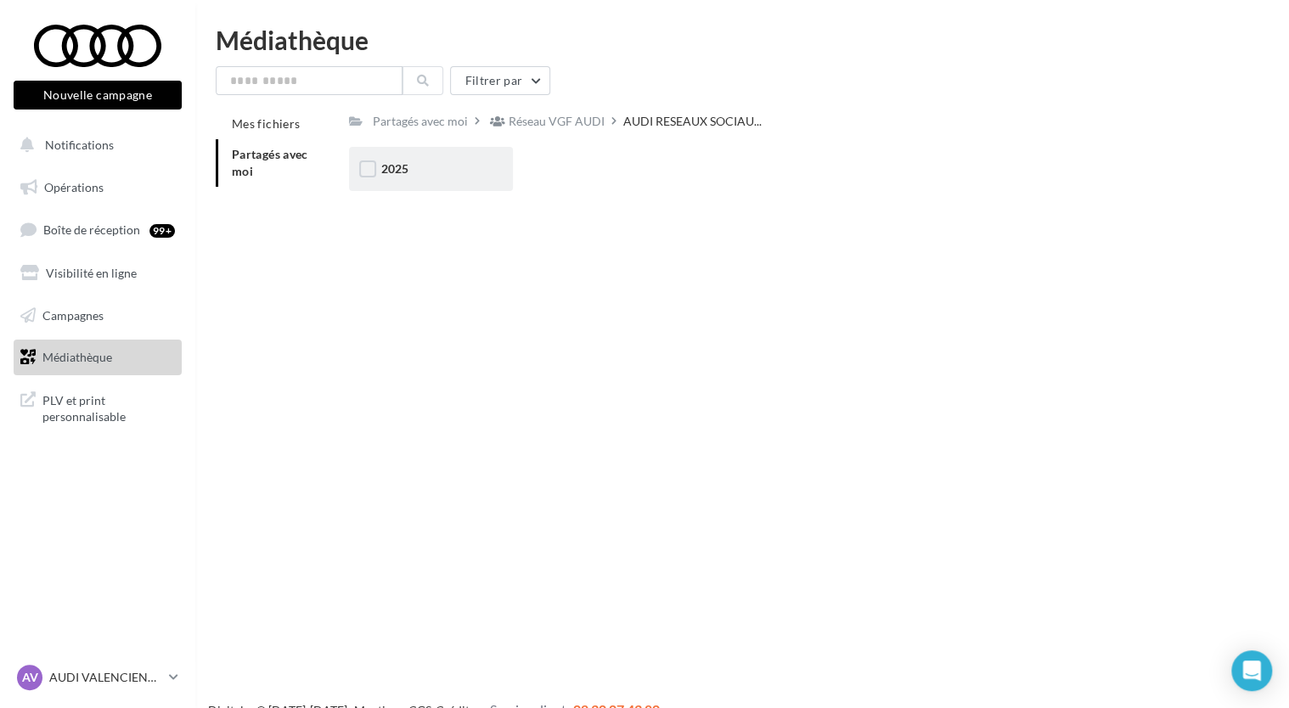
click at [411, 175] on div "2025" at bounding box center [430, 168] width 99 height 17
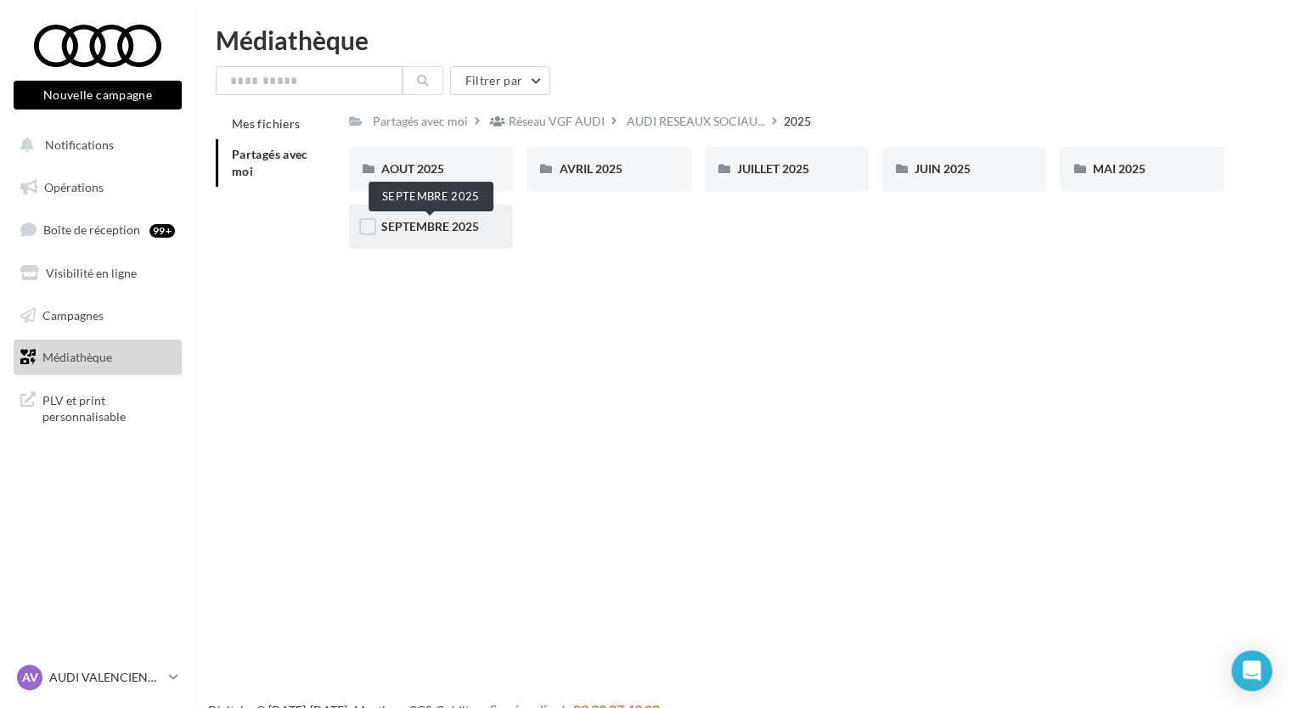
click at [428, 226] on span "SEPTEMBRE 2025" at bounding box center [430, 226] width 98 height 14
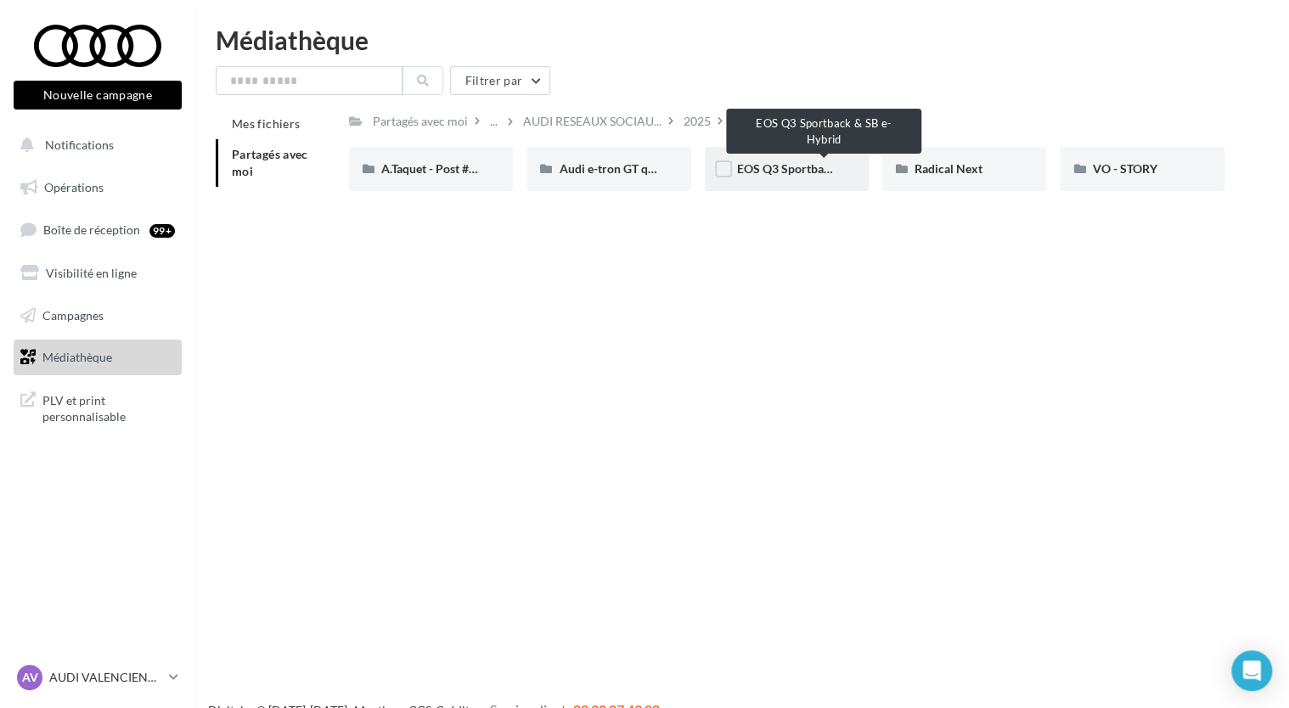
click at [807, 168] on span "EOS Q3 Sportback & SB e-Hybrid" at bounding box center [825, 168] width 177 height 14
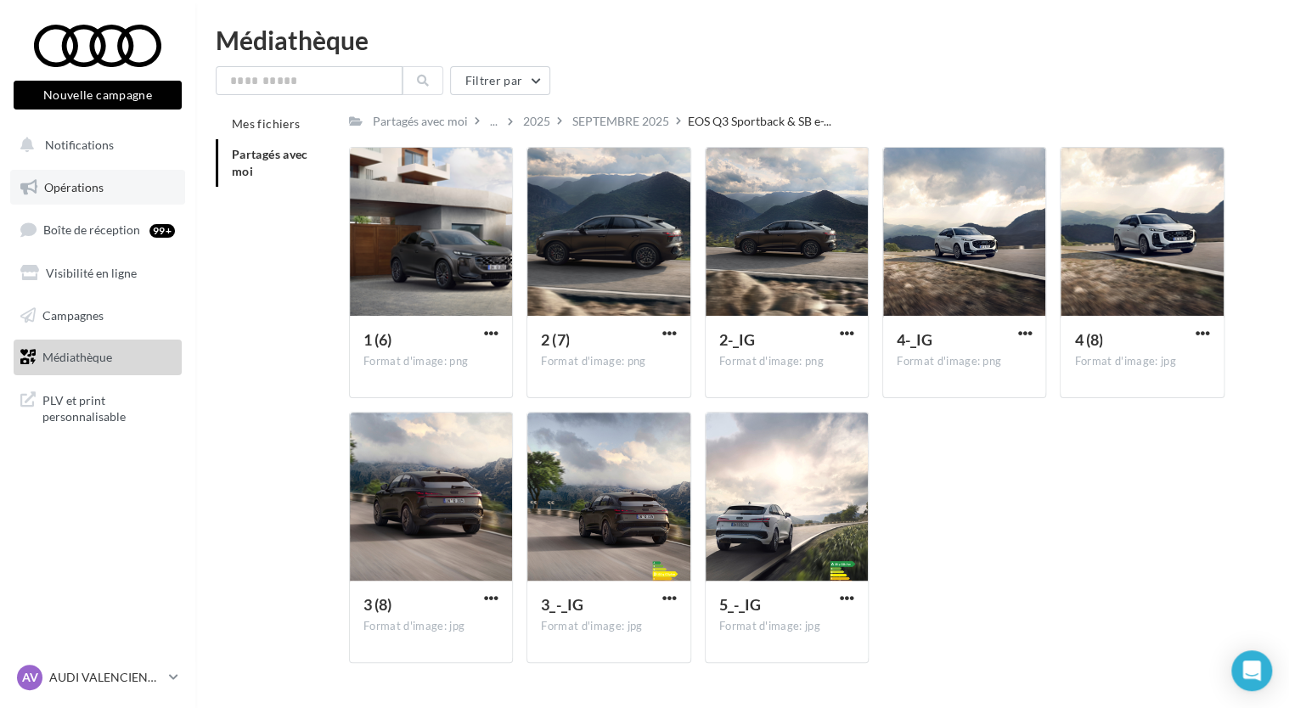
click at [56, 182] on span "Opérations" at bounding box center [73, 187] width 59 height 14
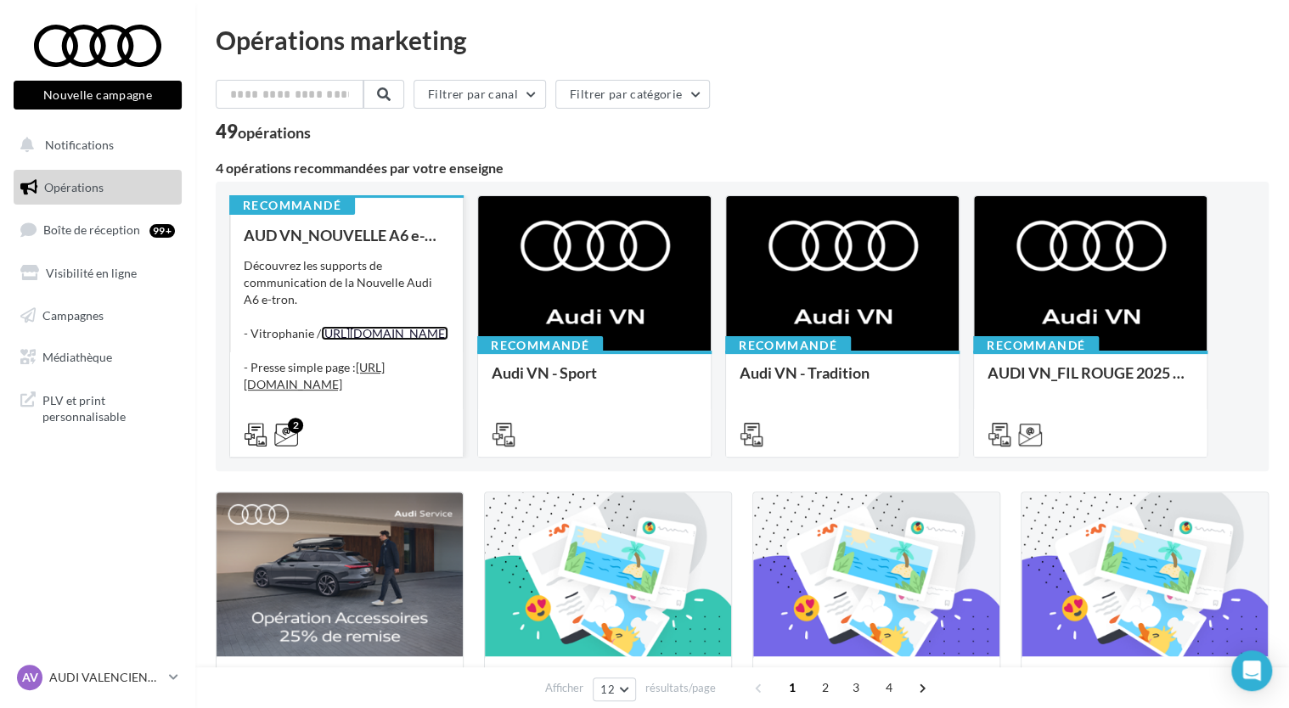
click at [379, 340] on link "https://audi.get-it-solutions.com/accueil/10346-.html?adtoken=8e8204871222da9a7…" at bounding box center [384, 333] width 127 height 14
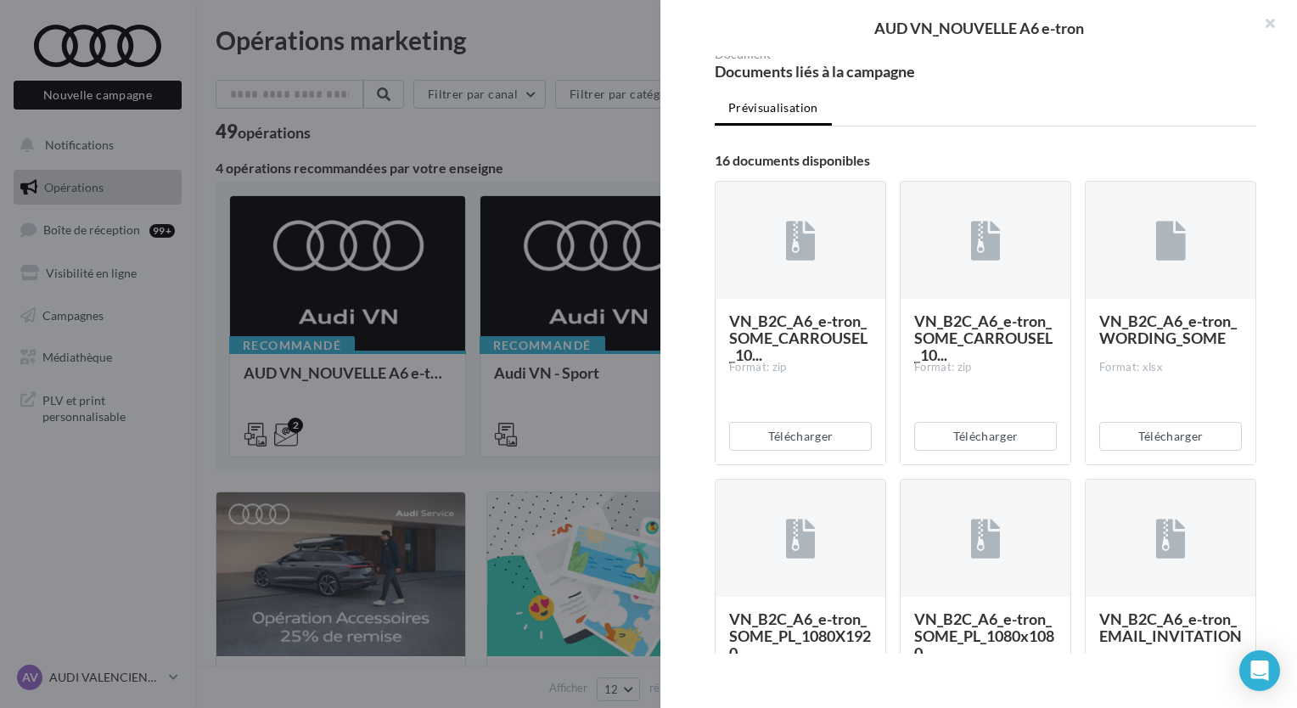
scroll to position [424, 0]
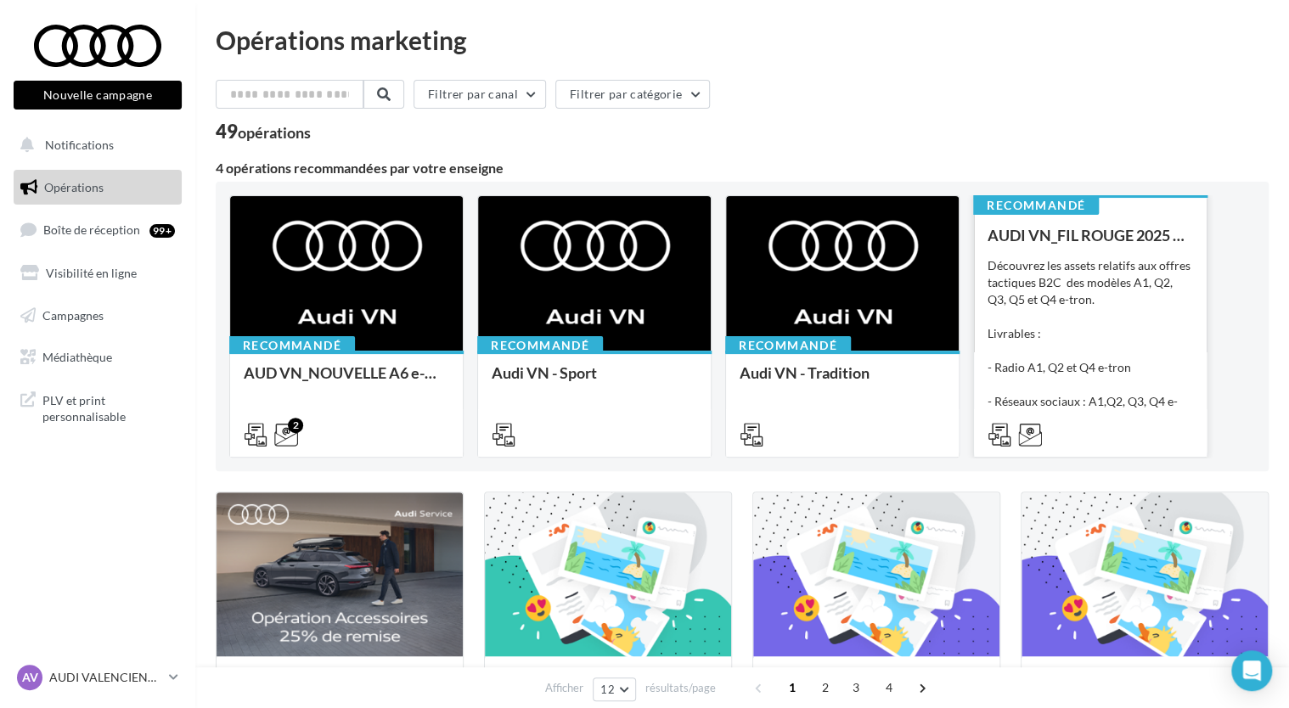
click at [1144, 327] on div "Découvrez les assets relatifs aux offres tactiques B2C des modèles A1, Q2, Q3, …" at bounding box center [1089, 342] width 205 height 170
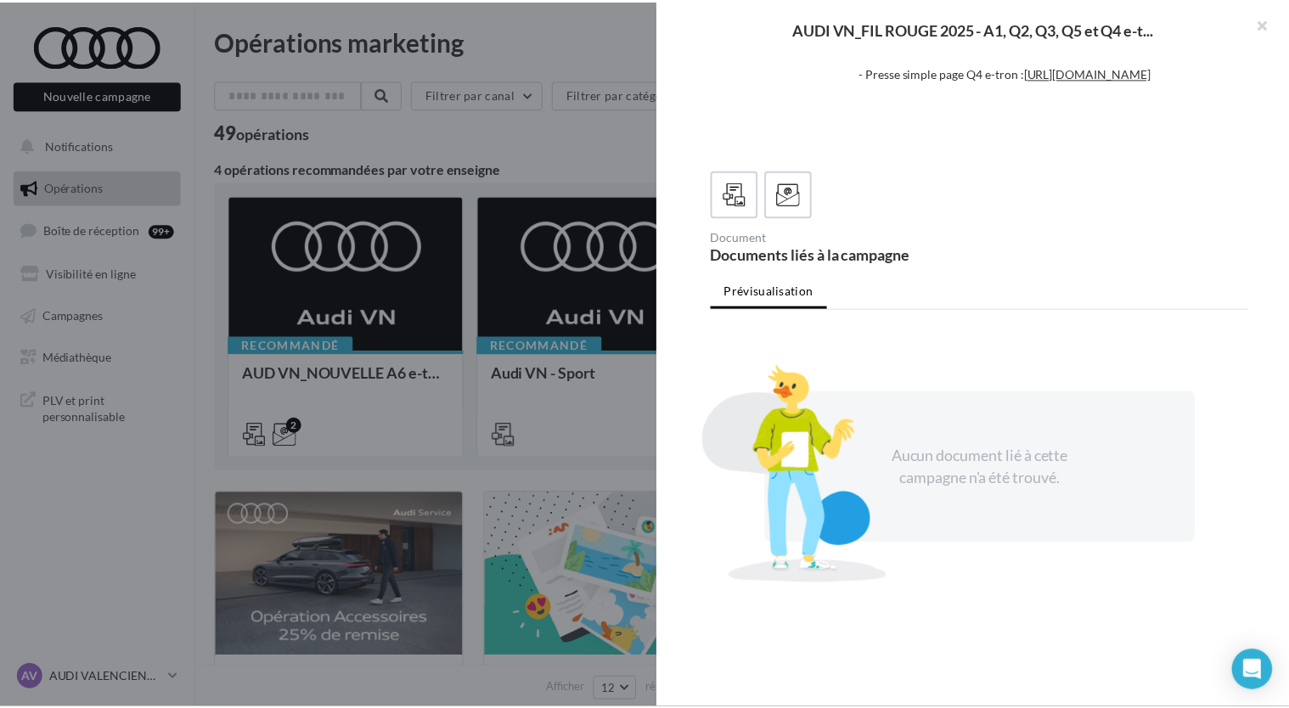
scroll to position [379, 0]
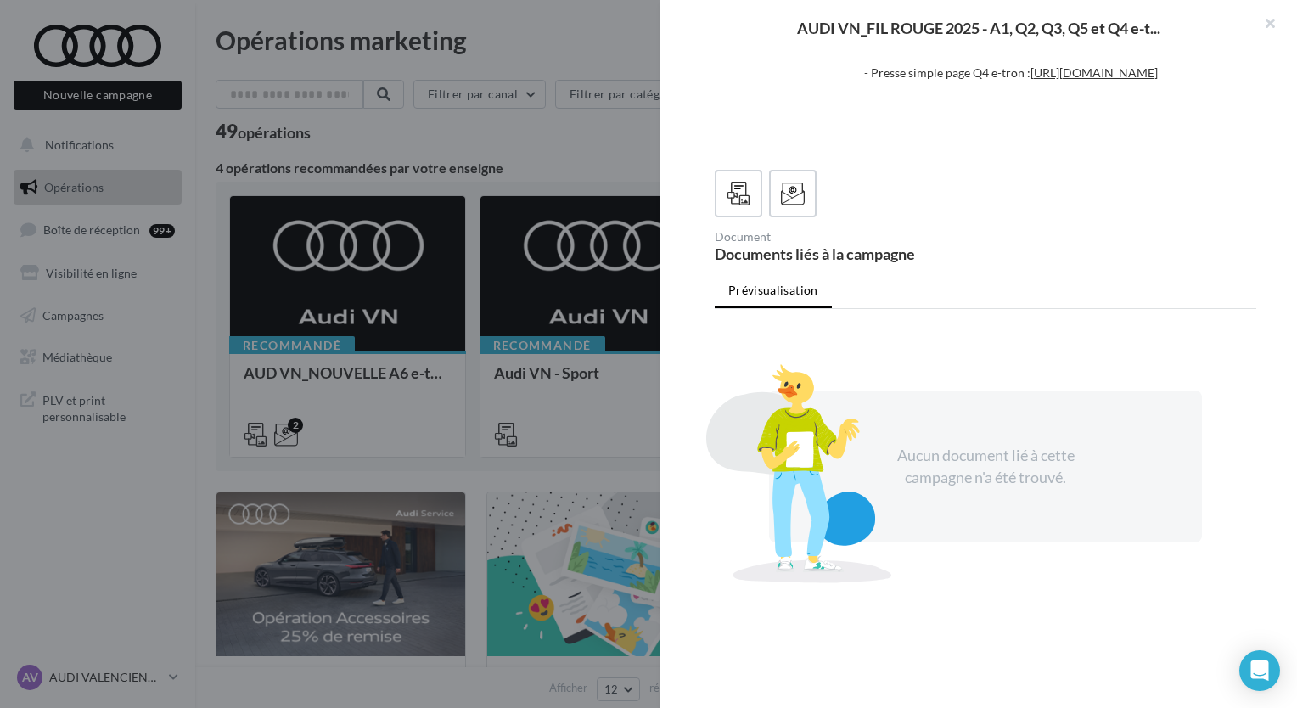
click at [620, 172] on div at bounding box center [648, 354] width 1297 height 708
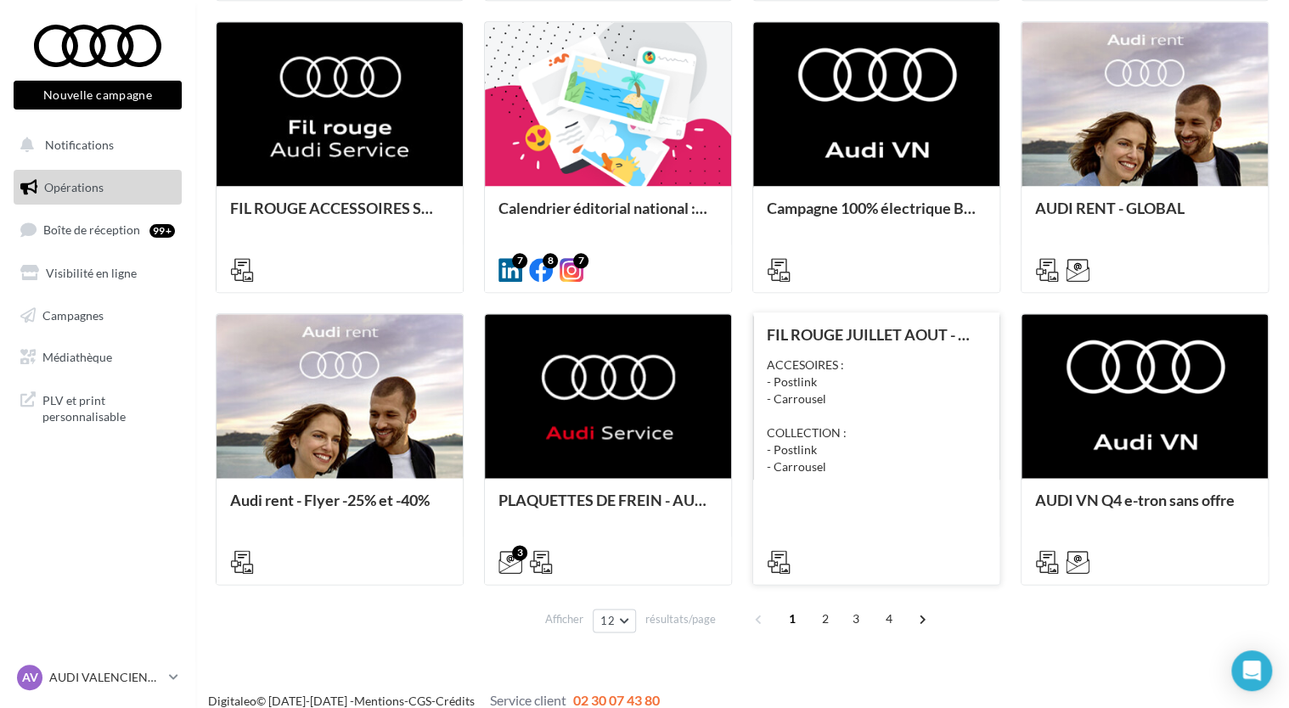
scroll to position [779, 0]
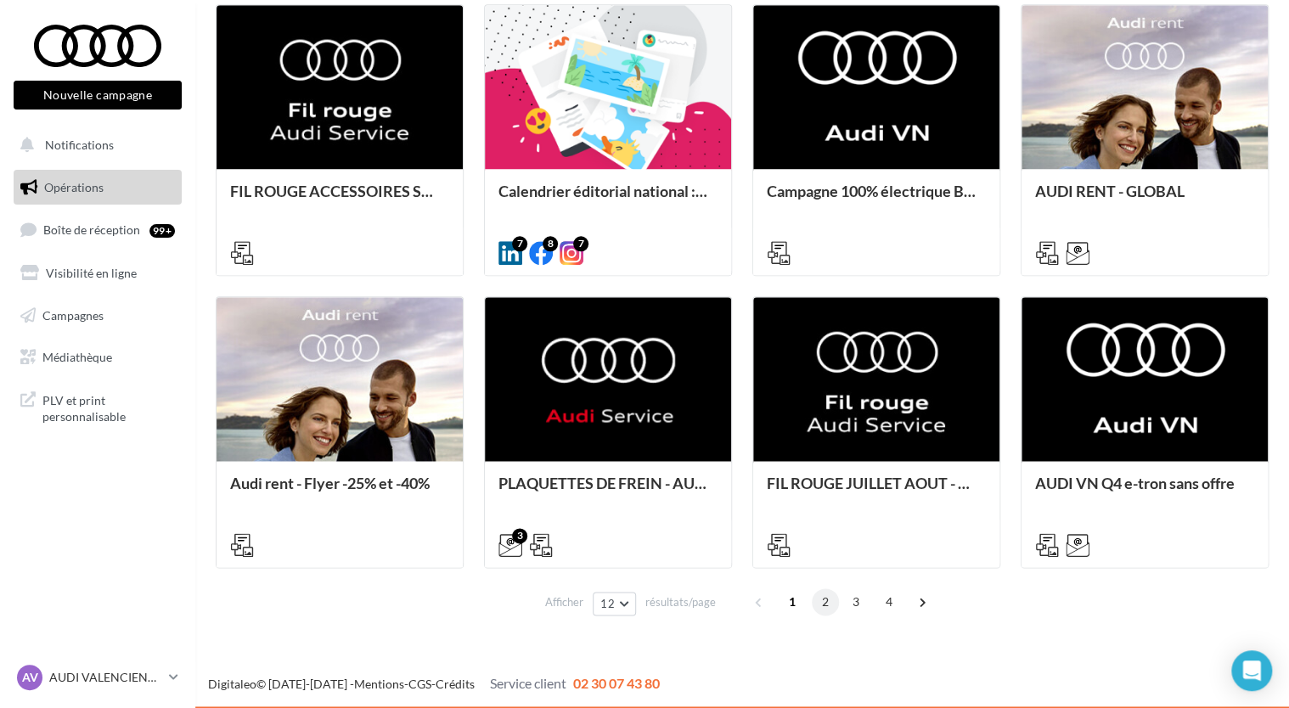
click at [819, 599] on span "2" at bounding box center [825, 601] width 27 height 27
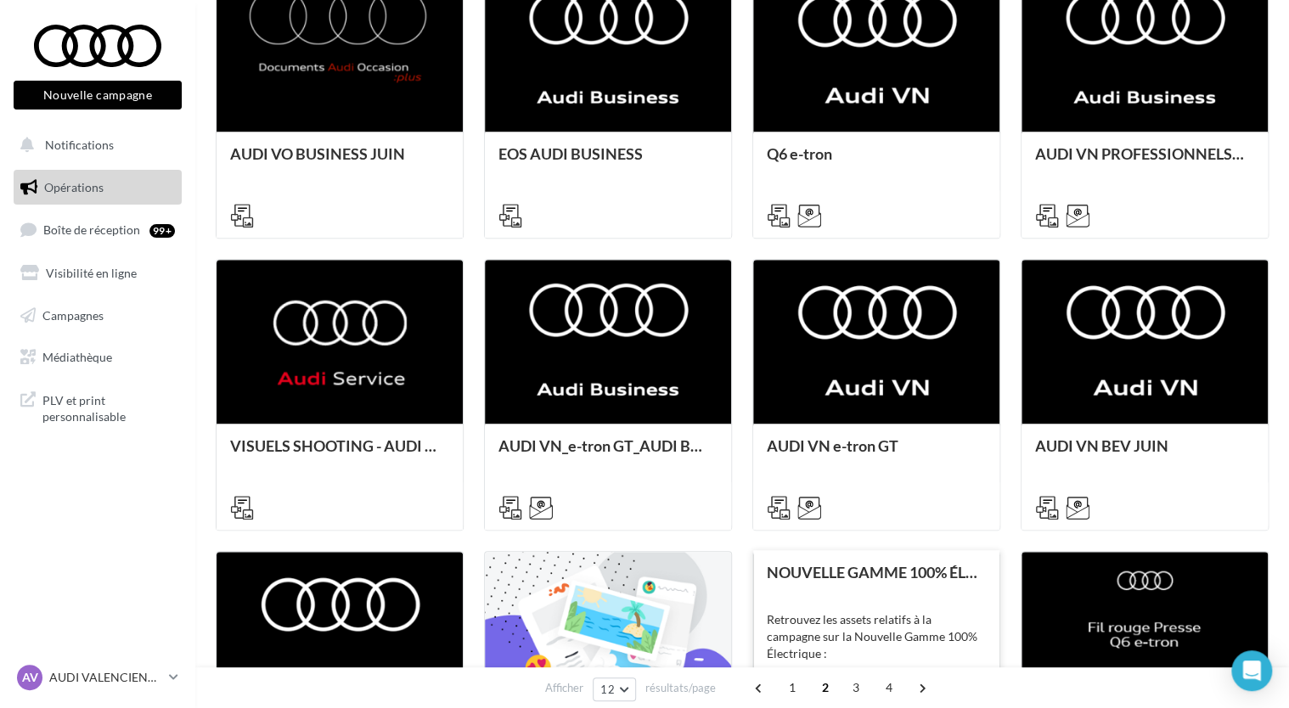
scroll to position [763, 0]
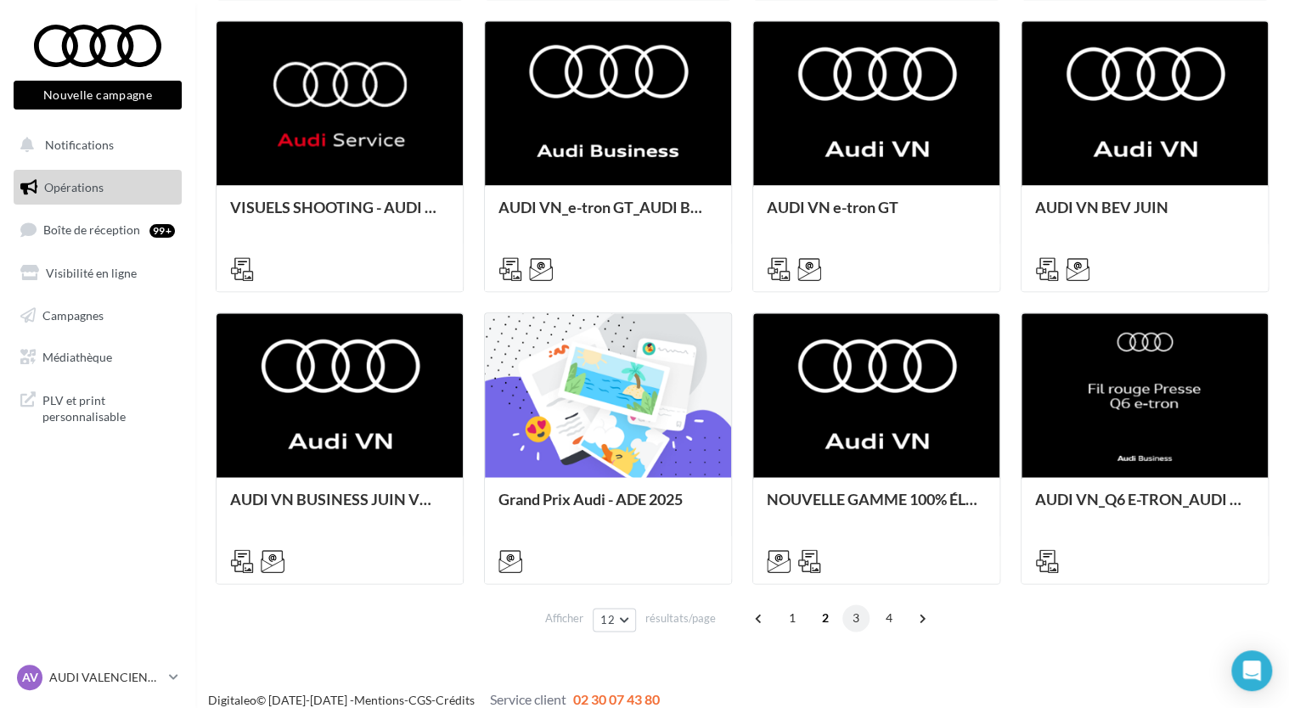
click at [849, 618] on span "3" at bounding box center [855, 617] width 27 height 27
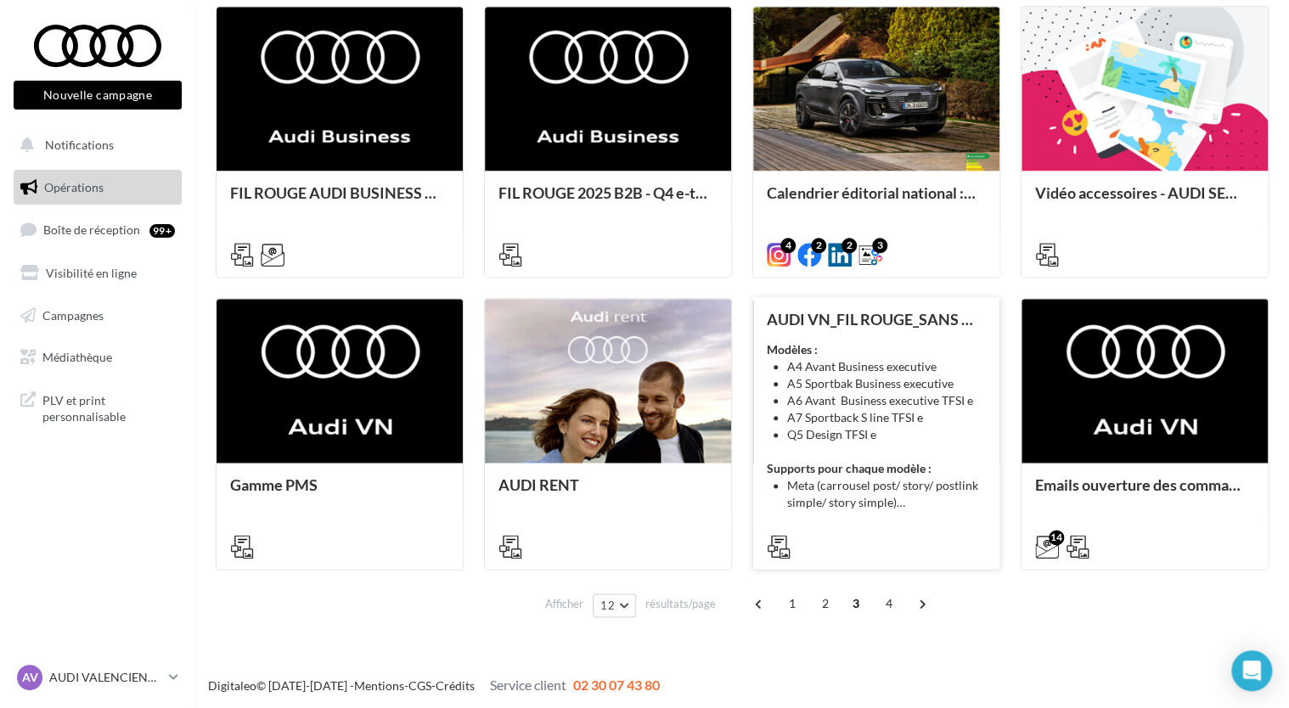
scroll to position [779, 0]
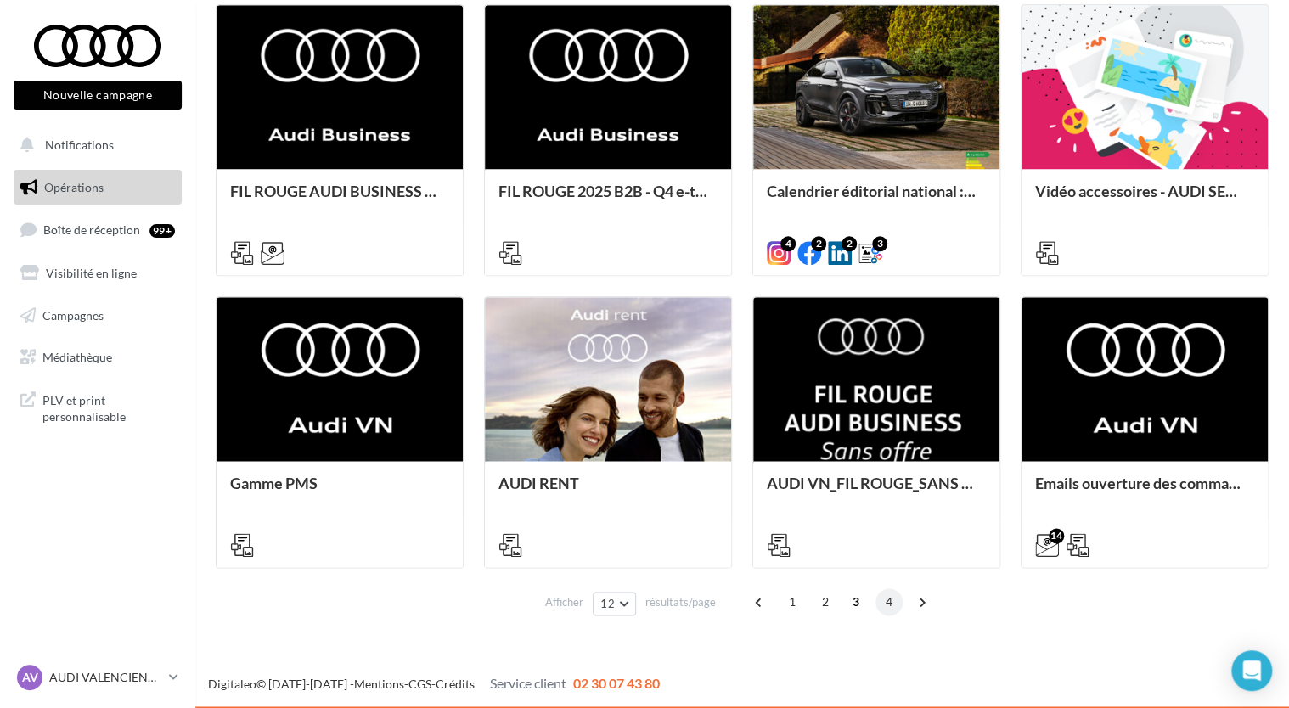
click at [884, 599] on span "4" at bounding box center [888, 601] width 27 height 27
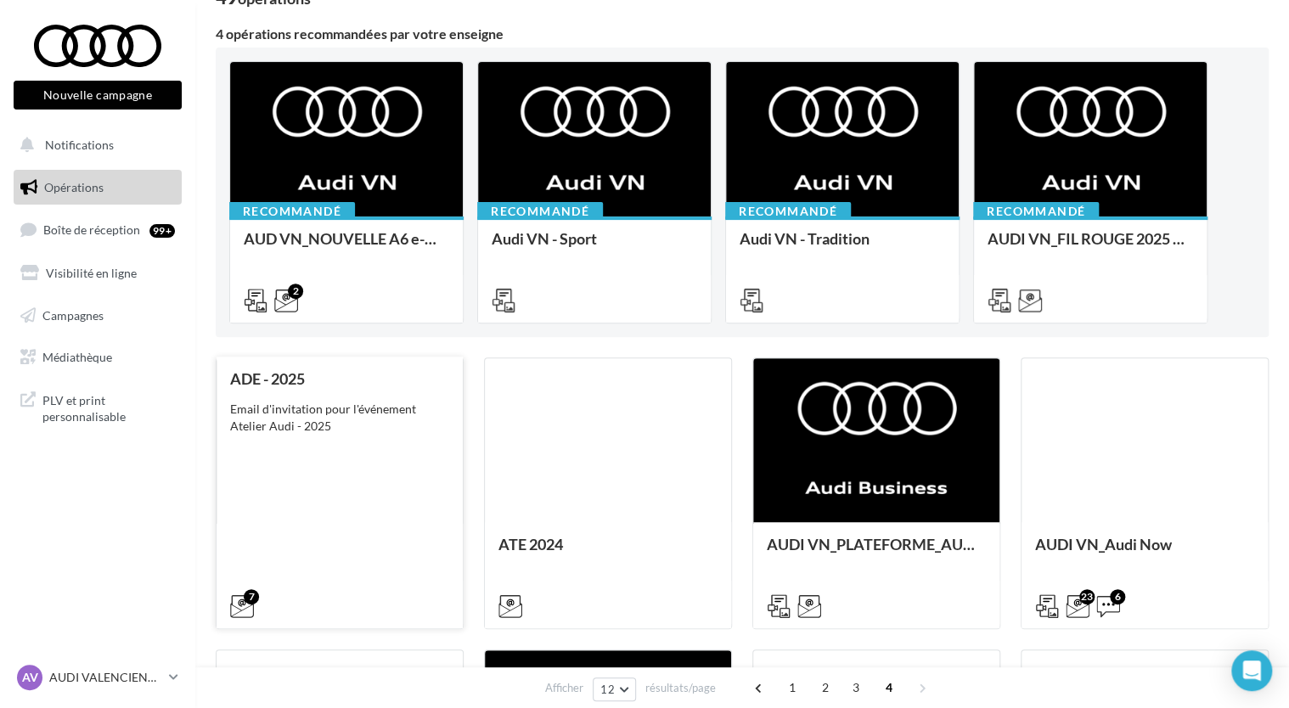
scroll to position [0, 0]
